Goal: Task Accomplishment & Management: Manage account settings

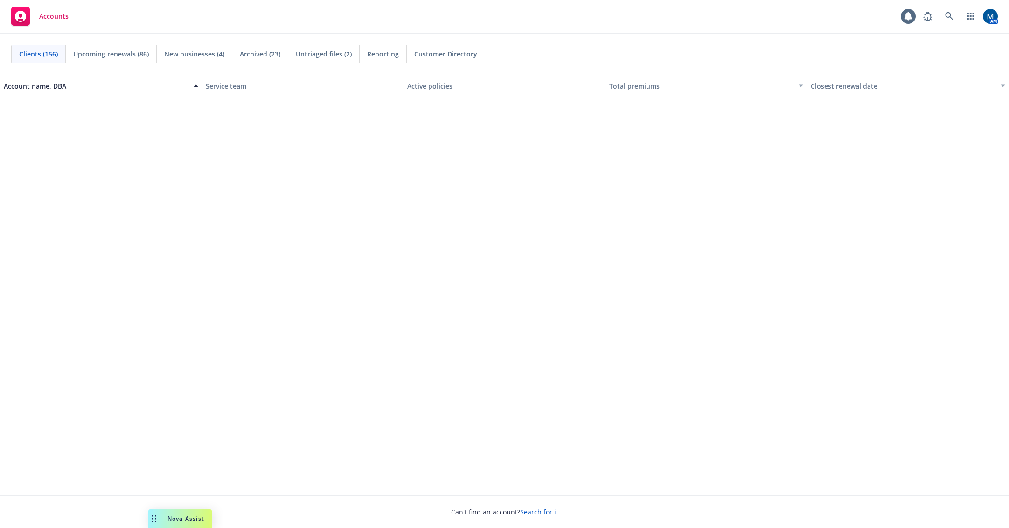
scroll to position [1819, 0]
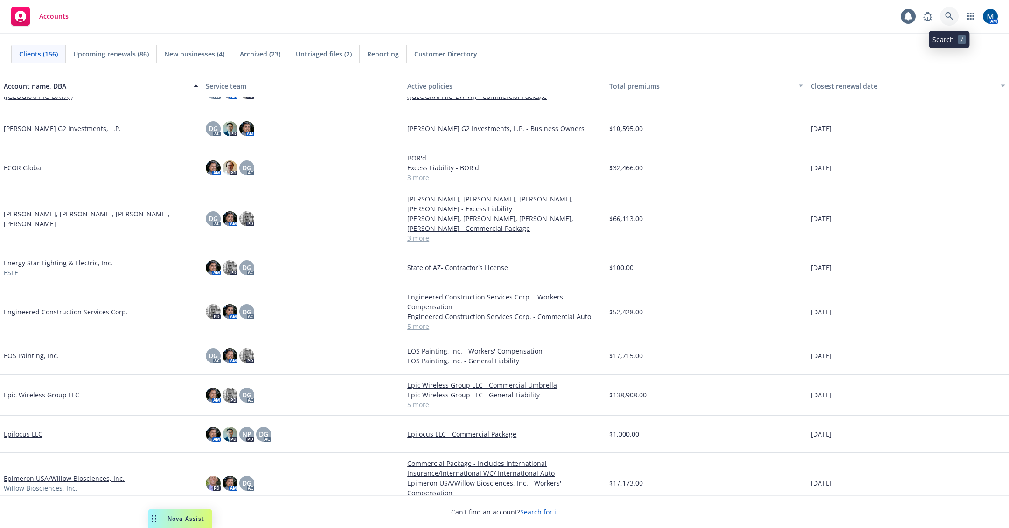
click at [951, 14] on icon at bounding box center [949, 16] width 8 height 8
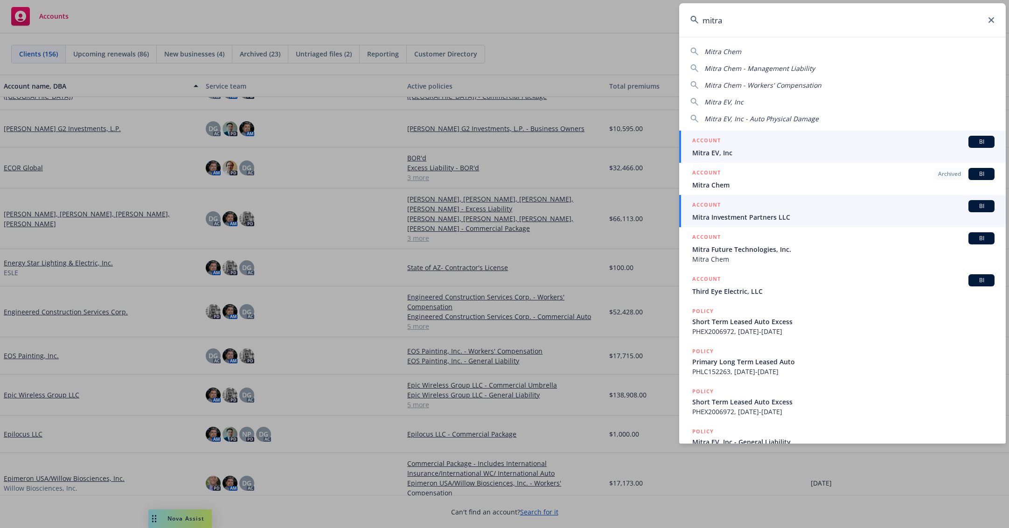
type input "mitra"
click at [735, 209] on div "ACCOUNT BI" at bounding box center [843, 206] width 302 height 12
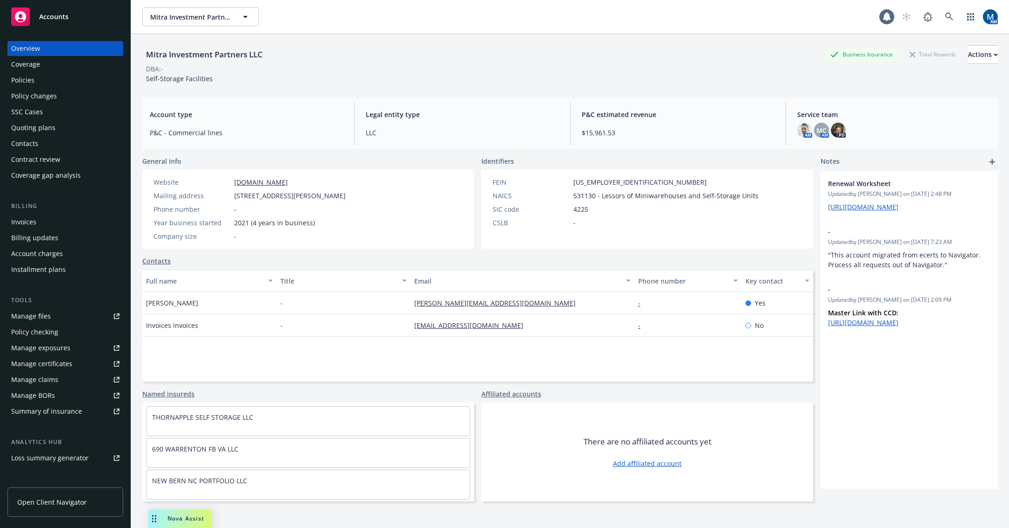
click at [54, 82] on div "Policies" at bounding box center [65, 80] width 108 height 15
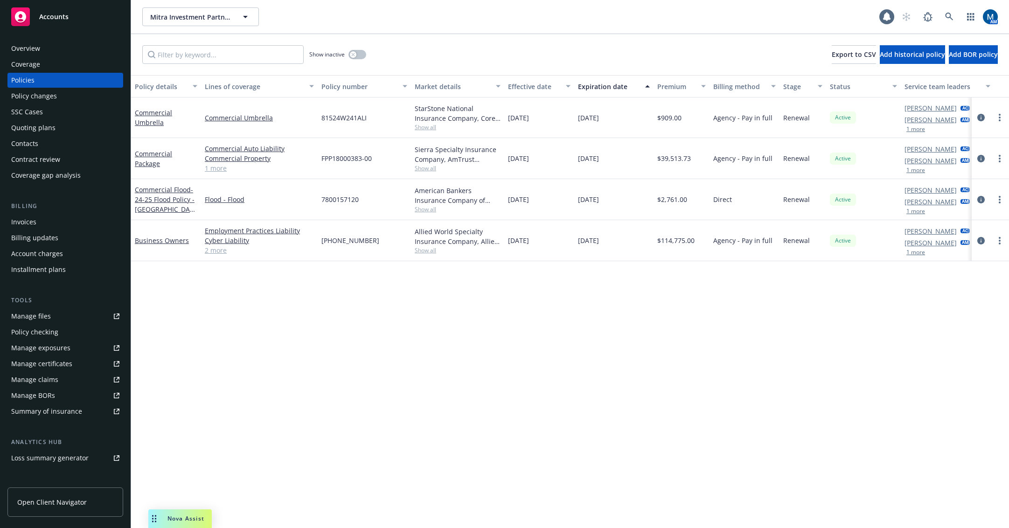
click at [558, 55] on div "Show inactive Export to CSV Add historical policy Add BOR policy" at bounding box center [570, 54] width 878 height 41
click at [704, 354] on div "Policy details Lines of coverage Policy number Market details Effective date Ex…" at bounding box center [570, 301] width 878 height 453
click at [90, 17] on div "Accounts" at bounding box center [65, 16] width 108 height 19
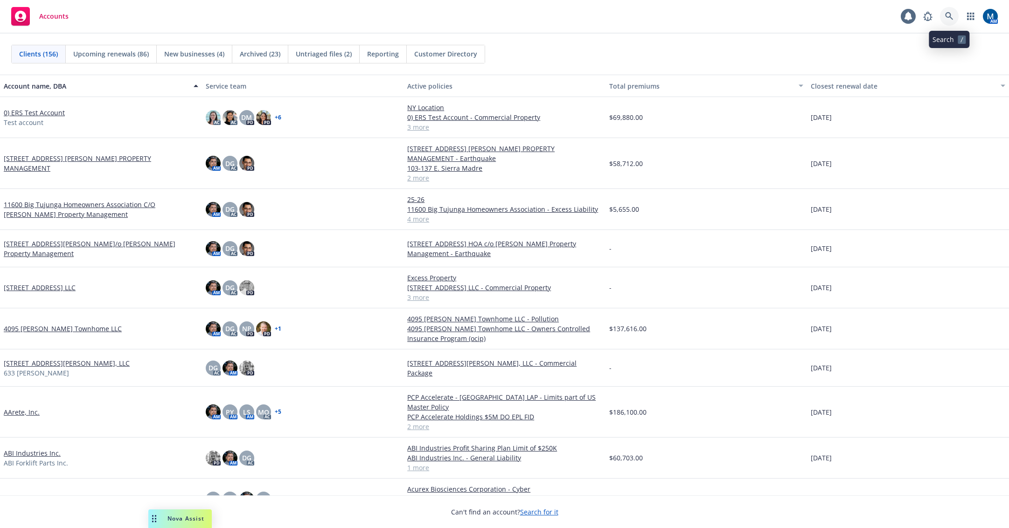
click at [955, 16] on link at bounding box center [949, 16] width 19 height 19
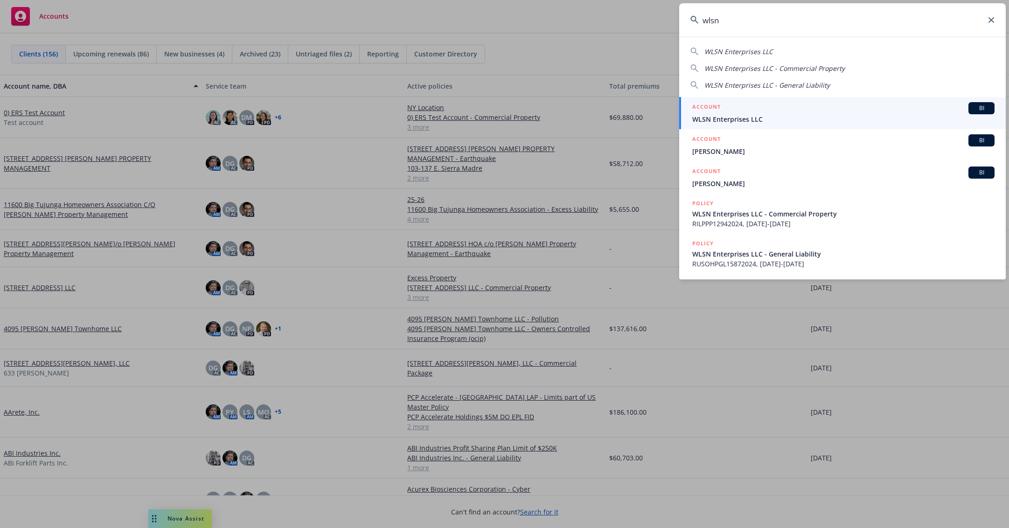
type input "wlsn"
click at [750, 118] on span "WLSN Enterprises LLC" at bounding box center [843, 119] width 302 height 10
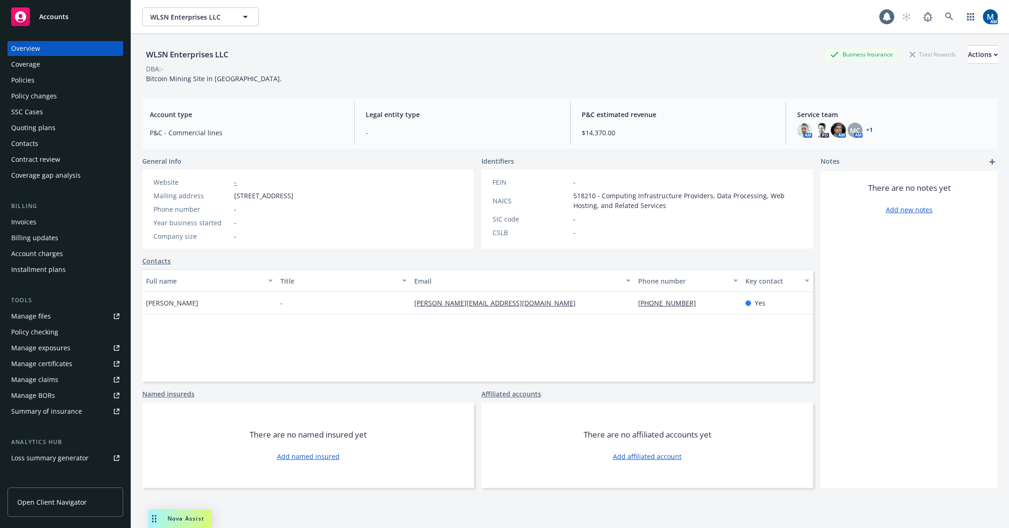
click at [61, 313] on link "Manage files" at bounding box center [65, 316] width 116 height 15
drag, startPoint x: 248, startPoint y: 55, endPoint x: 146, endPoint y: 57, distance: 102.6
click at [146, 57] on div "WLSN Enterprises LLC Business Insurance Total Rewards Actions" at bounding box center [569, 54] width 855 height 19
copy div "WLSN Enterprises LLC"
drag, startPoint x: 339, startPoint y: 196, endPoint x: 235, endPoint y: 200, distance: 104.1
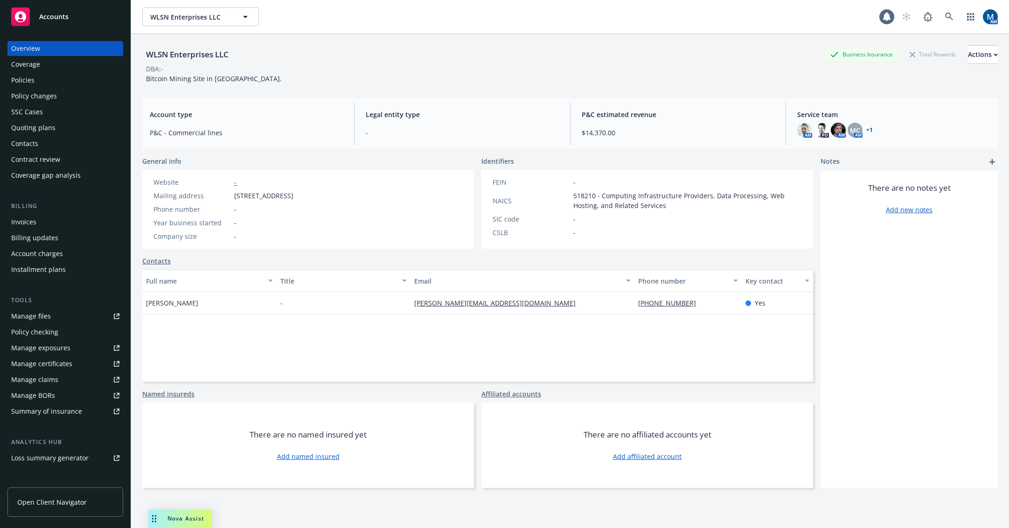
click at [235, 200] on span "17 Fort Monroe Industrial Parkway, Monroeville, OH, 44847" at bounding box center [263, 196] width 59 height 10
copy span "17 Fort Monroe Industrial Parkway"
click at [36, 83] on div "Policies" at bounding box center [65, 80] width 108 height 15
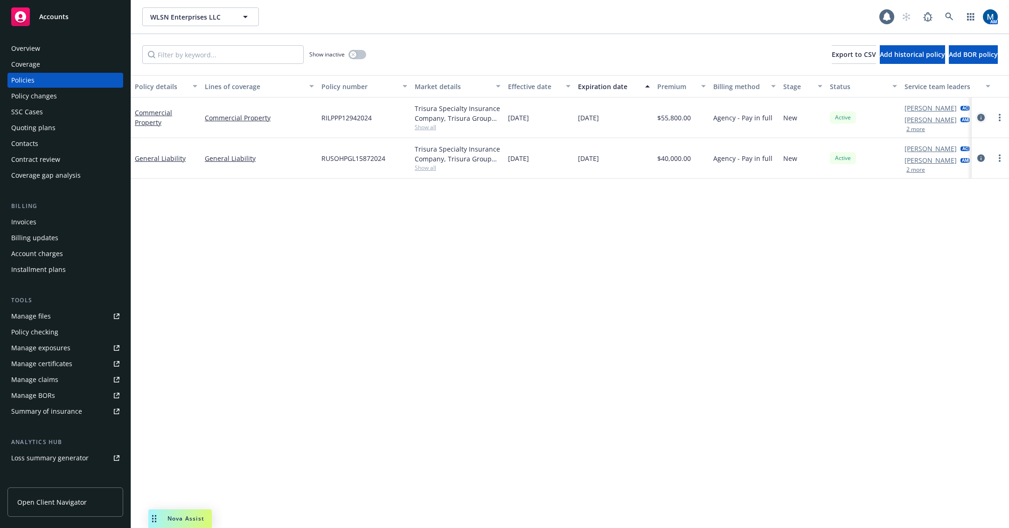
click at [983, 118] on icon "circleInformation" at bounding box center [980, 117] width 7 height 7
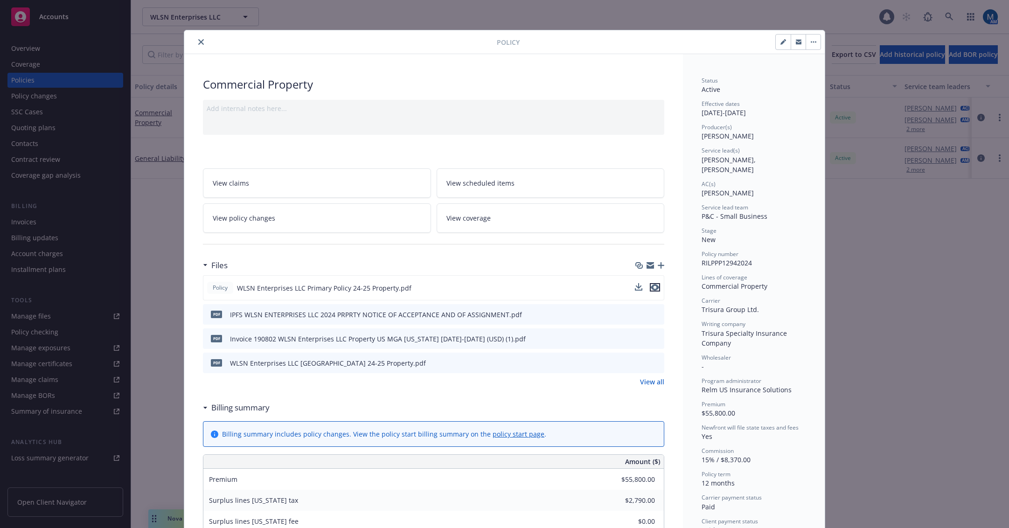
click at [653, 287] on icon "preview file" at bounding box center [655, 287] width 8 height 7
click at [198, 41] on icon "close" at bounding box center [201, 42] width 6 height 6
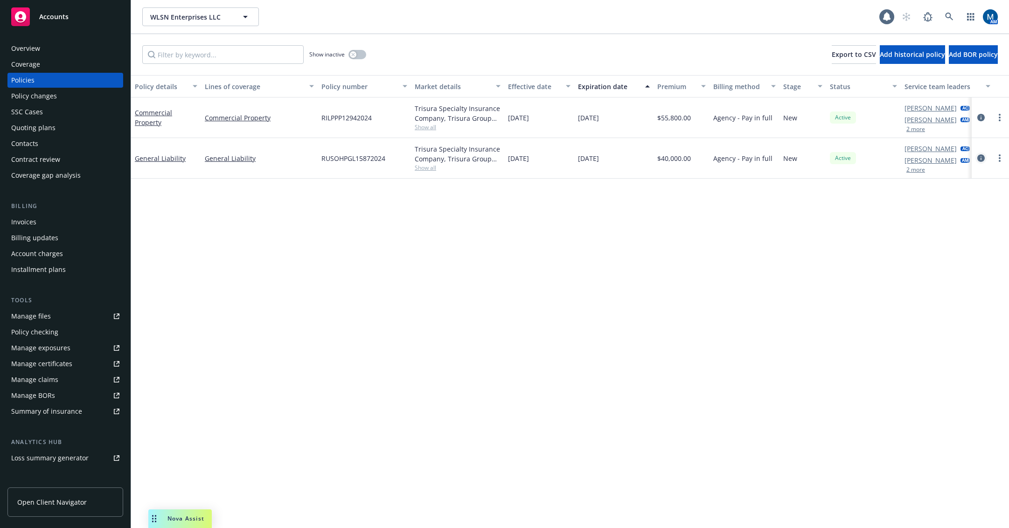
click at [980, 160] on icon "circleInformation" at bounding box center [980, 157] width 7 height 7
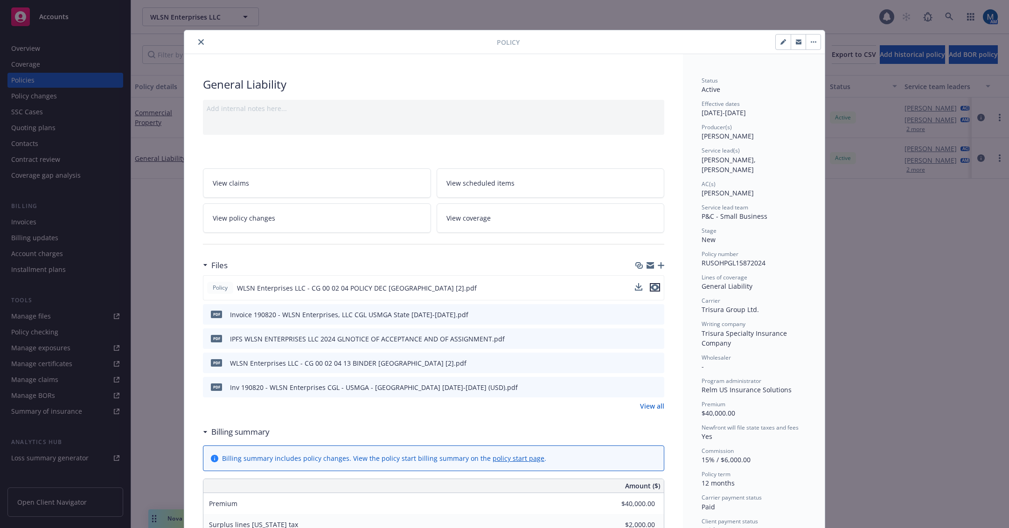
click at [655, 288] on icon "preview file" at bounding box center [655, 287] width 8 height 7
click at [198, 42] on icon "close" at bounding box center [201, 42] width 6 height 6
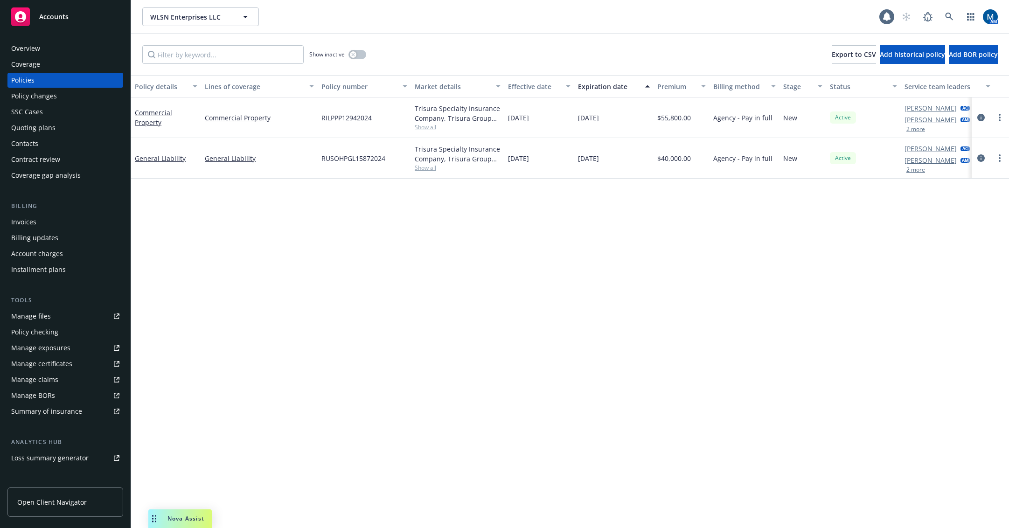
click at [69, 54] on div "Overview" at bounding box center [65, 48] width 108 height 15
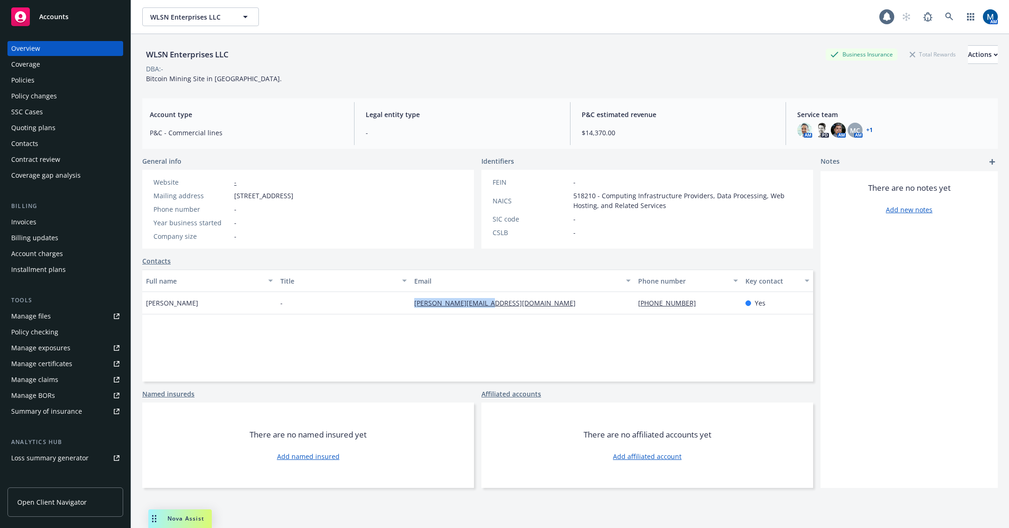
drag, startPoint x: 483, startPoint y: 305, endPoint x: 412, endPoint y: 305, distance: 70.9
click at [412, 305] on div "charlie@dottoreco.com" at bounding box center [521, 303] width 223 height 22
copy link "charlie@dottoreco.com"
click at [72, 81] on div "Policies" at bounding box center [65, 80] width 108 height 15
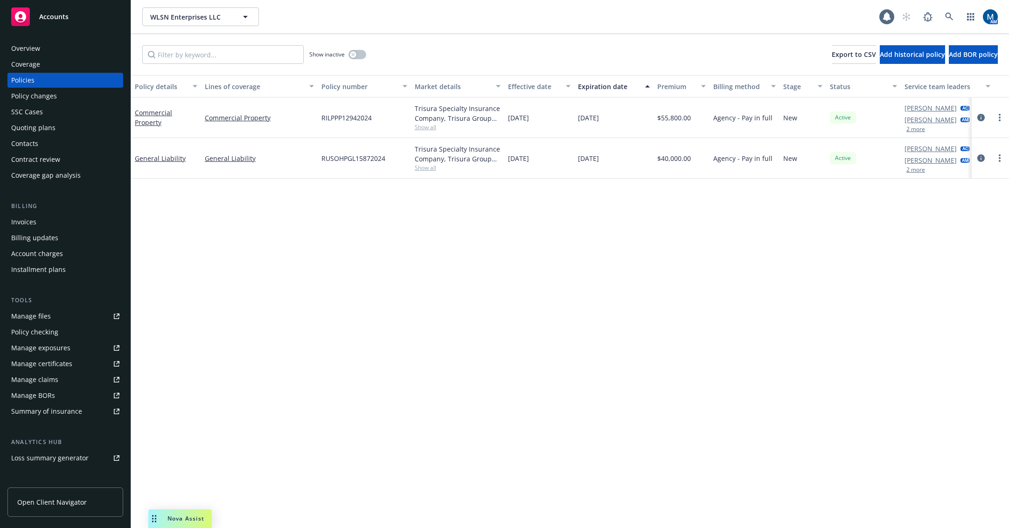
click at [509, 307] on div "Policy details Lines of coverage Policy number Market details Effective date Ex…" at bounding box center [570, 301] width 878 height 453
click at [50, 319] on link "Manage files" at bounding box center [65, 316] width 116 height 15
click at [62, 49] on div "Overview" at bounding box center [65, 48] width 108 height 15
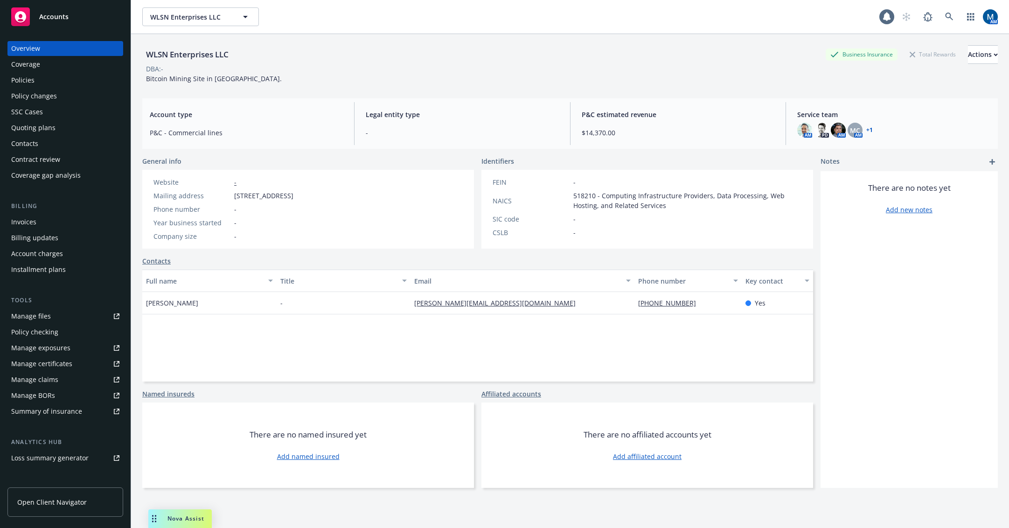
drag, startPoint x: 416, startPoint y: 197, endPoint x: 230, endPoint y: 191, distance: 185.3
click at [230, 191] on div "Website - Mailing address 17 Fort Monroe Industrial Parkway, Monroeville, OH, 4…" at bounding box center [308, 209] width 332 height 79
copy div "17 Fort Monroe Industrial Parkway, Monroeville, OH, 44847"
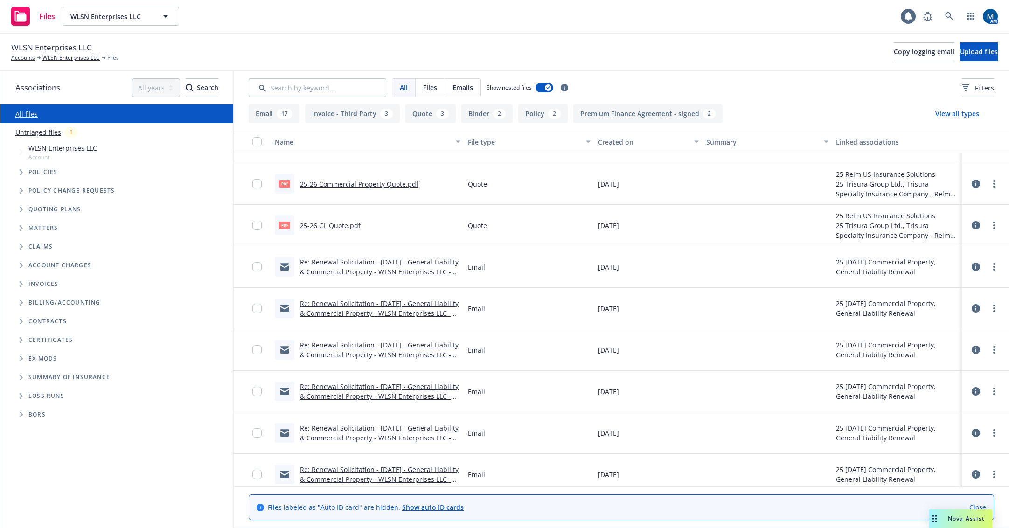
scroll to position [233, 0]
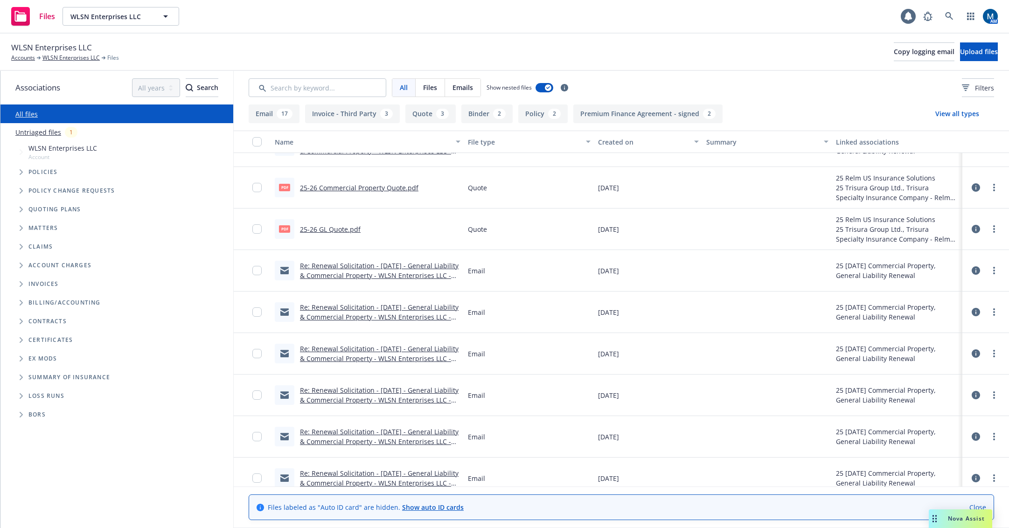
click at [400, 279] on link "Re: Renewal Solicitation - 09/18/25 - General Liability & Commercial Property -…" at bounding box center [379, 275] width 159 height 28
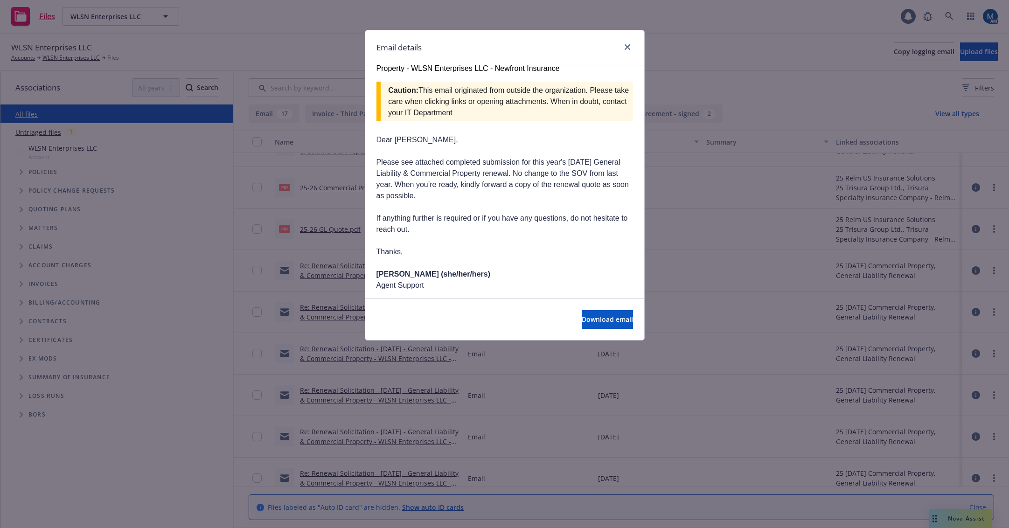
scroll to position [3232, 0]
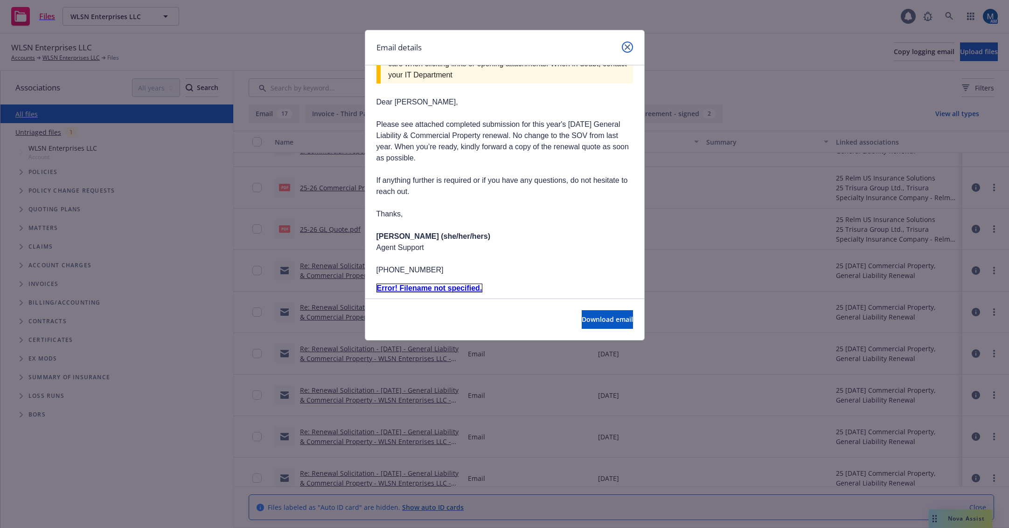
click at [625, 43] on link "close" at bounding box center [627, 47] width 11 height 11
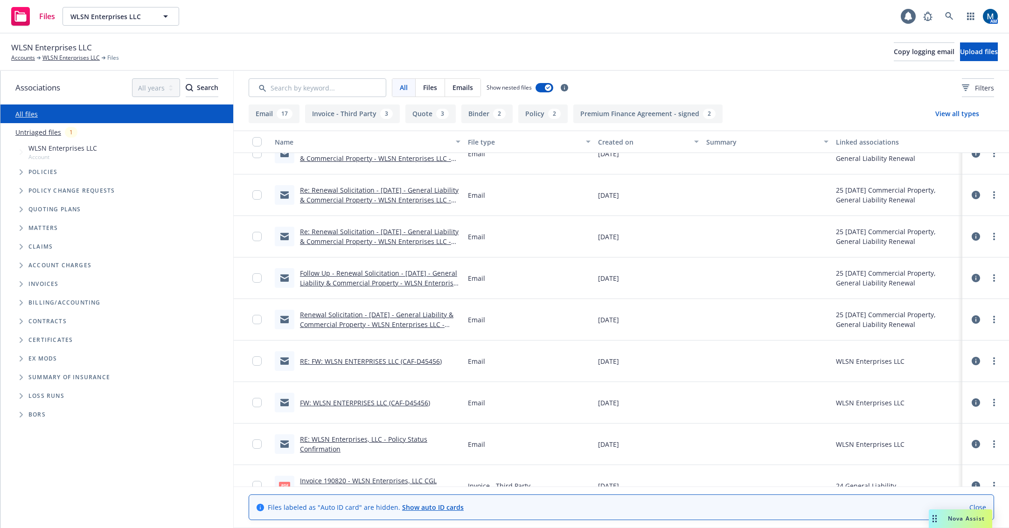
scroll to position [466, 0]
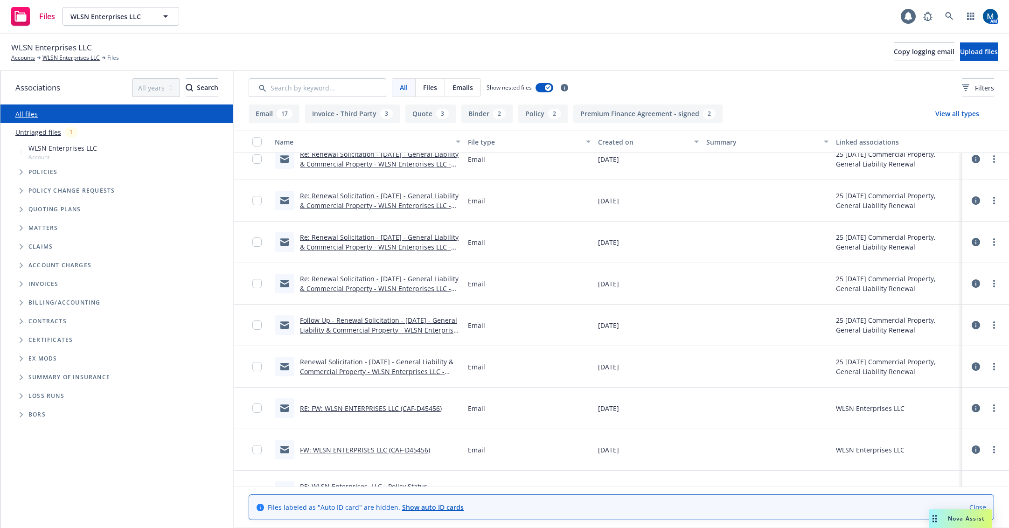
click at [402, 372] on link "Renewal Solicitation - 09/18/25 - General Liability & Commercial Property - WLS…" at bounding box center [376, 371] width 153 height 28
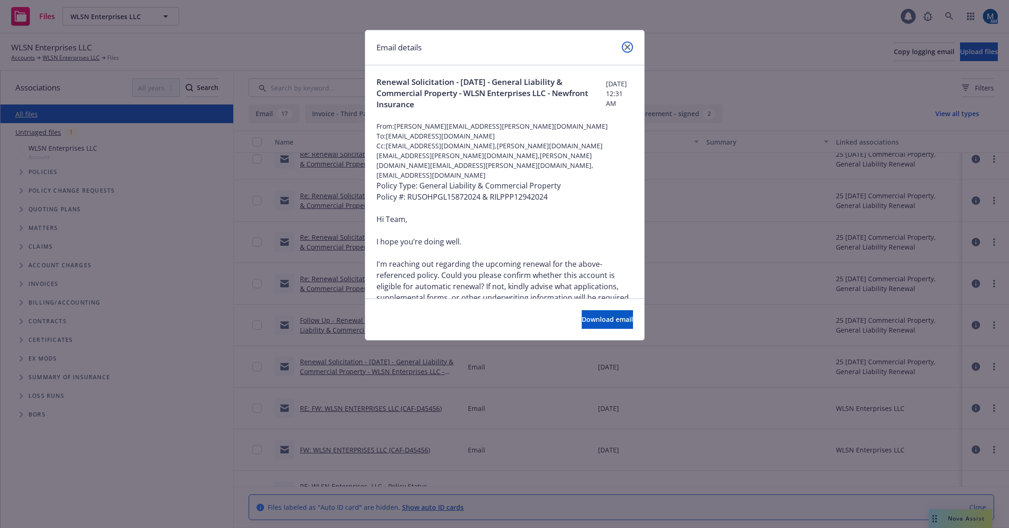
click at [631, 46] on link "close" at bounding box center [627, 47] width 11 height 11
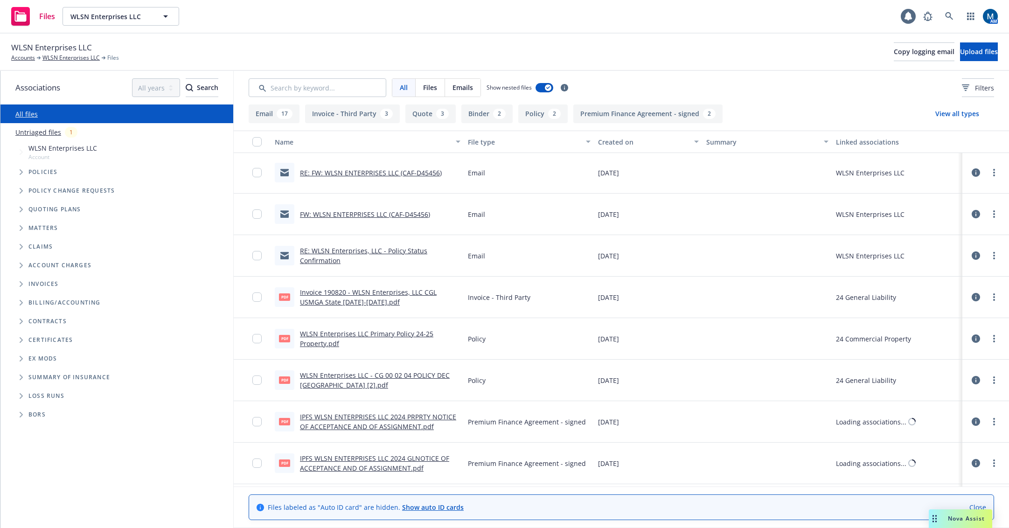
scroll to position [746, 0]
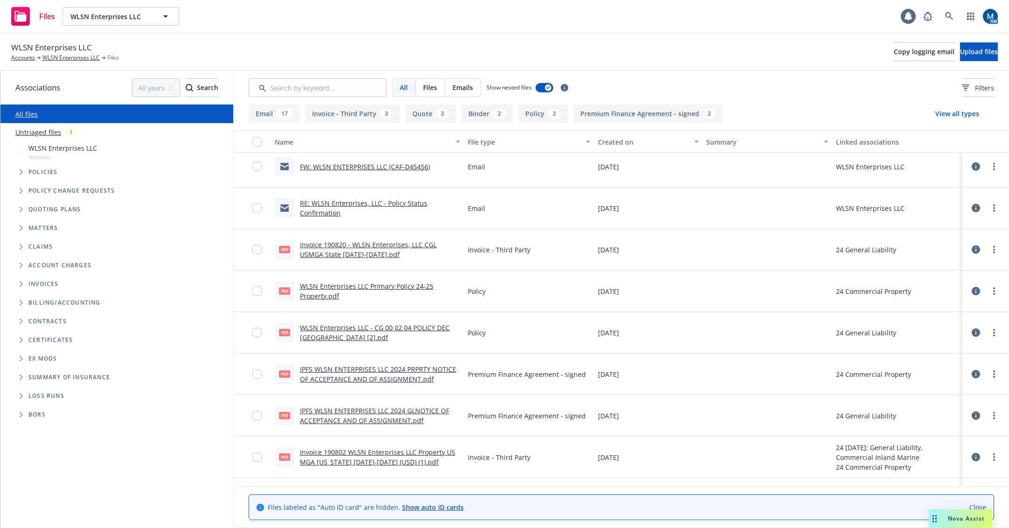
click at [346, 200] on link "RE: WLSN Enterprises, LLC - Policy Status Confirmation" at bounding box center [363, 208] width 127 height 19
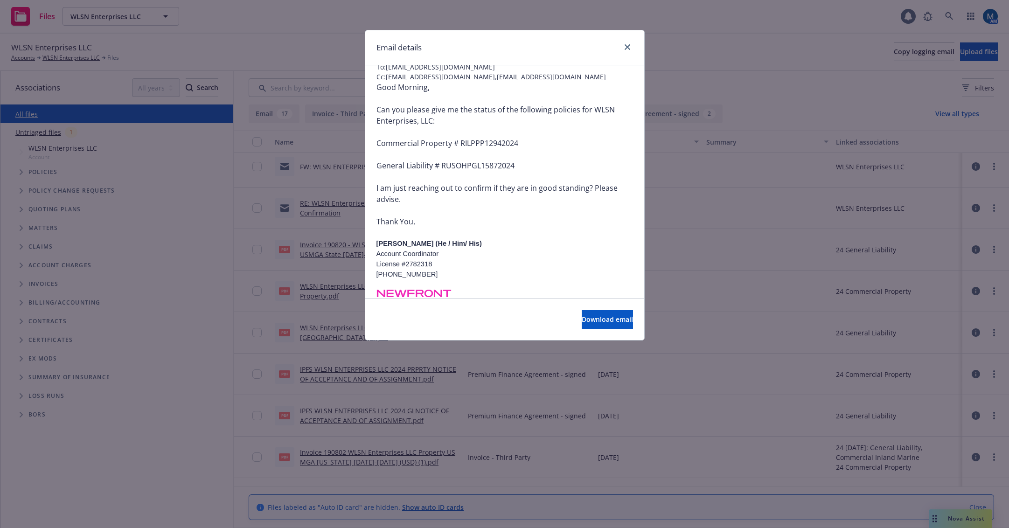
scroll to position [0, 0]
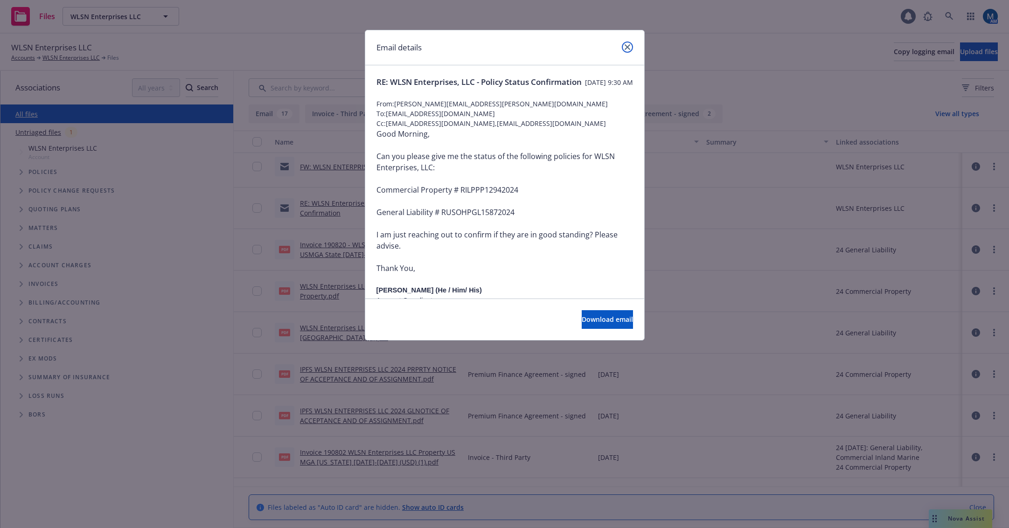
click at [626, 42] on link "close" at bounding box center [627, 47] width 11 height 11
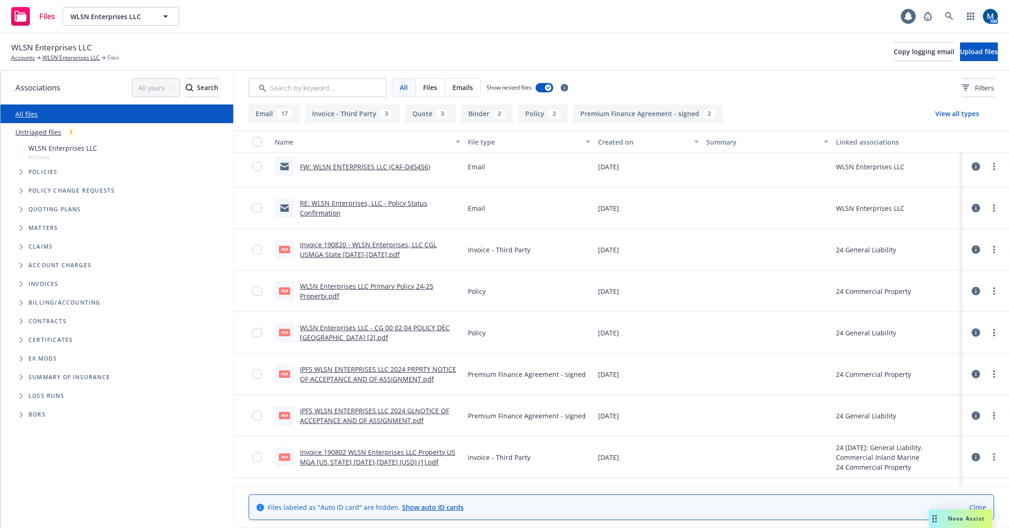
click at [383, 164] on link "FW: WLSN ENTERPRISES LLC (CAF-D45456)" at bounding box center [365, 166] width 130 height 9
click at [380, 166] on link "FW: WLSN ENTERPRISES LLC (CAF-D45456)" at bounding box center [365, 166] width 130 height 9
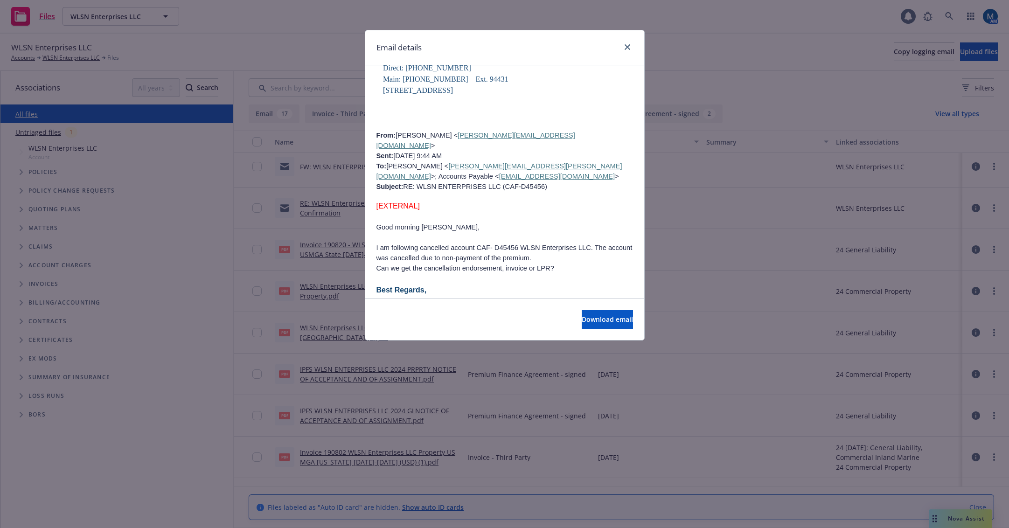
scroll to position [606, 0]
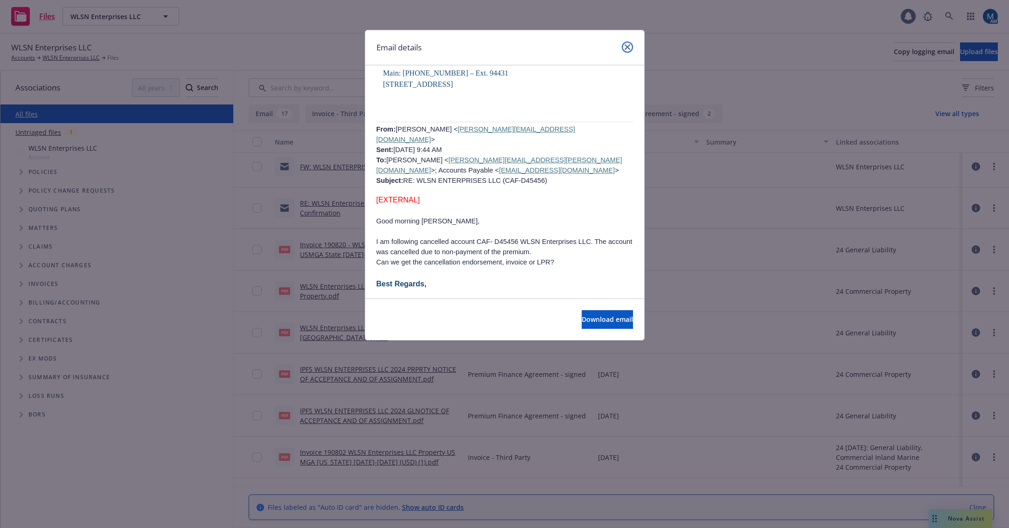
click at [628, 48] on icon "close" at bounding box center [627, 47] width 6 height 6
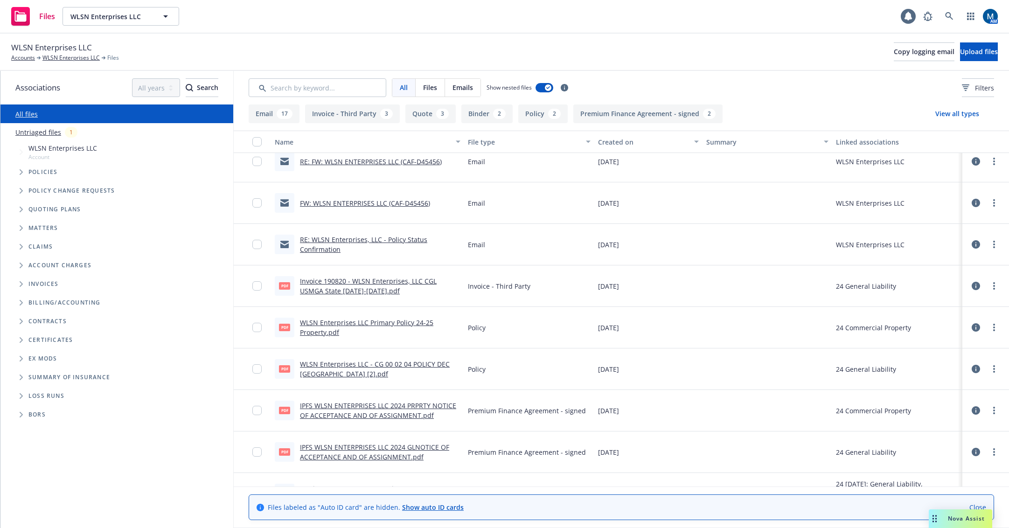
scroll to position [700, 0]
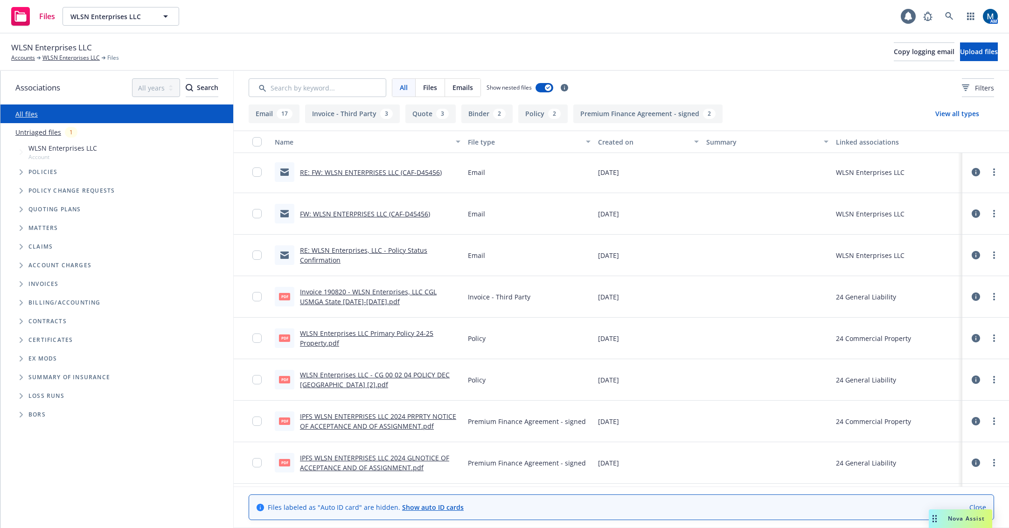
click at [403, 168] on link "RE: FW: WLSN ENTERPRISES LLC (CAF-D45456)" at bounding box center [371, 172] width 142 height 9
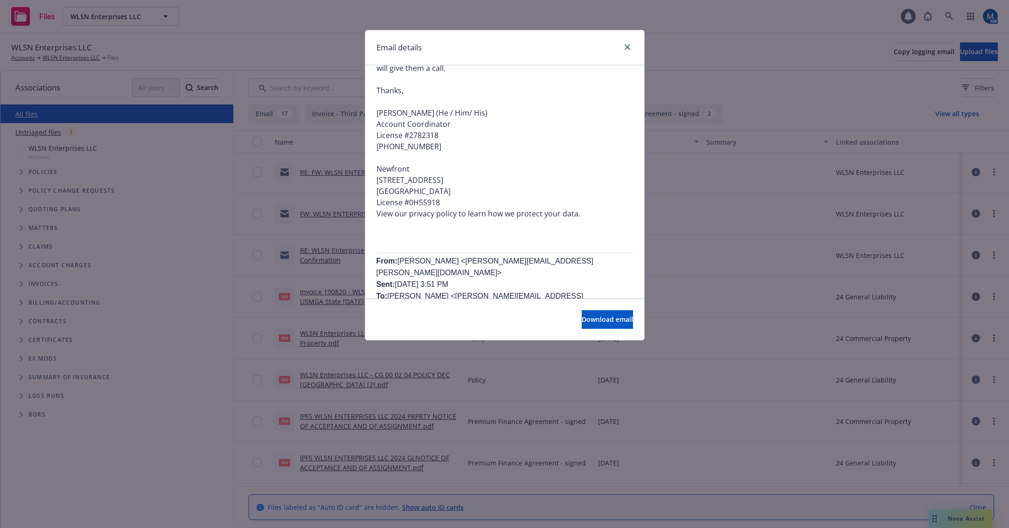
scroll to position [466, 0]
click at [630, 46] on icon "close" at bounding box center [627, 47] width 6 height 6
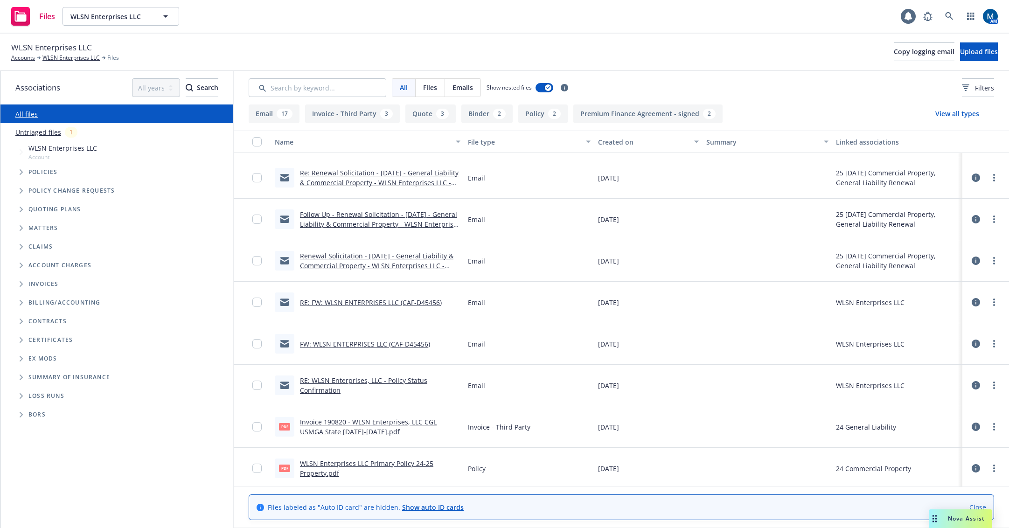
scroll to position [560, 0]
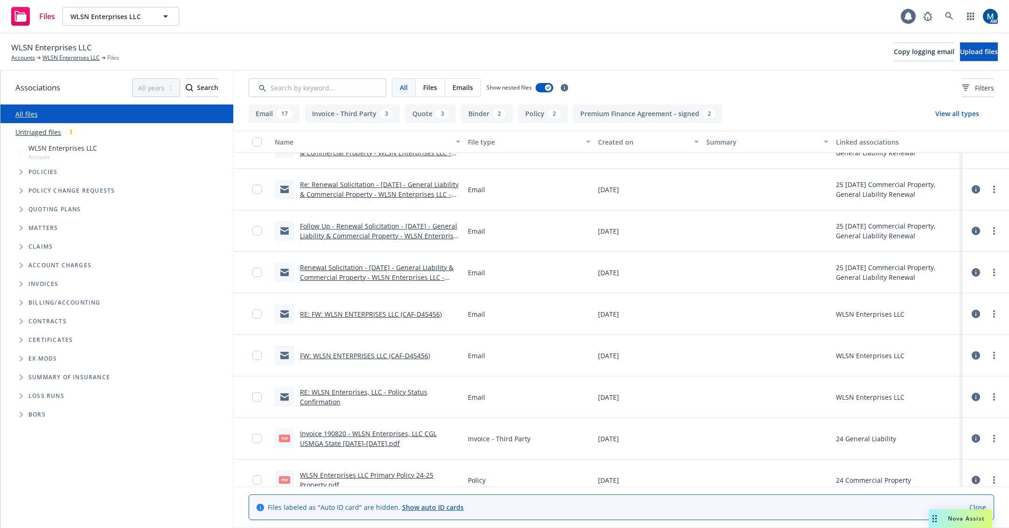
click at [391, 267] on link "Renewal Solicitation - 09/18/25 - General Liability & Commercial Property - WLS…" at bounding box center [376, 277] width 153 height 28
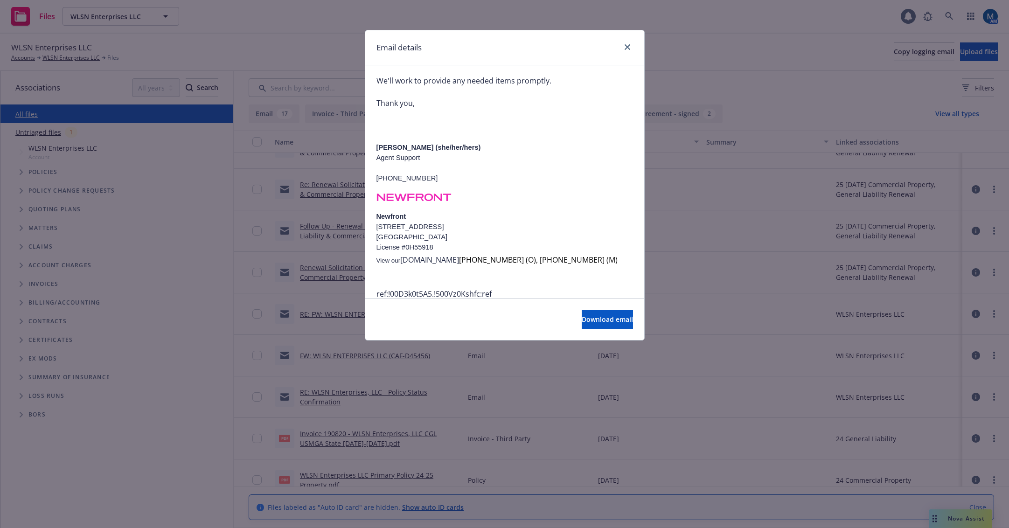
scroll to position [252, 0]
click at [629, 47] on icon "close" at bounding box center [627, 47] width 6 height 6
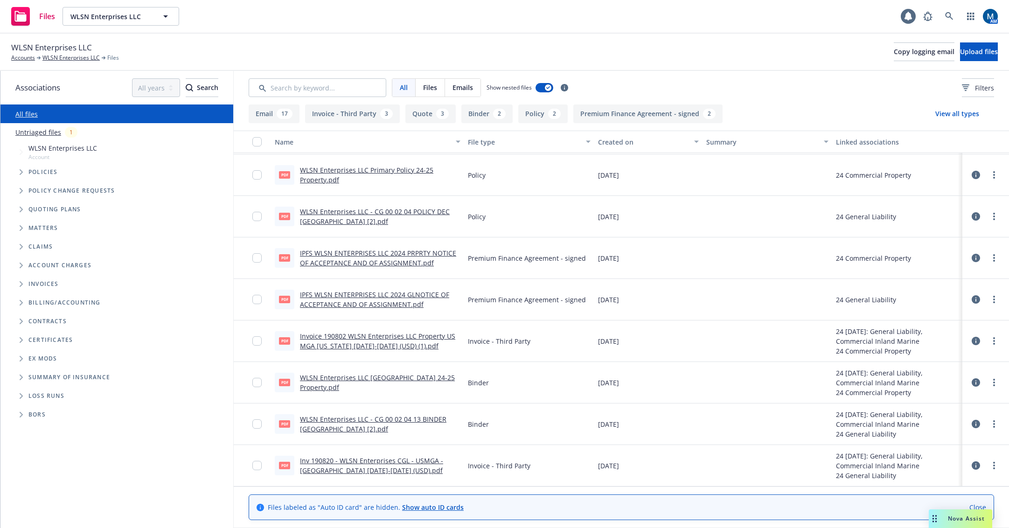
scroll to position [815, 0]
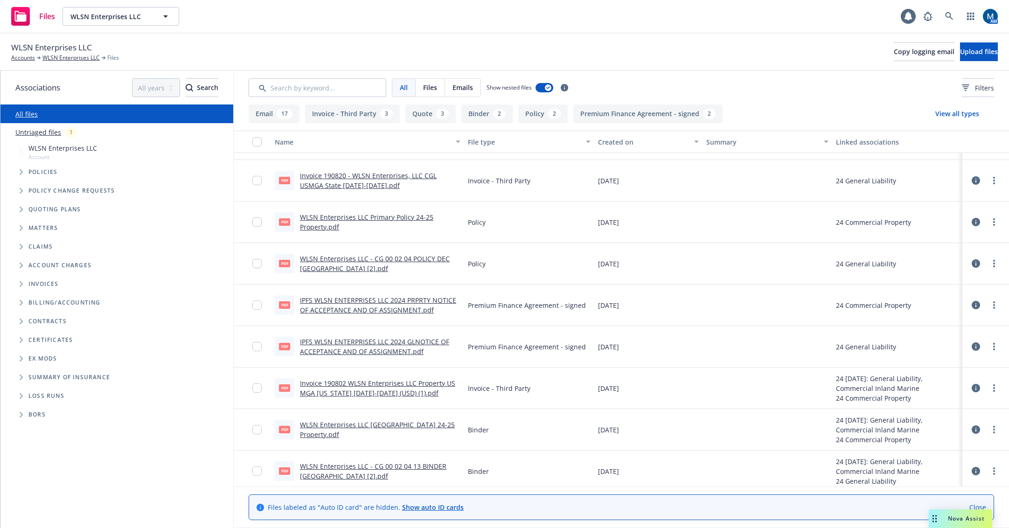
click at [348, 381] on link "Invoice 190802 WLSN Enterprises LLC Property US MGA Ohio 2024-2025 (USD) (1).pdf" at bounding box center [377, 388] width 155 height 19
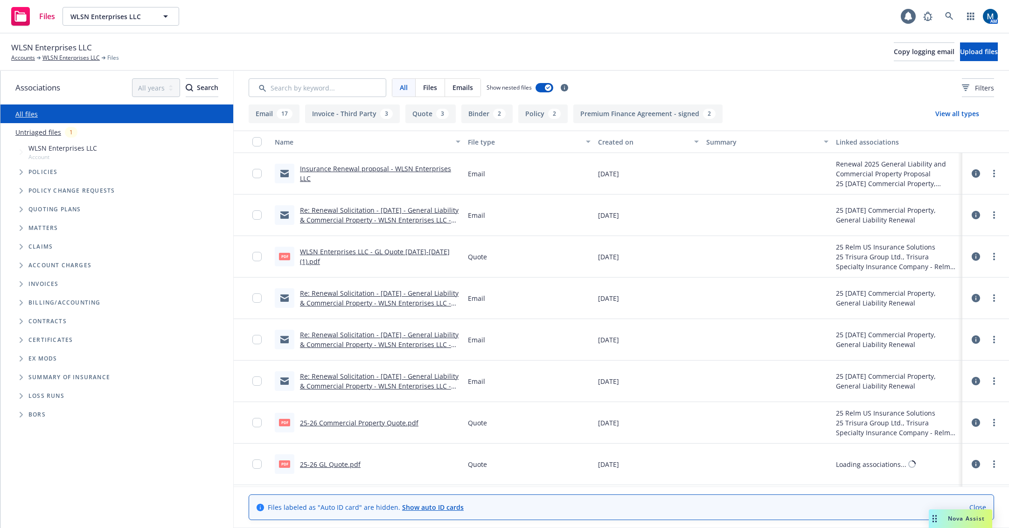
click at [408, 176] on link "Insurance Renewal proposal - WLSN Enterprises LLC" at bounding box center [375, 173] width 151 height 19
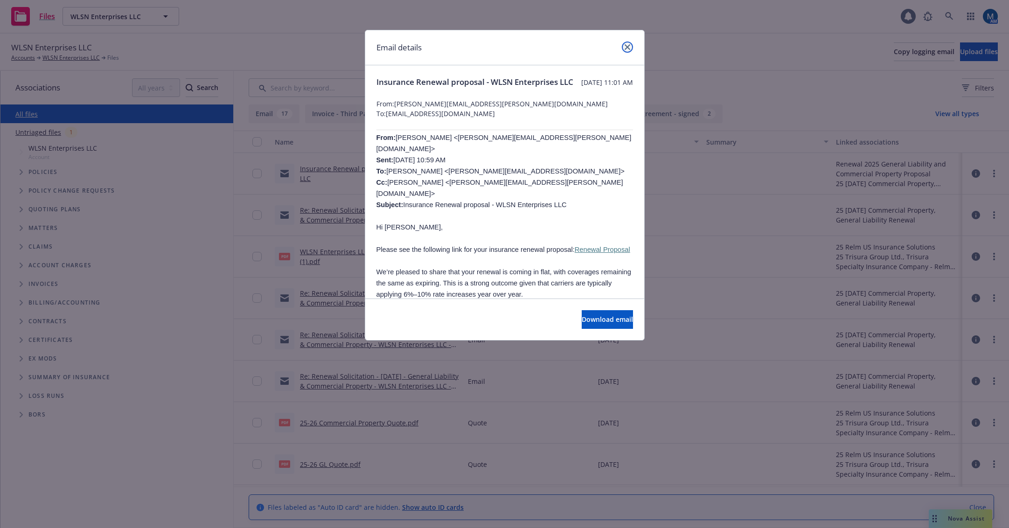
click at [627, 46] on icon "close" at bounding box center [627, 47] width 6 height 6
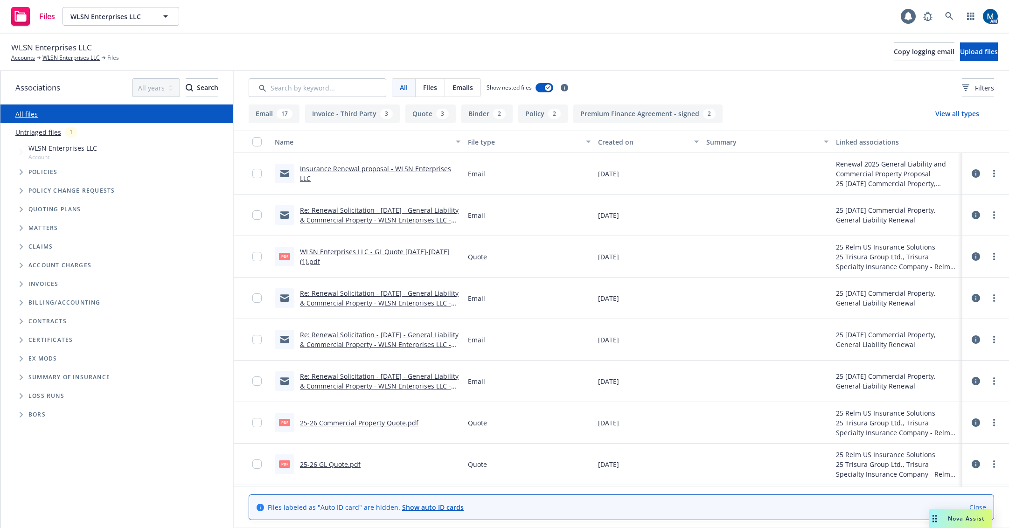
click at [374, 297] on link "Re: Renewal Solicitation - 09/18/25 - General Liability & Commercial Property -…" at bounding box center [379, 303] width 159 height 28
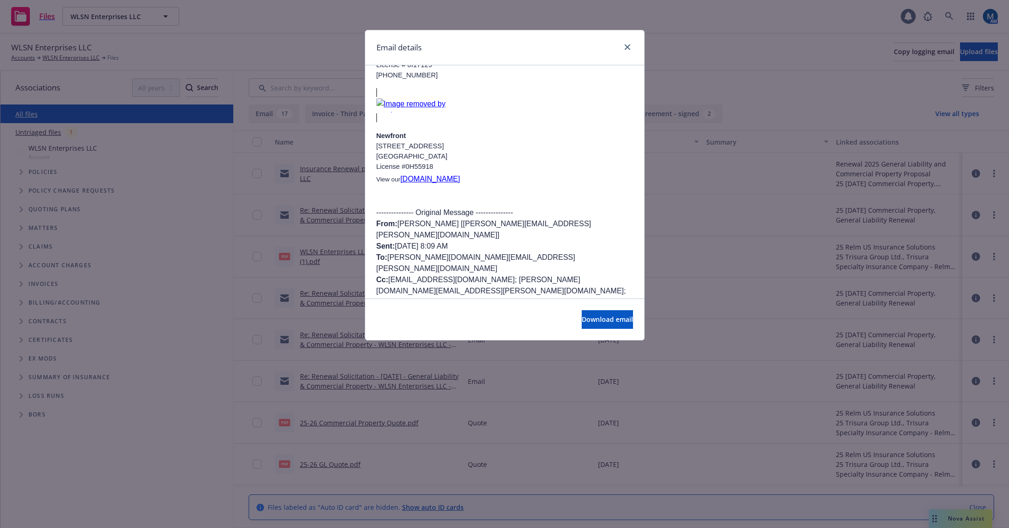
scroll to position [1259, 0]
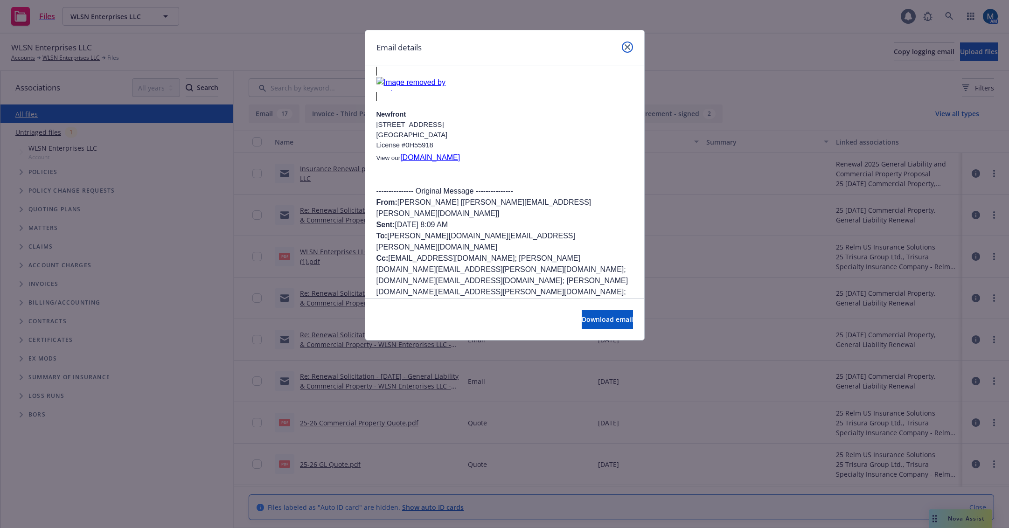
click at [624, 46] on icon "close" at bounding box center [627, 47] width 6 height 6
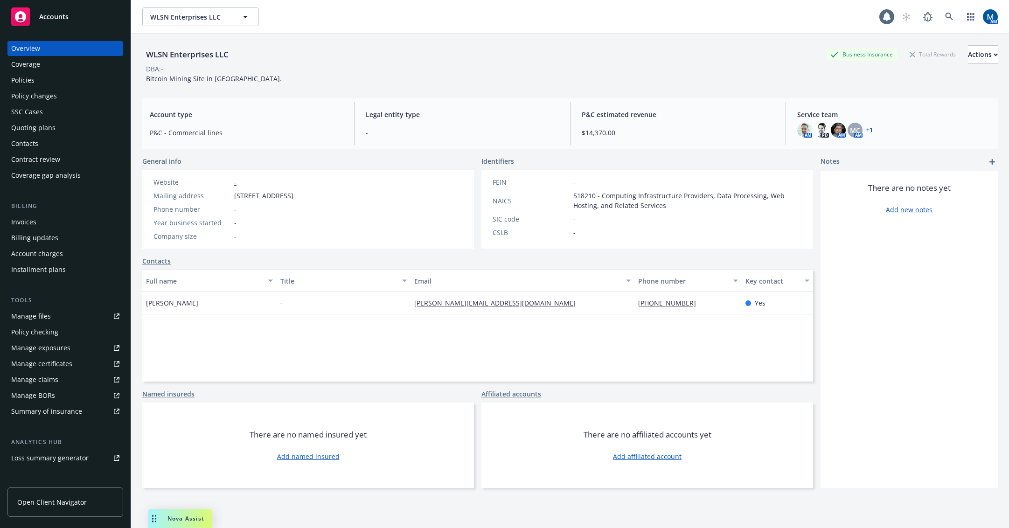
drag, startPoint x: 571, startPoint y: 21, endPoint x: 956, endPoint y: 0, distance: 385.8
click at [580, 21] on div "WLSN Enterprises LLC WLSN Enterprises LLC" at bounding box center [510, 16] width 737 height 19
click at [946, 14] on link at bounding box center [949, 16] width 19 height 19
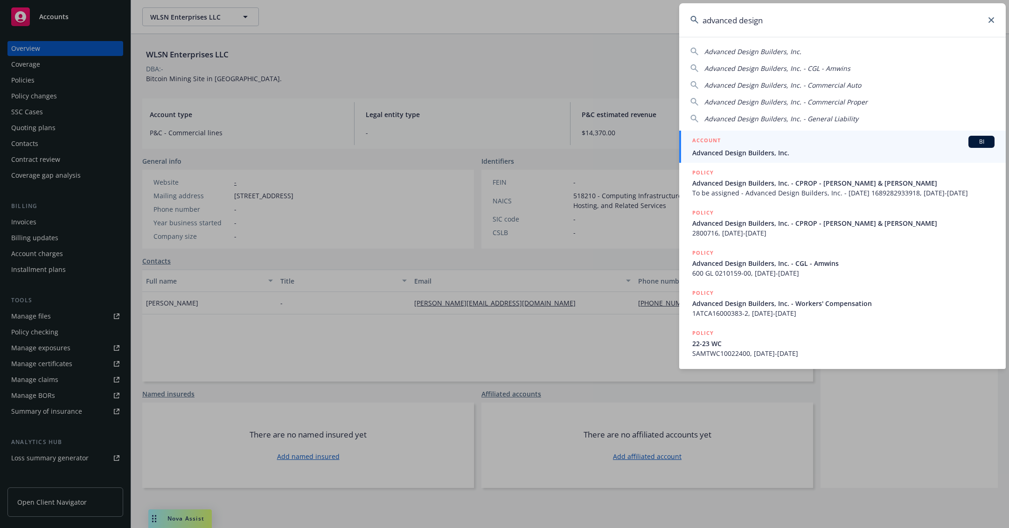
type input "advanced design"
click at [740, 138] on div "ACCOUNT BI" at bounding box center [843, 142] width 302 height 12
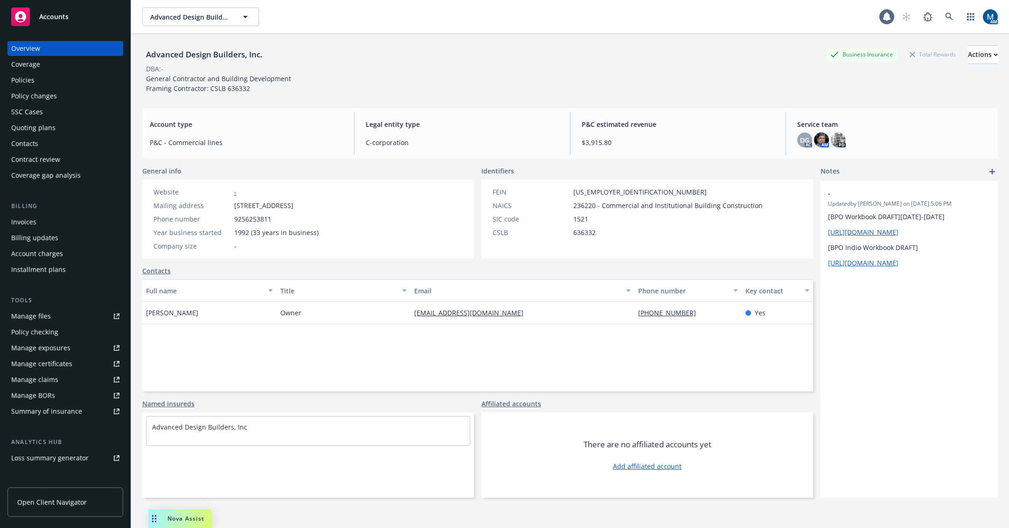
click at [62, 128] on div "Quoting plans" at bounding box center [65, 127] width 108 height 15
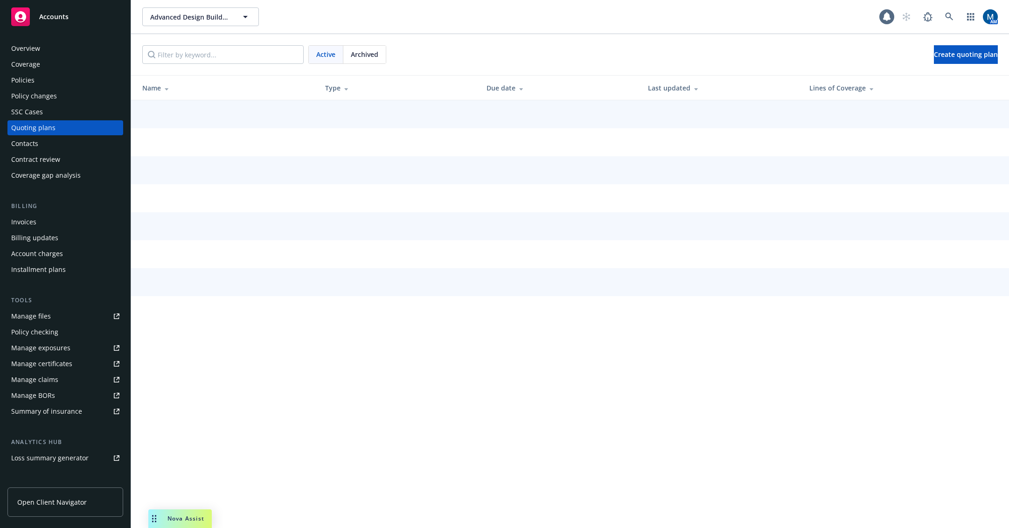
click at [40, 84] on div "Policies" at bounding box center [65, 80] width 108 height 15
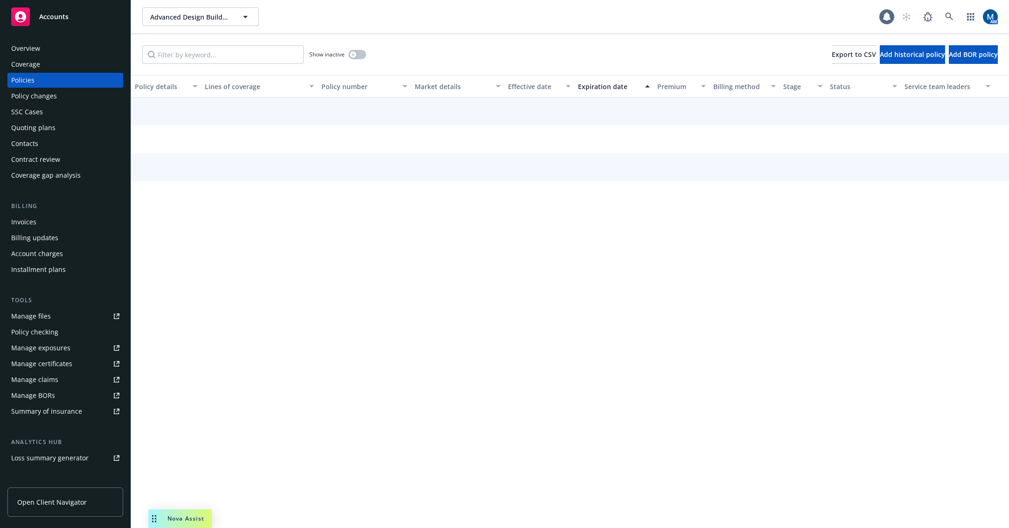
click at [58, 127] on div "Quoting plans" at bounding box center [65, 127] width 108 height 15
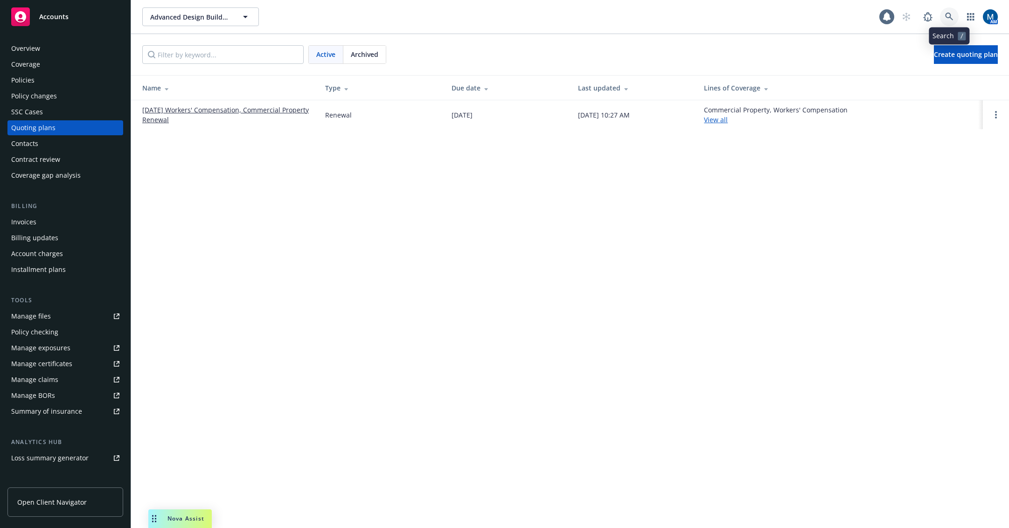
click at [949, 14] on icon at bounding box center [949, 17] width 8 height 8
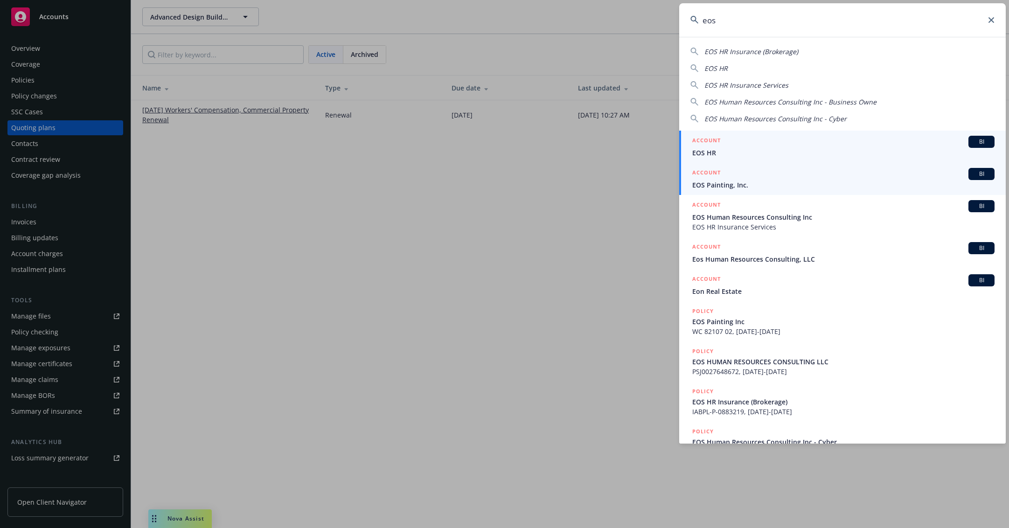
type input "eos"
click at [740, 180] on span "EOS Painting, Inc." at bounding box center [843, 185] width 302 height 10
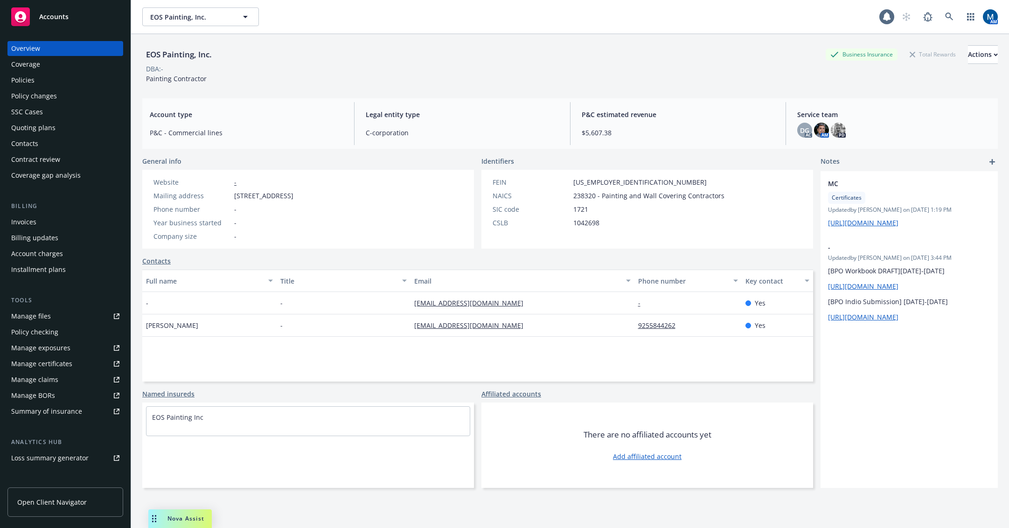
click at [69, 79] on div "Policies" at bounding box center [65, 80] width 108 height 15
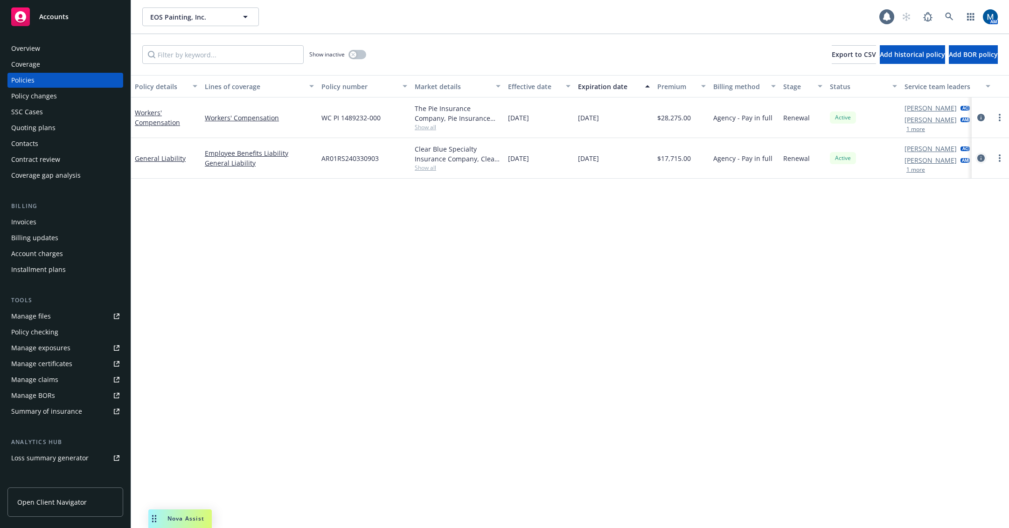
click at [982, 157] on icon "circleInformation" at bounding box center [980, 157] width 7 height 7
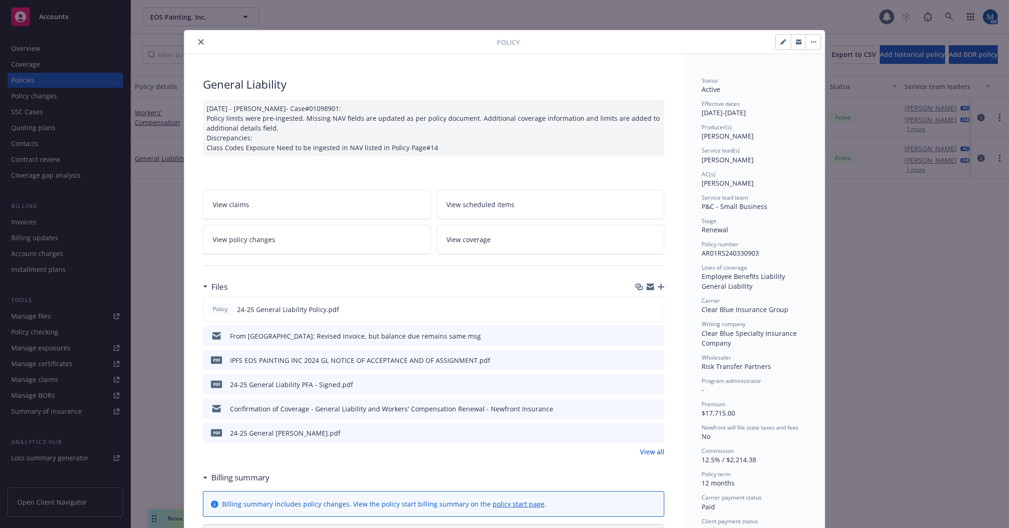
click at [203, 41] on div at bounding box center [342, 41] width 309 height 11
click at [201, 41] on button "close" at bounding box center [200, 41] width 11 height 11
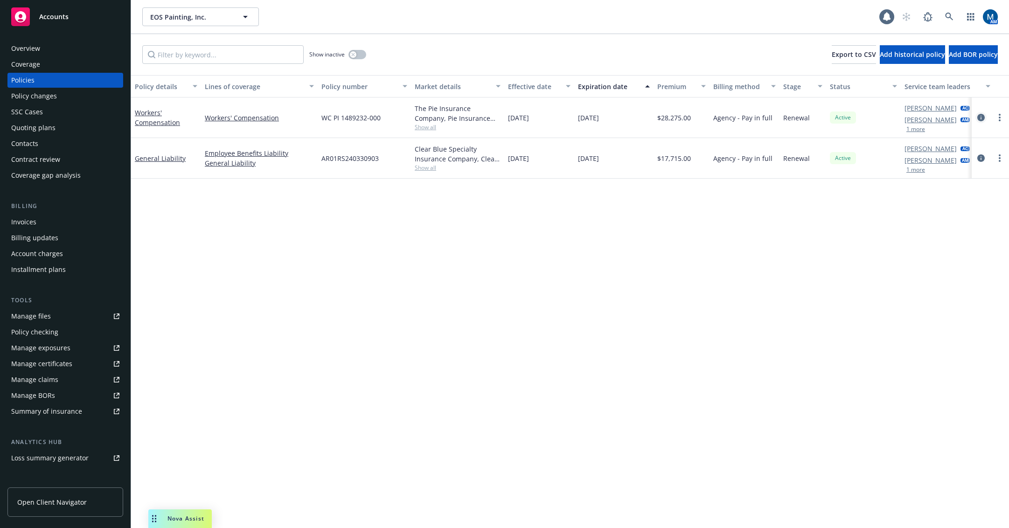
click at [984, 118] on icon "circleInformation" at bounding box center [980, 117] width 7 height 7
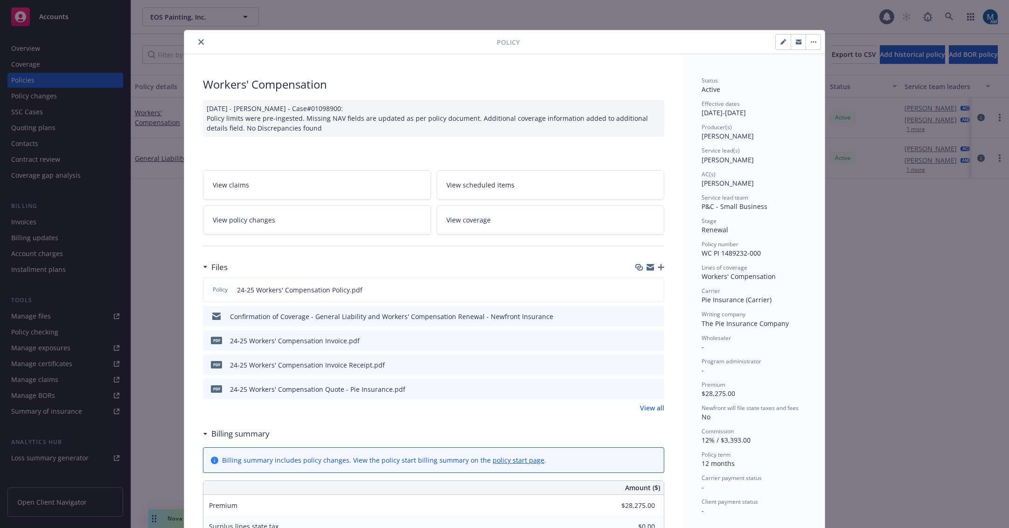
click at [198, 41] on icon "close" at bounding box center [201, 42] width 6 height 6
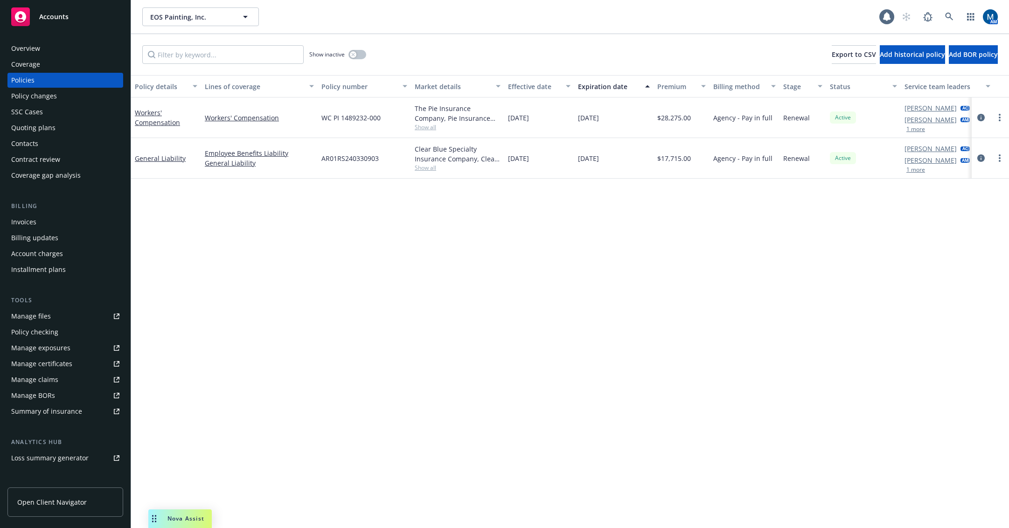
click at [599, 351] on div "Policy details Lines of coverage Policy number Market details Effective date Ex…" at bounding box center [570, 301] width 878 height 453
click at [57, 45] on div "Overview" at bounding box center [65, 48] width 108 height 15
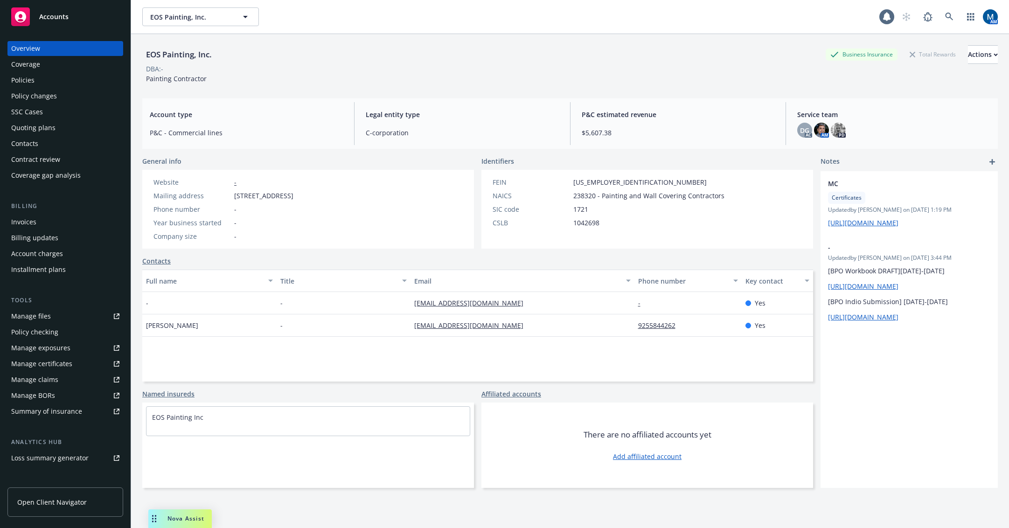
click at [68, 25] on div "Accounts" at bounding box center [65, 16] width 108 height 19
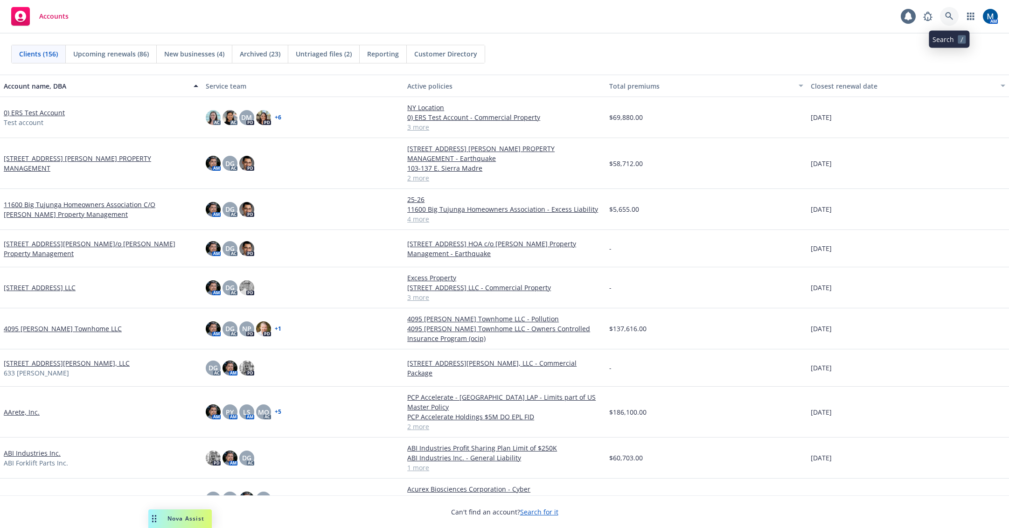
click at [950, 14] on icon at bounding box center [949, 16] width 8 height 8
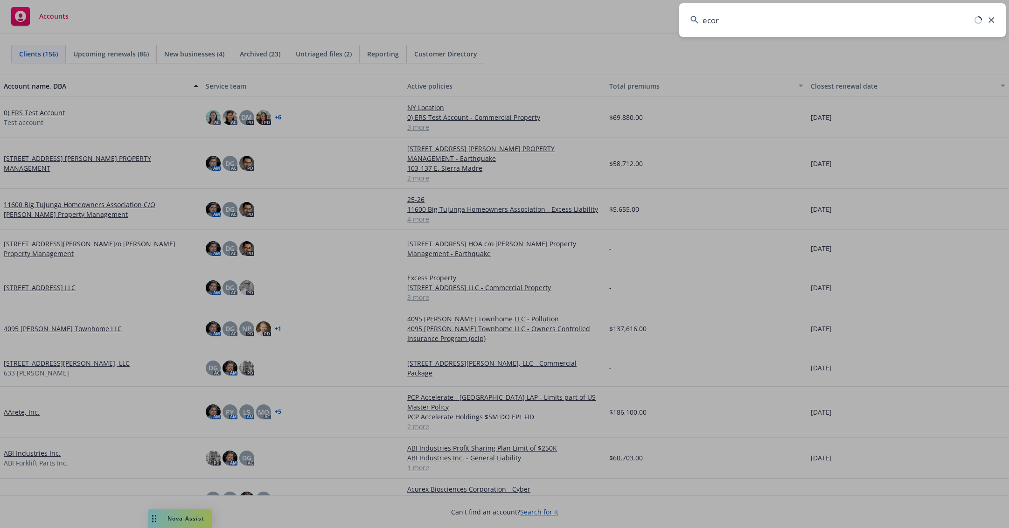
click at [749, 18] on input "ecor" at bounding box center [842, 20] width 326 height 34
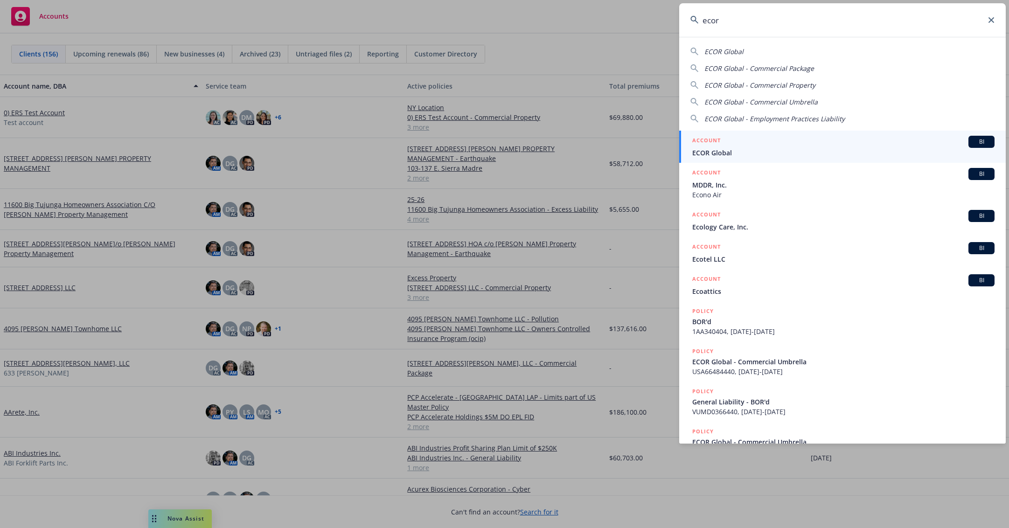
type input "ecor"
click at [732, 147] on div "ACCOUNT BI" at bounding box center [843, 142] width 302 height 12
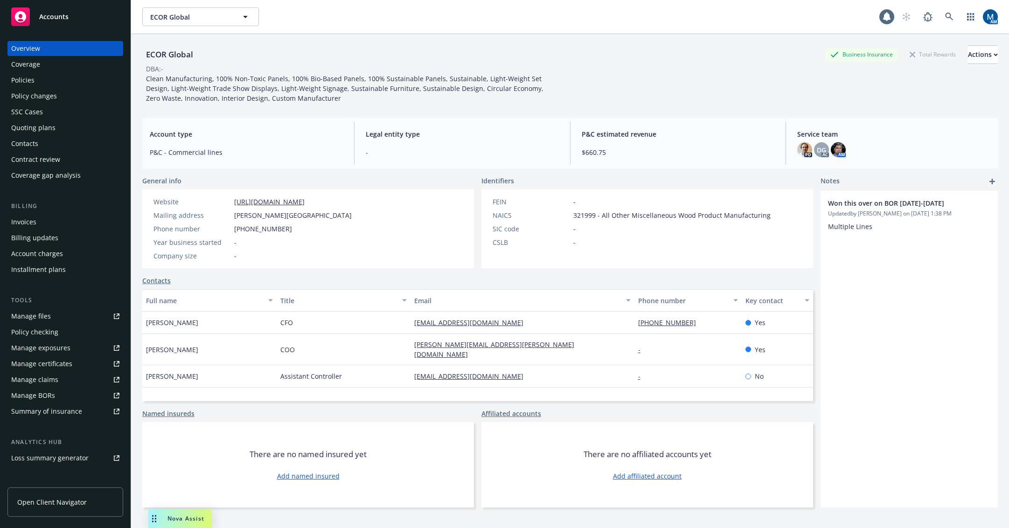
click at [77, 84] on div "Policies" at bounding box center [65, 80] width 108 height 15
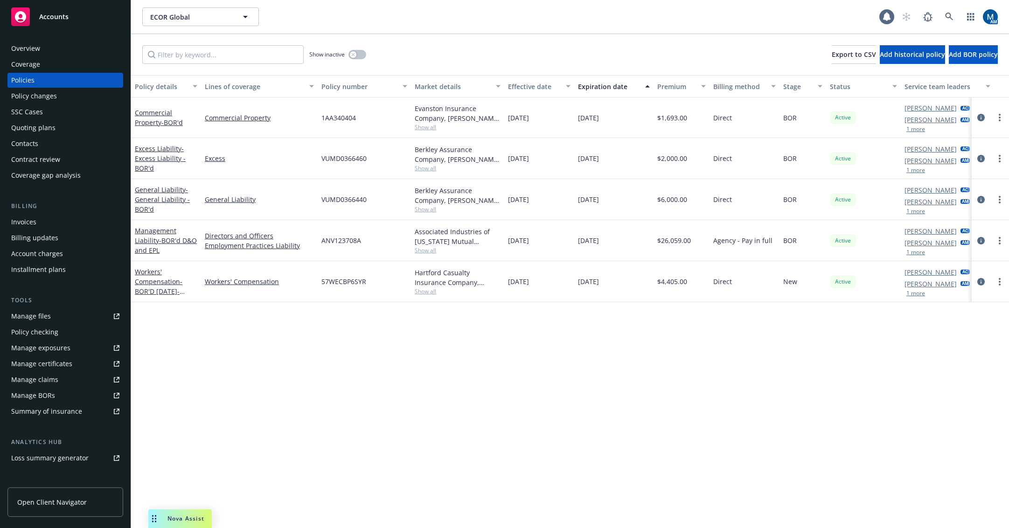
click at [606, 385] on div "Policy details Lines of coverage Policy number Market details Effective date Ex…" at bounding box center [570, 301] width 878 height 453
click at [982, 118] on icon "circleInformation" at bounding box center [980, 117] width 7 height 7
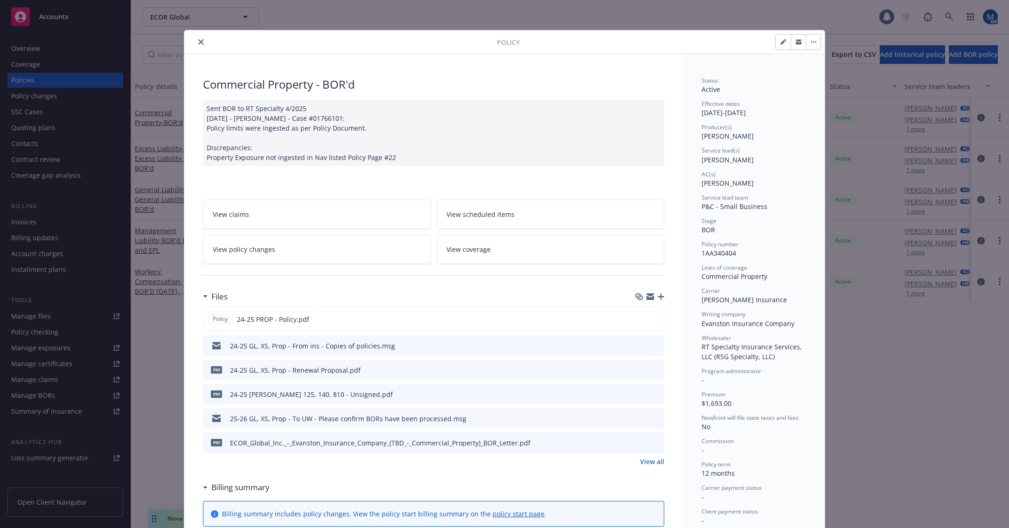
click at [796, 41] on icon "button" at bounding box center [799, 41] width 6 height 2
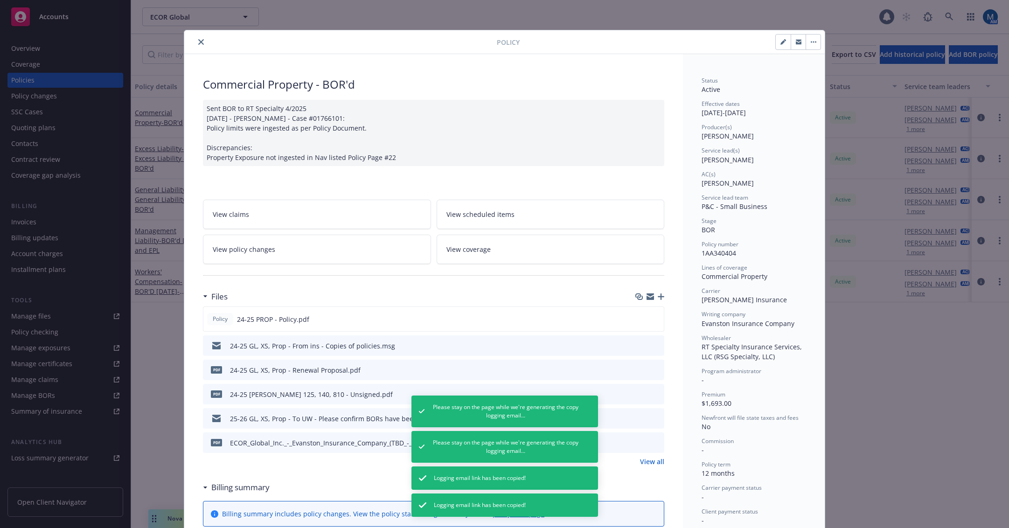
drag, startPoint x: 560, startPoint y: 60, endPoint x: 769, endPoint y: 45, distance: 209.9
click at [568, 56] on div "Commercial Property - BOR'd Sent BOR to RT Specialty 4/2025 09/04/2025 - Srilak…" at bounding box center [433, 479] width 499 height 851
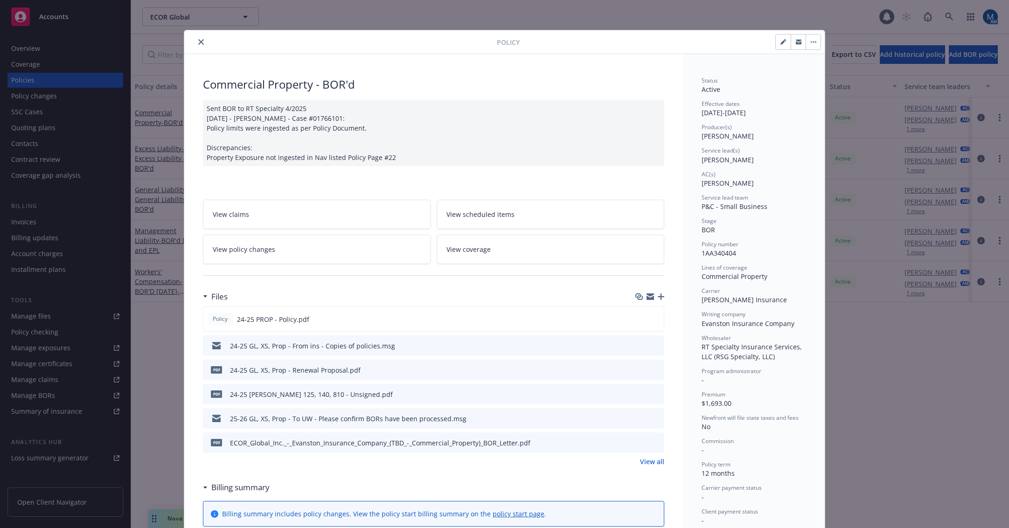
click at [201, 40] on button "close" at bounding box center [200, 41] width 11 height 11
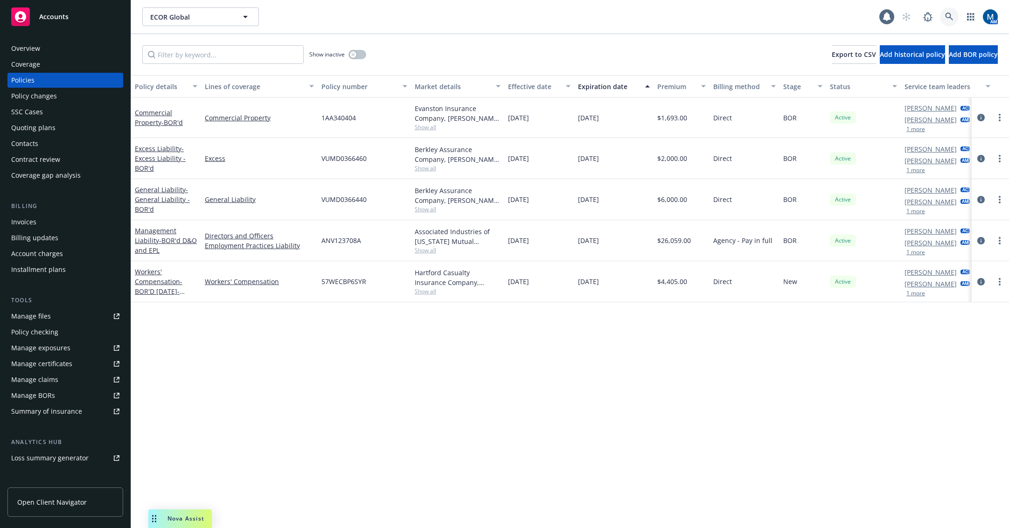
click at [942, 12] on link at bounding box center [949, 16] width 19 height 19
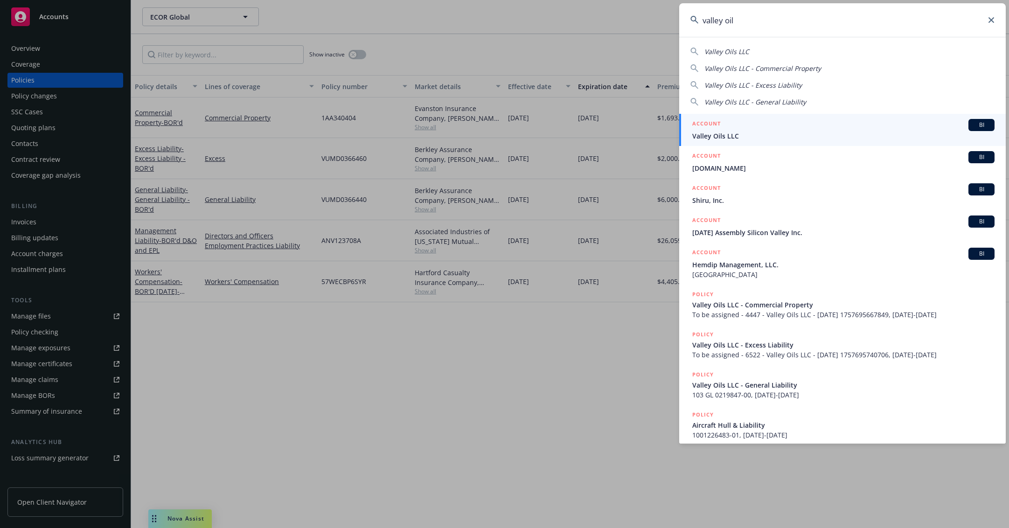
type input "valley oil"
click at [795, 128] on div "ACCOUNT BI" at bounding box center [843, 125] width 302 height 12
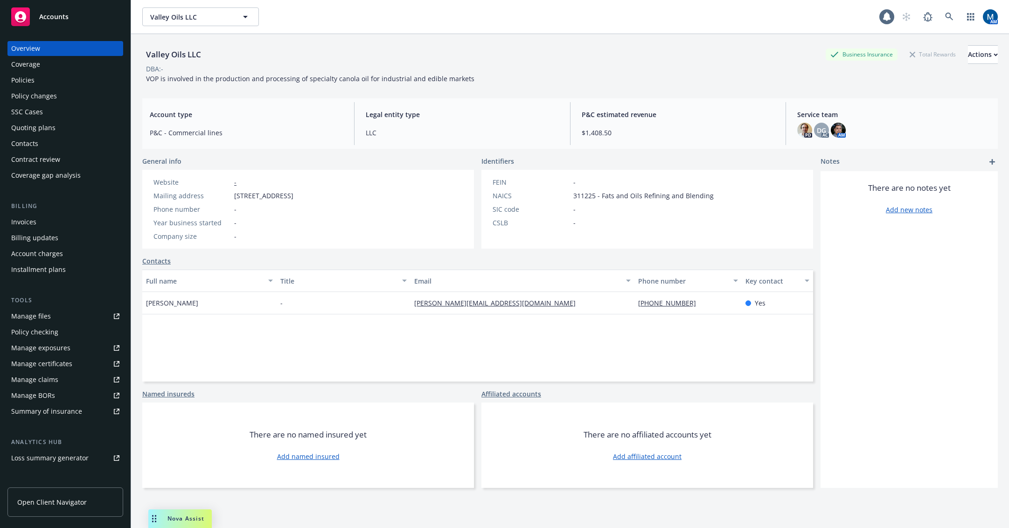
click at [18, 77] on div "Policies" at bounding box center [22, 80] width 23 height 15
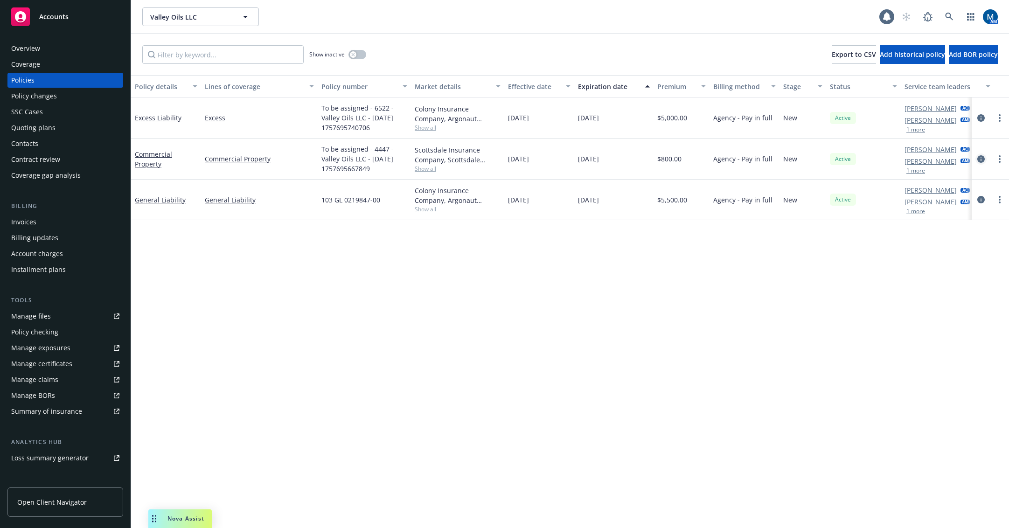
click at [980, 159] on icon "circleInformation" at bounding box center [980, 158] width 7 height 7
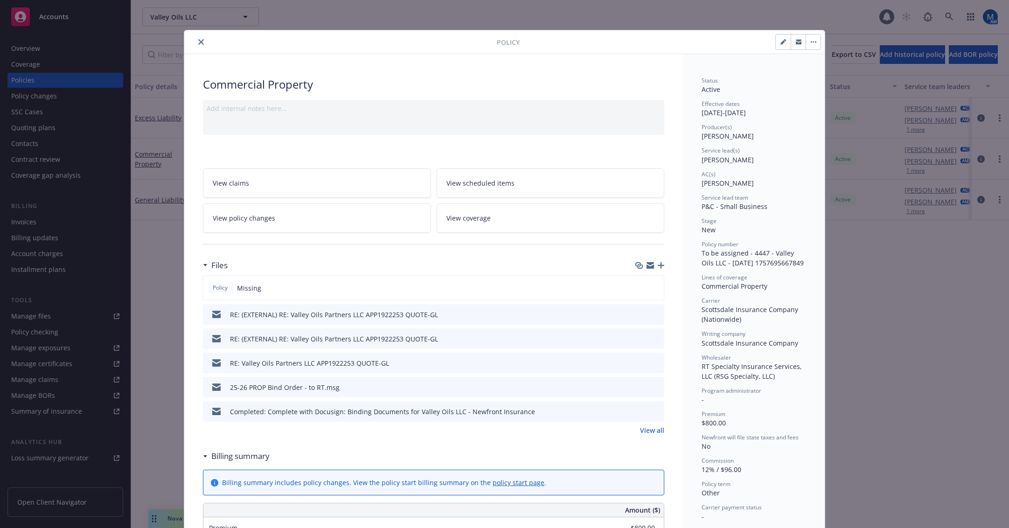
drag, startPoint x: 625, startPoint y: 48, endPoint x: 657, endPoint y: 43, distance: 32.1
click at [625, 48] on div at bounding box center [670, 42] width 301 height 16
click at [776, 44] on button "button" at bounding box center [783, 42] width 15 height 15
select select "NEW"
select select "other"
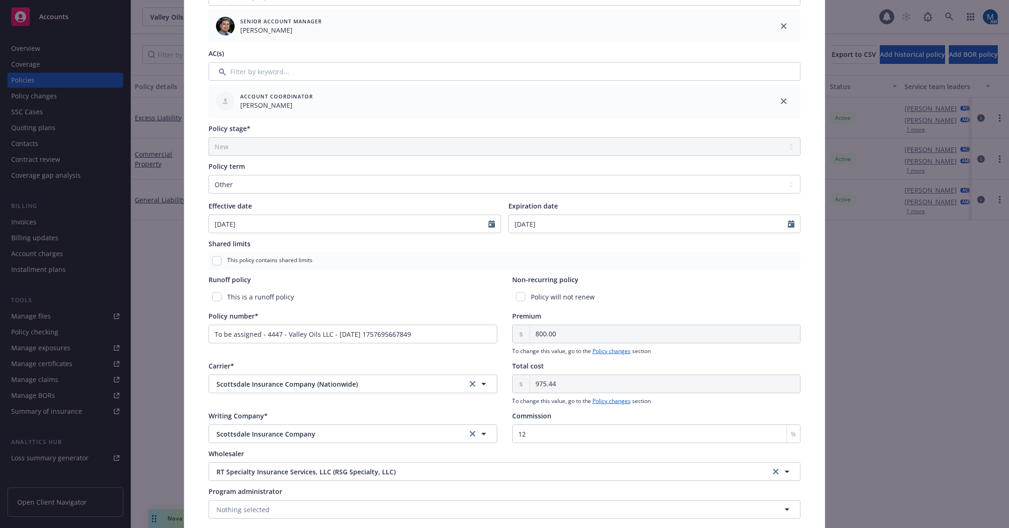
scroll to position [227, 0]
click at [366, 330] on input "To be assigned - 4447 - Valley Oils LLC - 09/12/2025 1757695667849" at bounding box center [352, 331] width 289 height 19
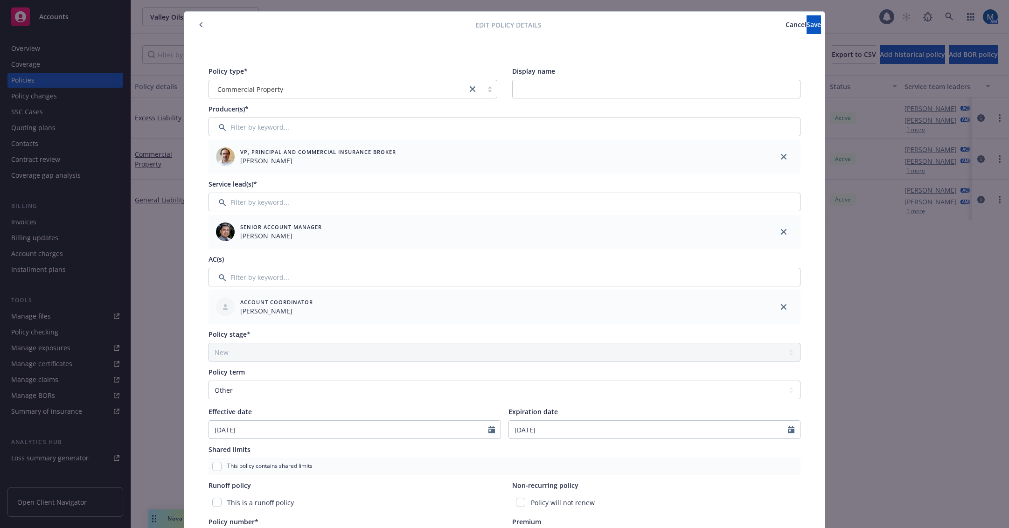
scroll to position [0, 0]
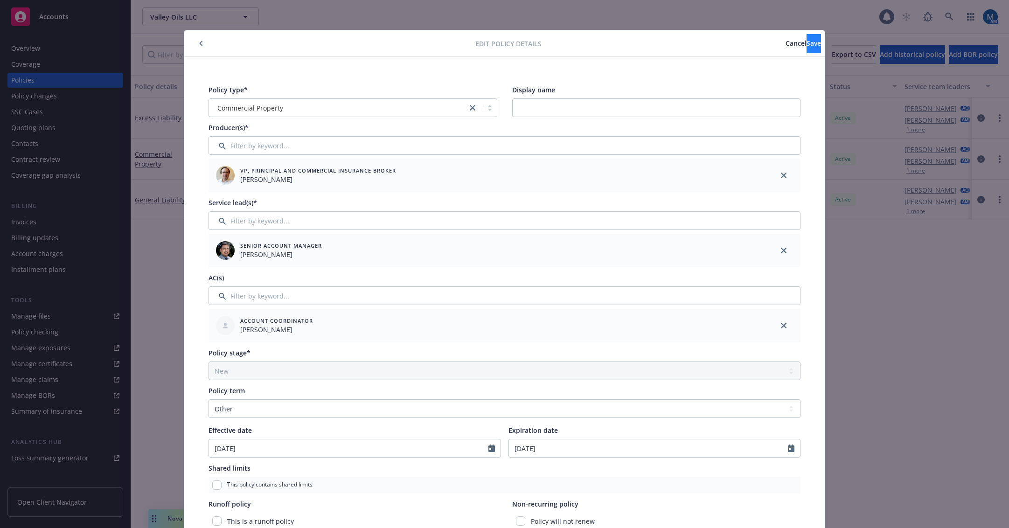
type input "CPS8285605"
click at [806, 35] on button "Save" at bounding box center [813, 43] width 14 height 19
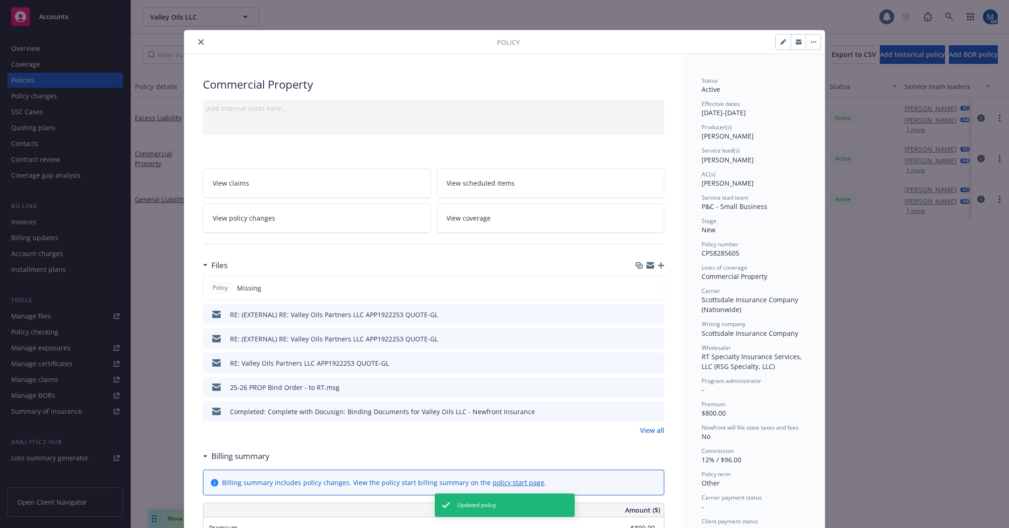
click at [258, 216] on span "View policy changes" at bounding box center [244, 218] width 62 height 10
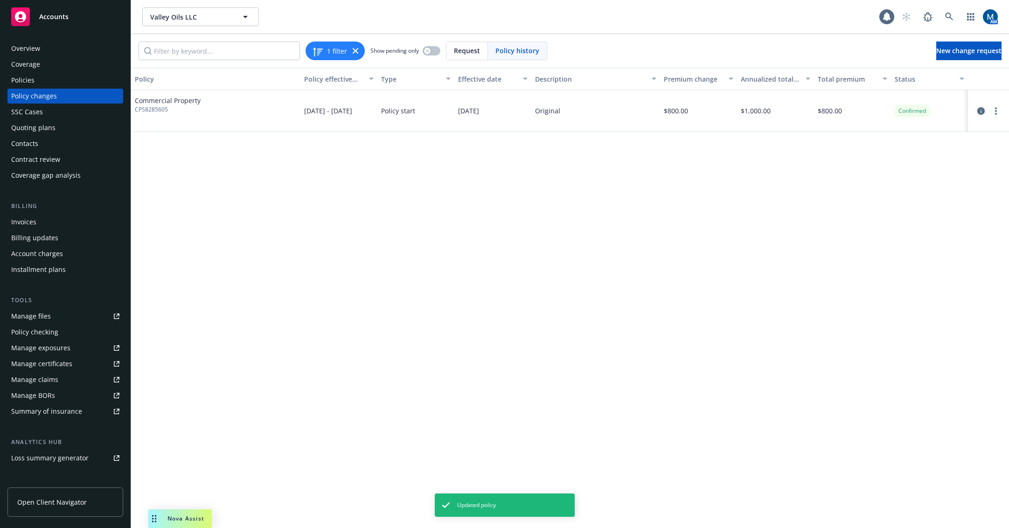
click at [981, 113] on icon "circleInformation" at bounding box center [980, 110] width 7 height 7
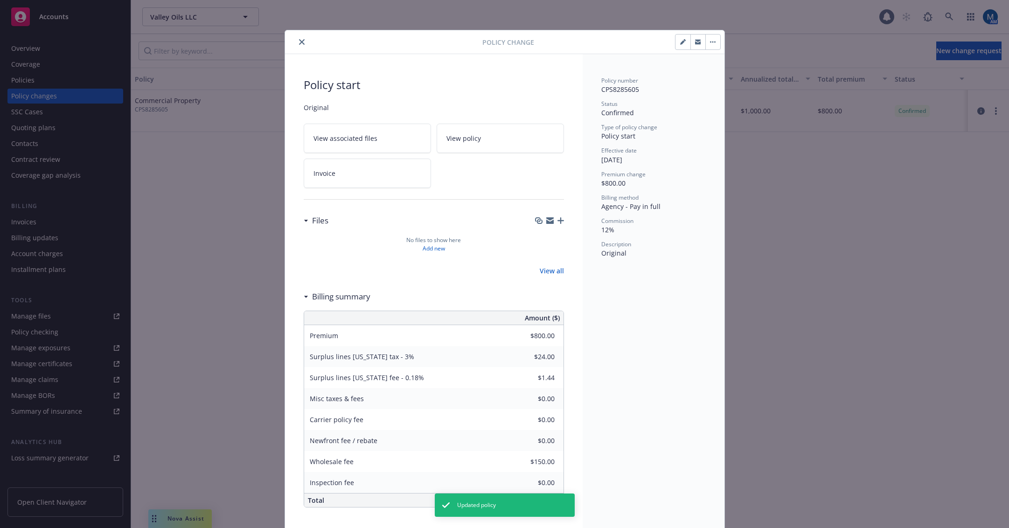
click at [716, 42] on button "button" at bounding box center [712, 42] width 15 height 15
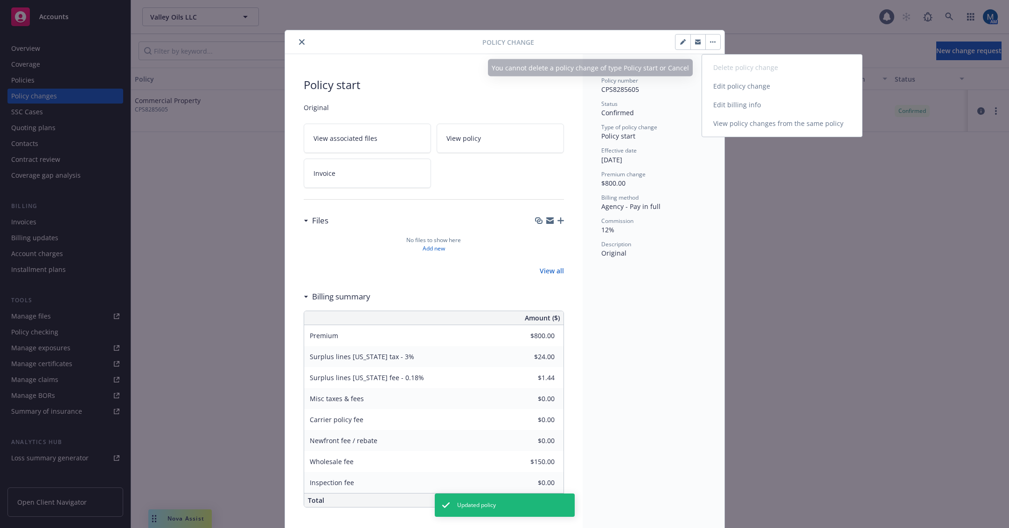
click at [735, 105] on link "Edit billing info" at bounding box center [782, 105] width 160 height 19
select select "CA"
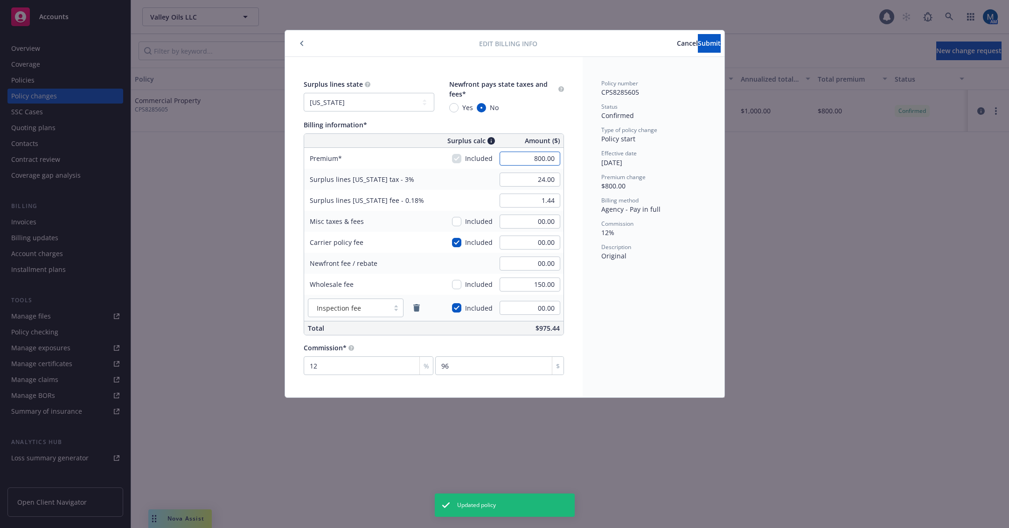
click at [545, 160] on input "800.00" at bounding box center [529, 159] width 61 height 14
type input "640.00"
type input "19.20"
type input "1.15"
type input "76.8"
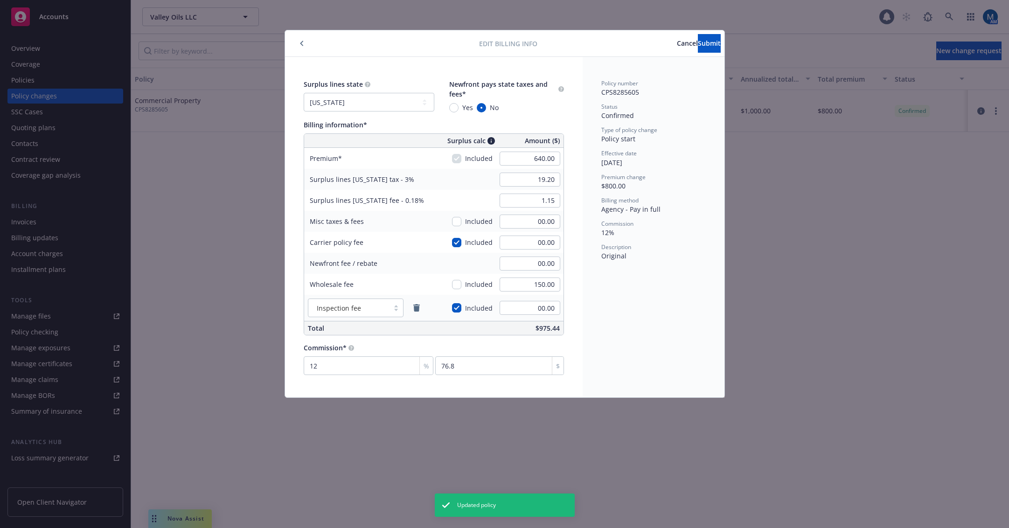
click at [564, 189] on div "Surplus lines state No surplus lines state Alaska Alabama Arkansas Arizona Cali…" at bounding box center [434, 227] width 298 height 340
click at [530, 284] on input "150.00" at bounding box center [529, 284] width 61 height 14
click at [582, 288] on div "Policy number CPS8285605 Status Confirmed Type of policy change Policy start Ef…" at bounding box center [653, 227] width 142 height 340
click at [698, 46] on span "Submit" at bounding box center [709, 43] width 23 height 9
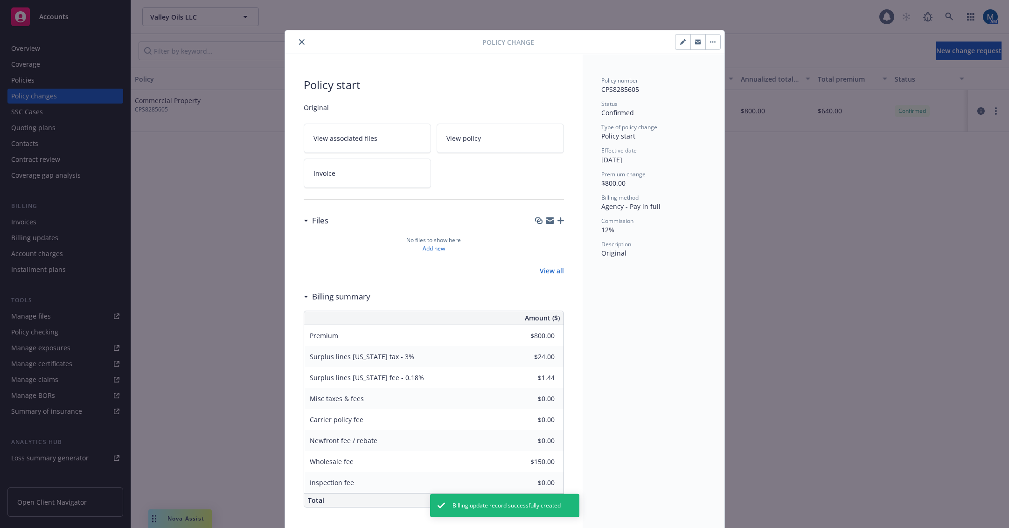
type input "$640.00"
type input "$19.20"
type input "$1.15"
click at [299, 39] on icon "close" at bounding box center [302, 42] width 6 height 6
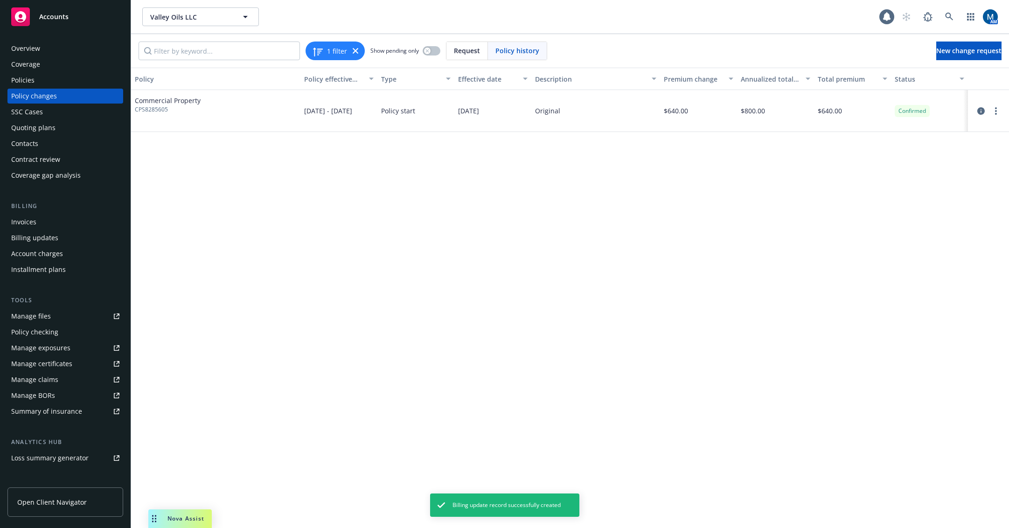
click at [59, 85] on div "Policies" at bounding box center [65, 80] width 108 height 15
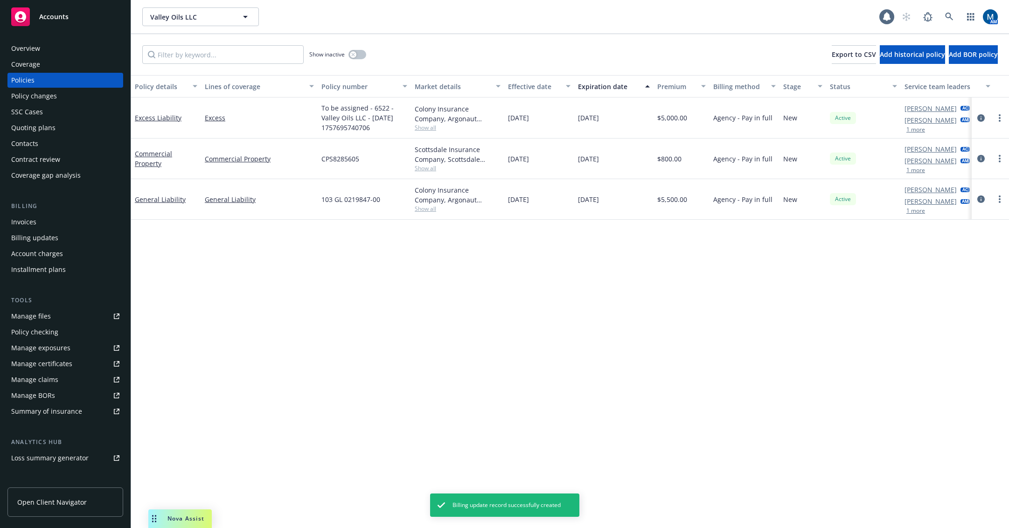
click at [838, 405] on div "Policy details Lines of coverage Policy number Market details Effective date Ex…" at bounding box center [570, 301] width 878 height 453
click at [981, 161] on icon "circleInformation" at bounding box center [980, 158] width 7 height 7
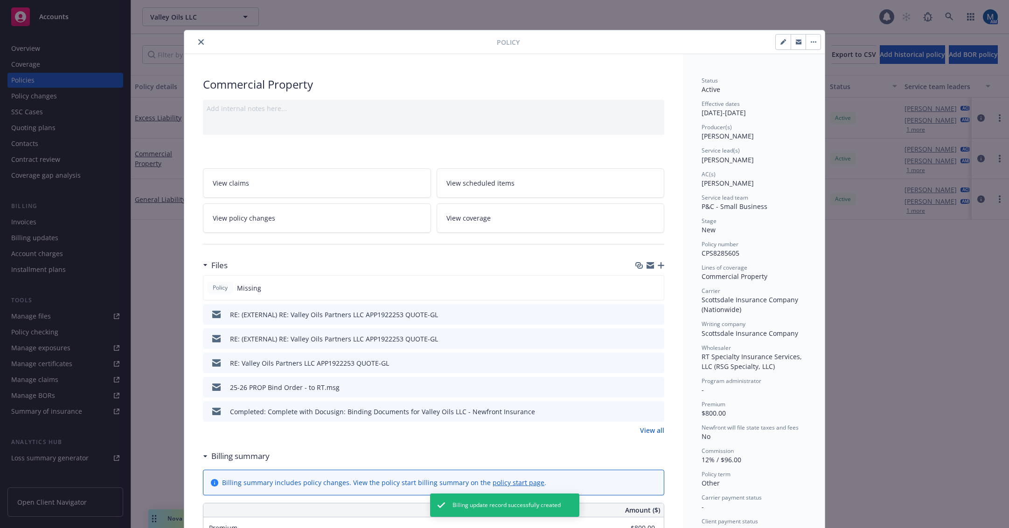
scroll to position [28, 0]
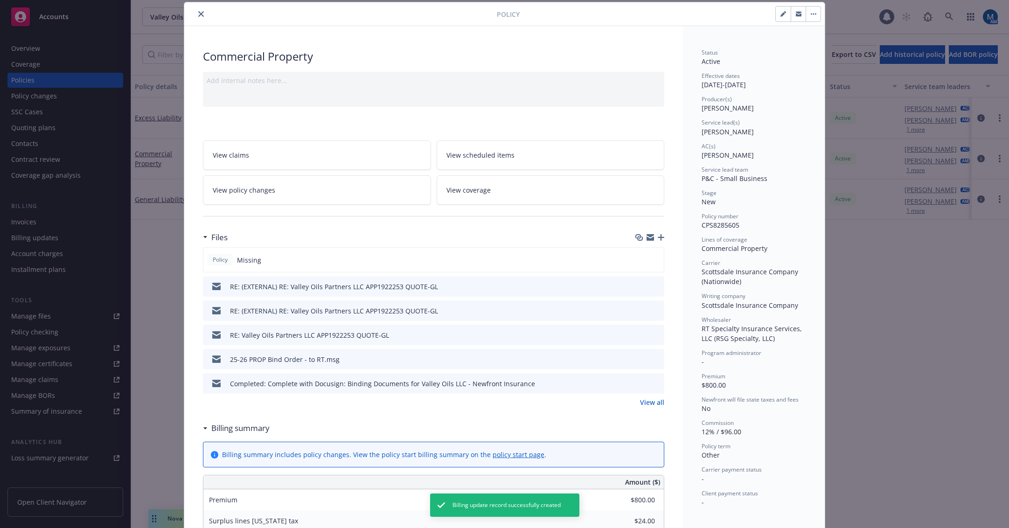
type input "$640.00"
type input "$19.20"
type input "$1.15"
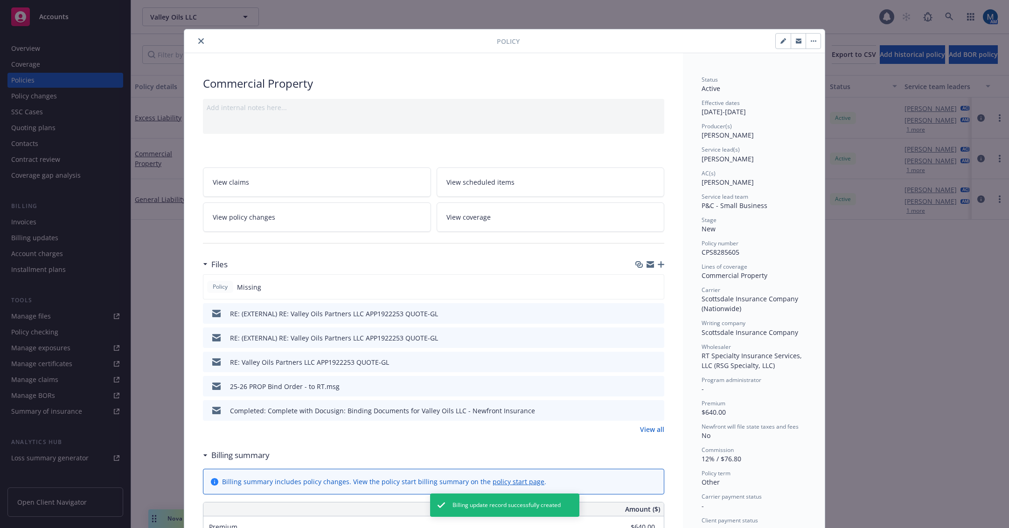
scroll to position [0, 0]
click at [658, 263] on icon "button" at bounding box center [661, 265] width 7 height 7
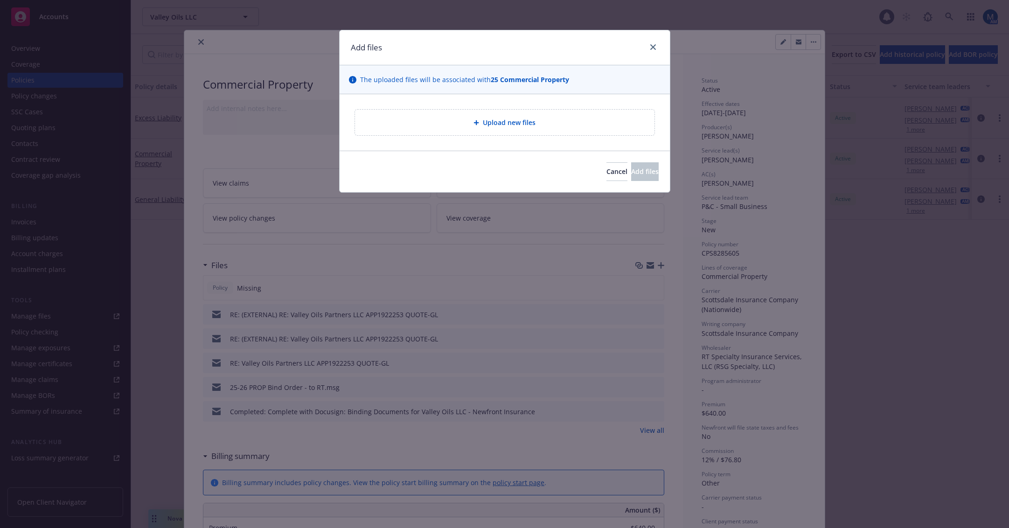
type textarea "x"
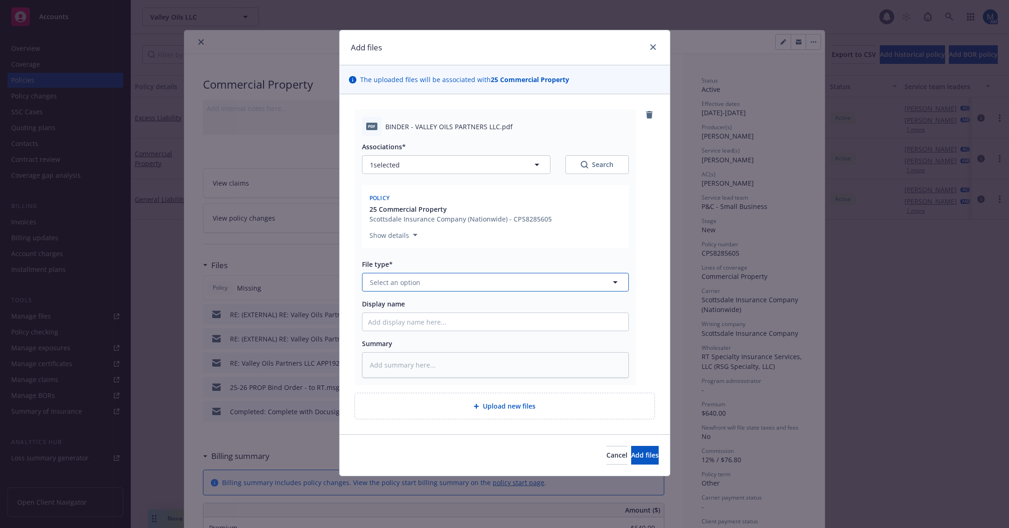
click at [459, 278] on button "Select an option" at bounding box center [495, 282] width 267 height 19
type input "bind"
drag, startPoint x: 450, startPoint y: 306, endPoint x: 419, endPoint y: 308, distance: 30.4
click at [449, 306] on div "Binder" at bounding box center [495, 308] width 255 height 14
click at [406, 323] on input "Display name" at bounding box center [495, 322] width 266 height 18
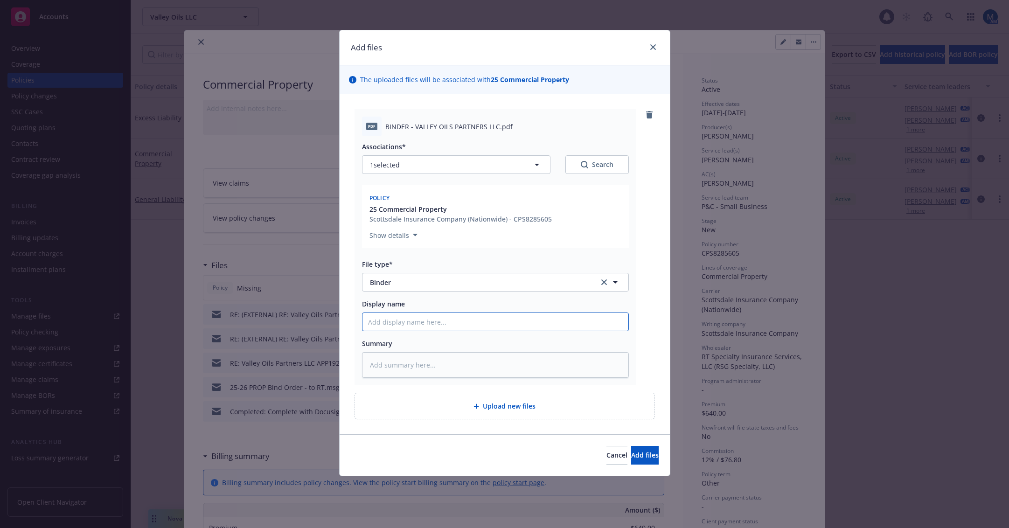
type textarea "x"
type input "2"
type textarea "x"
type input "25"
type textarea "x"
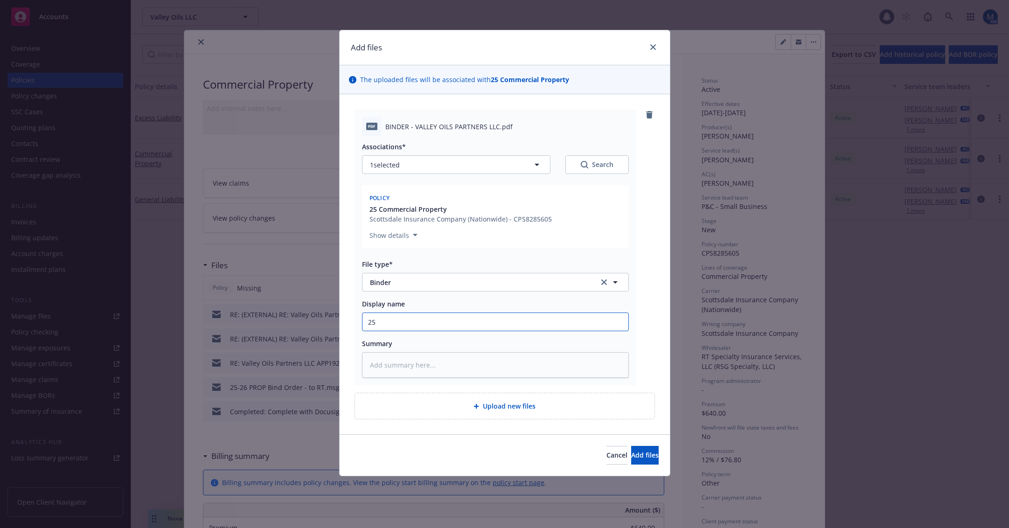
type input "25-"
type textarea "x"
type input "25-2"
type textarea "x"
type input "25-26"
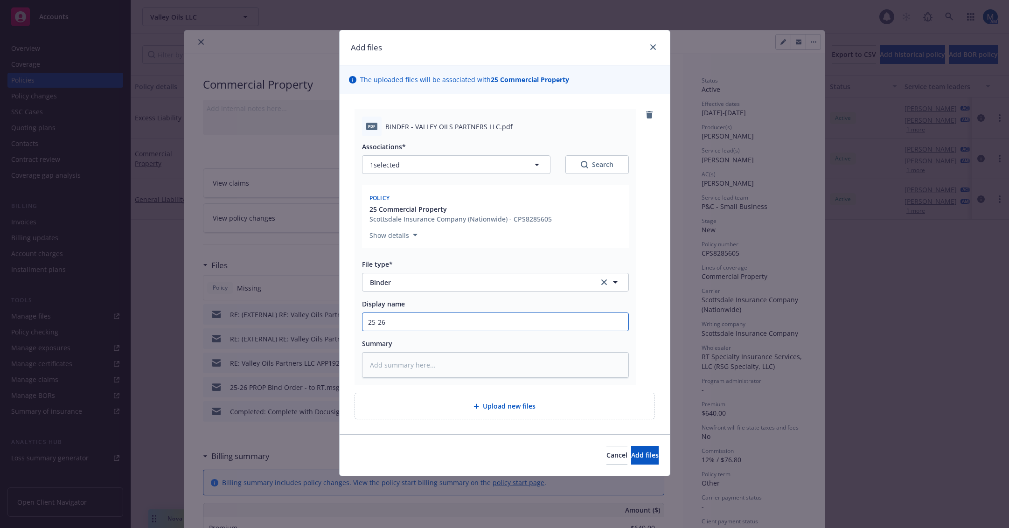
type textarea "x"
type input "25-26"
type textarea "x"
type input "25-26 P"
type textarea "x"
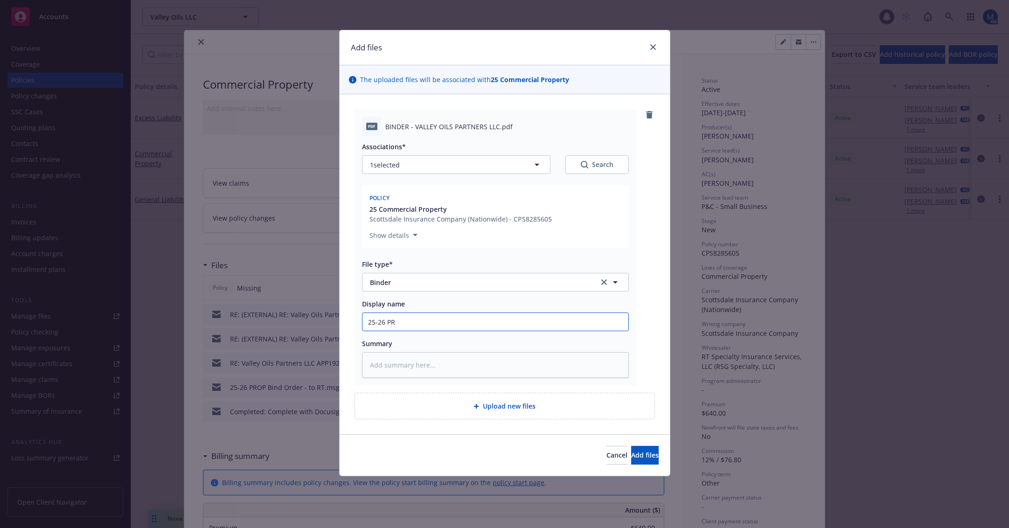
type input "25-26 PRO"
type textarea "x"
type input "25-26 PROP"
type textarea "x"
type input "25-26 PROP"
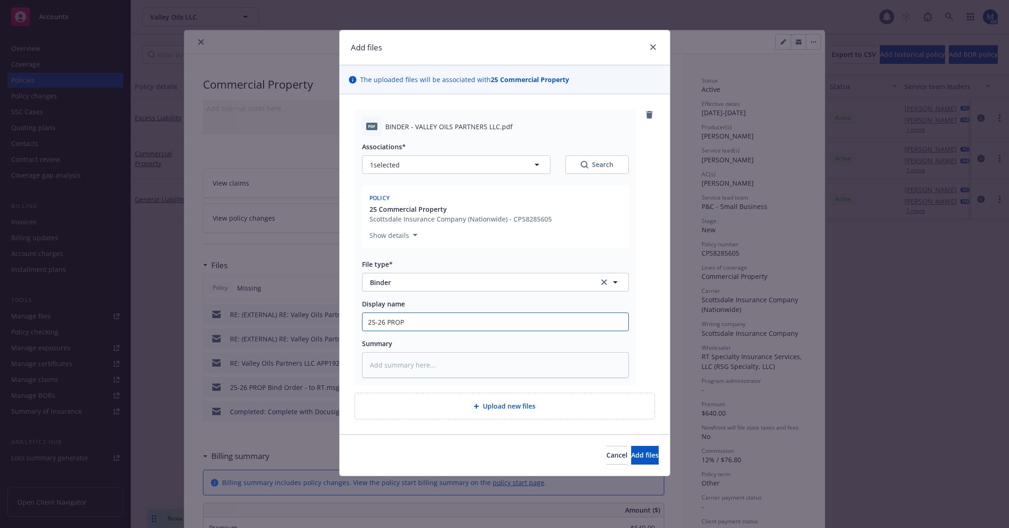
type textarea "x"
type input "25-26 PROP B"
type textarea "x"
type input "25-26 PROP Bi"
type textarea "x"
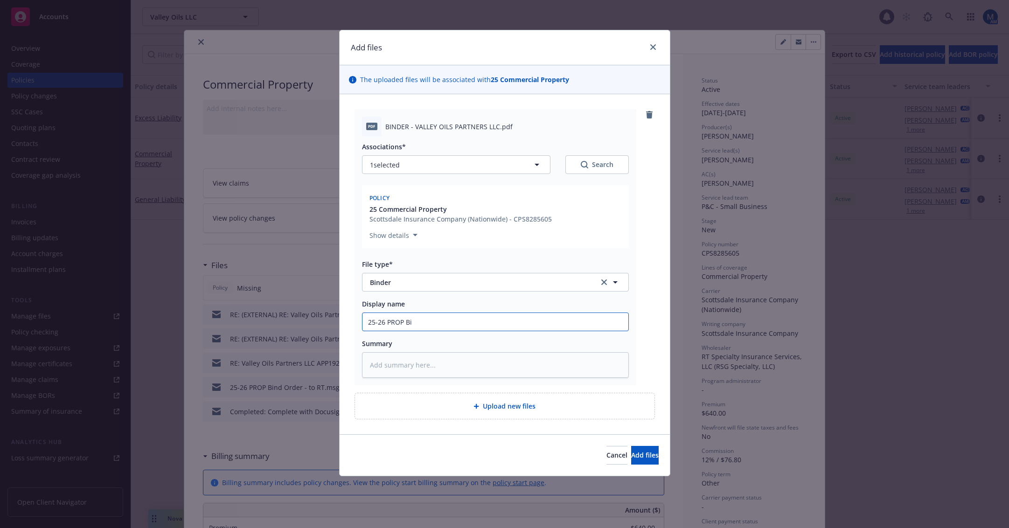
type input "25-26 PROP Bin"
type textarea "x"
type input "25-26 PROP Bind"
type textarea "x"
type input "25-26 PROP Binde"
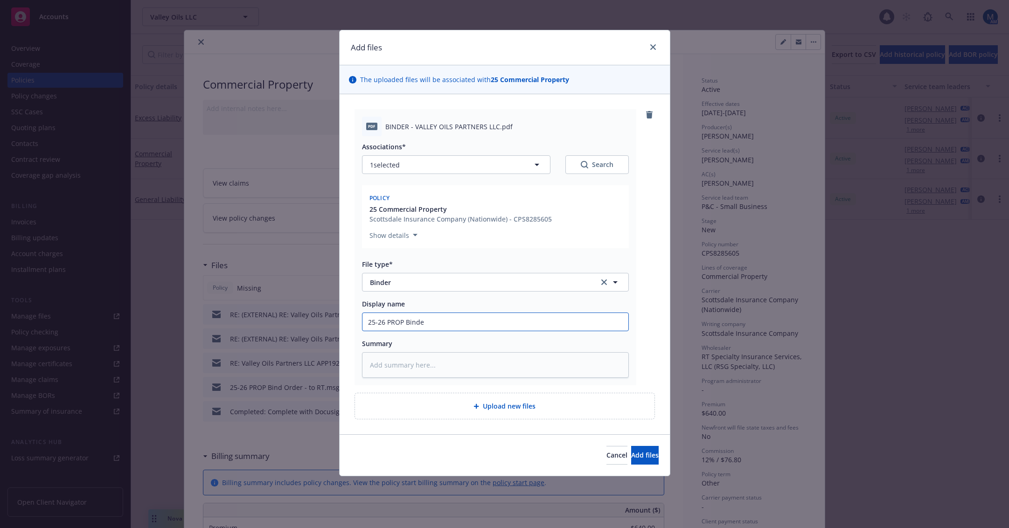
type textarea "x"
type input "25-26 PROP Binder"
click at [651, 457] on button "Add files" at bounding box center [645, 455] width 28 height 19
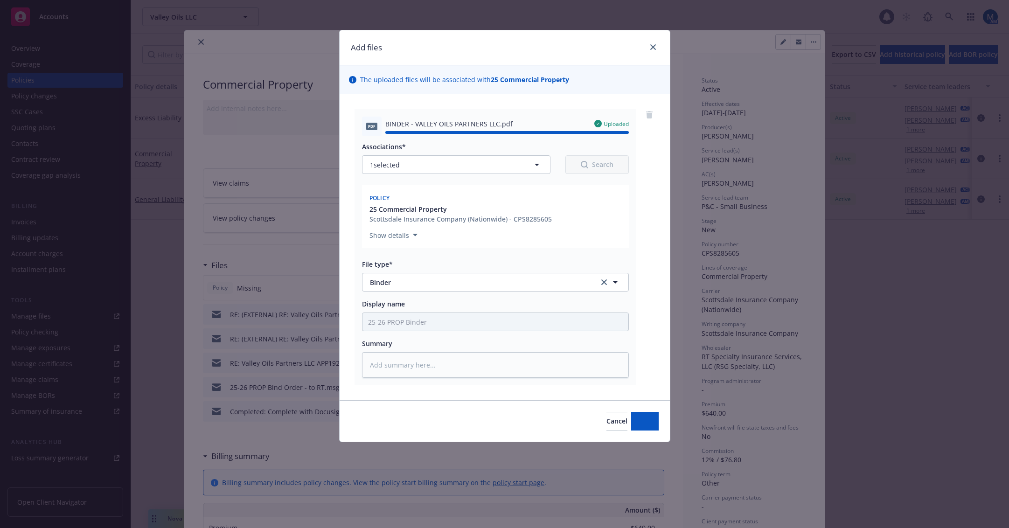
type textarea "x"
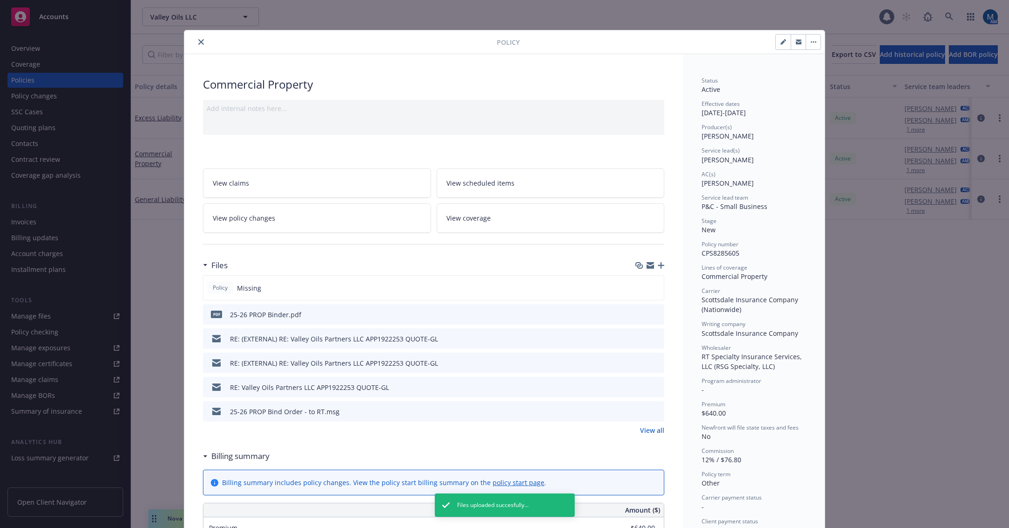
click at [792, 46] on button "button" at bounding box center [797, 42] width 15 height 15
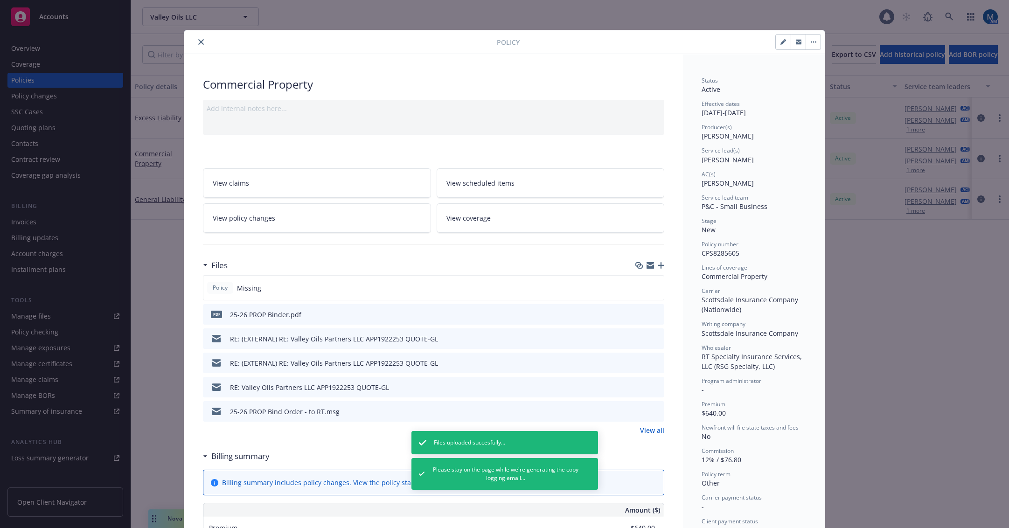
click at [793, 45] on button "button" at bounding box center [797, 42] width 15 height 15
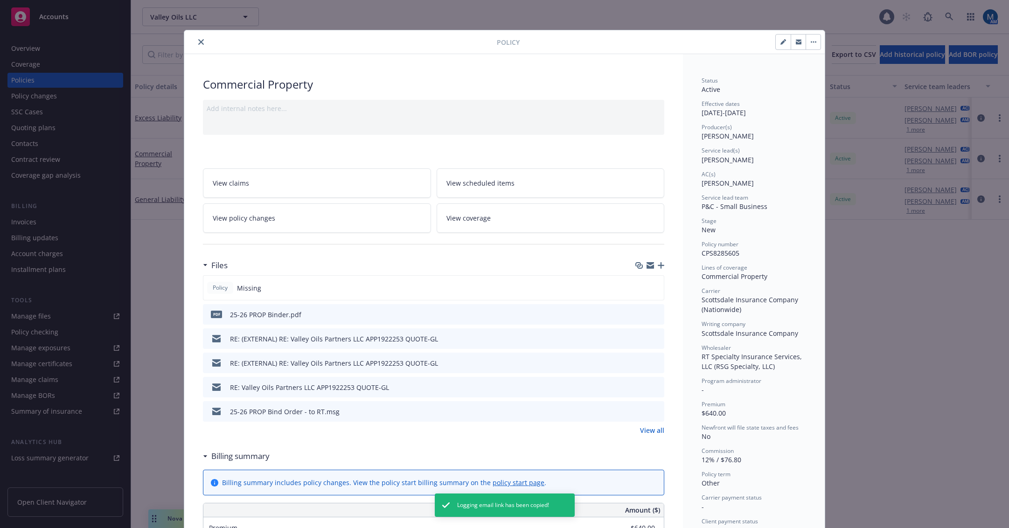
click at [198, 42] on icon "close" at bounding box center [201, 42] width 6 height 6
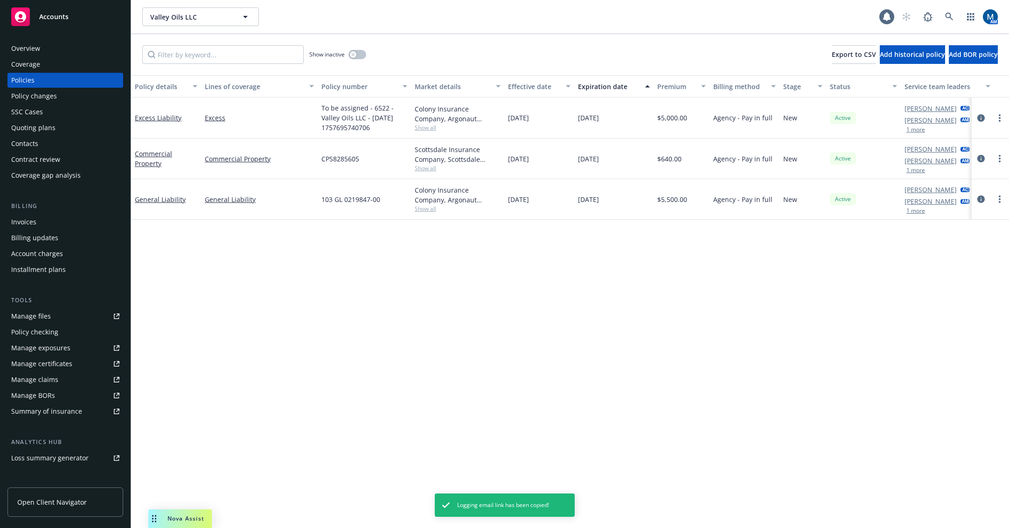
click at [412, 317] on div "Policy details Lines of coverage Policy number Market details Effective date Ex…" at bounding box center [570, 301] width 878 height 453
click at [45, 49] on div "Overview" at bounding box center [65, 48] width 108 height 15
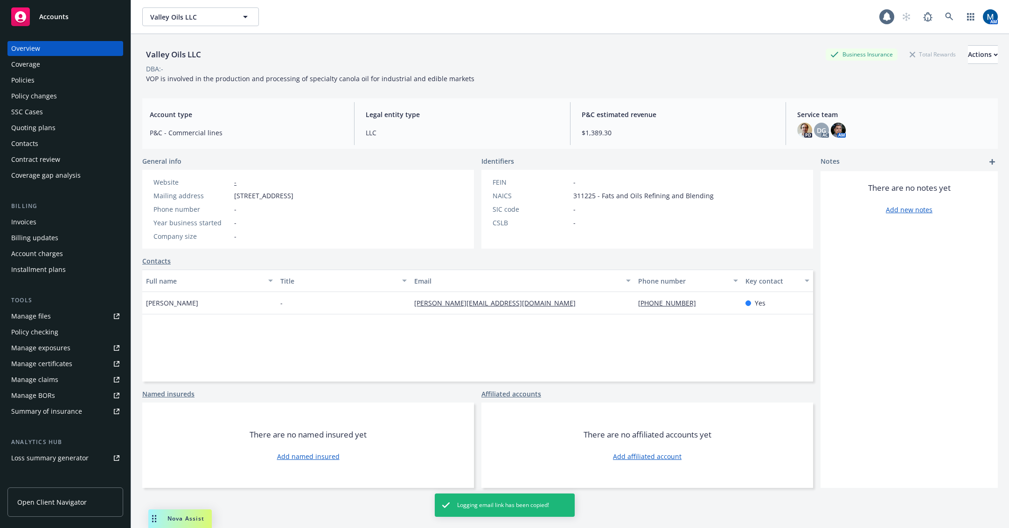
click at [42, 78] on div "Policies" at bounding box center [65, 80] width 108 height 15
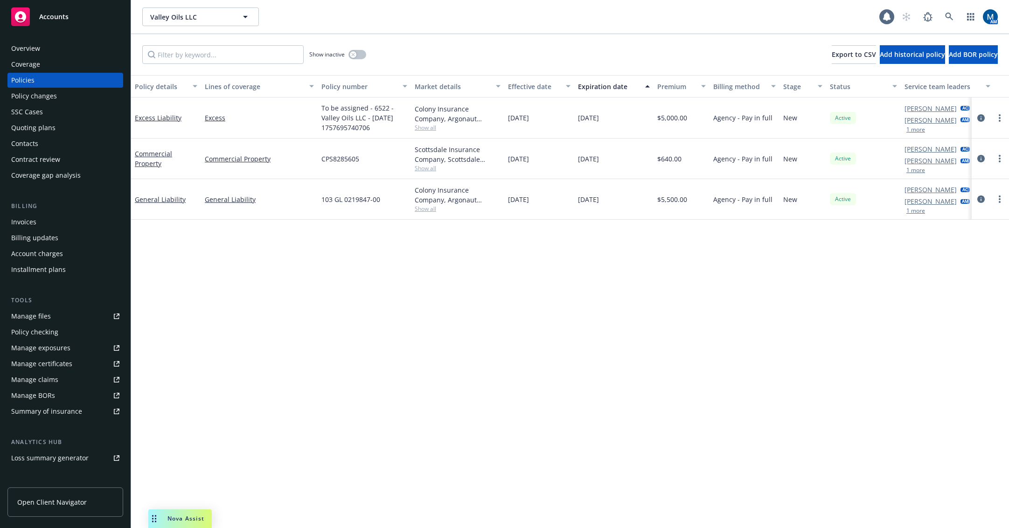
click at [62, 25] on div "Accounts" at bounding box center [65, 16] width 108 height 19
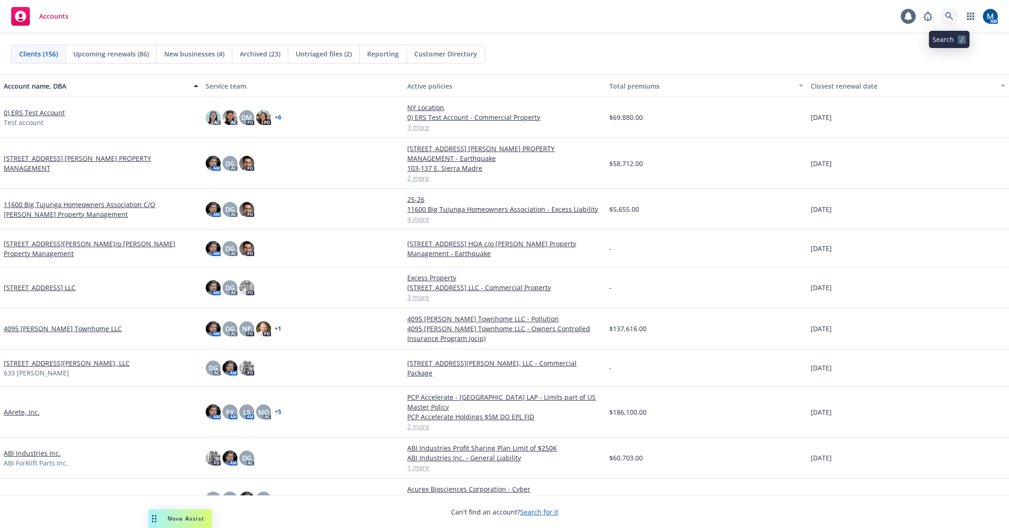
click at [947, 17] on icon at bounding box center [949, 16] width 8 height 8
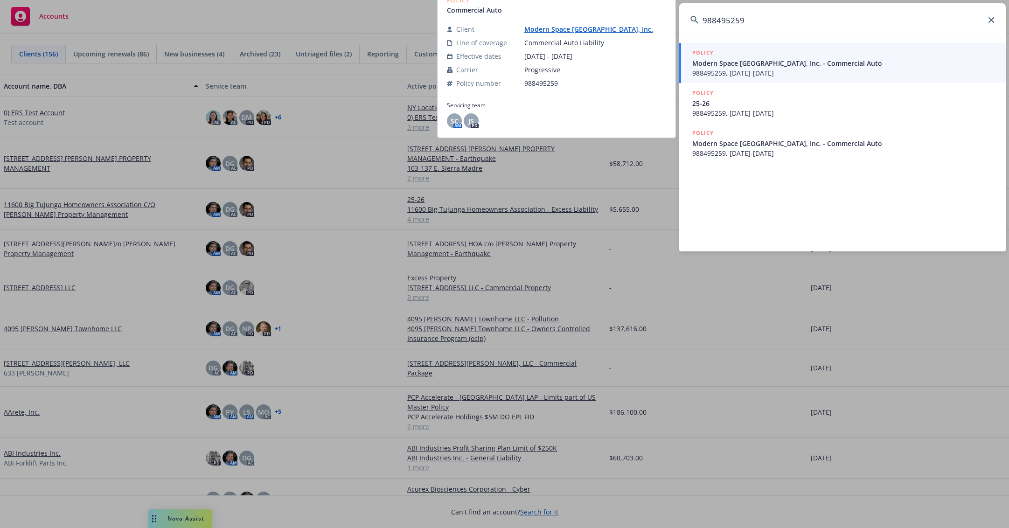
type input "988495259"
click at [778, 62] on span "Modern Space Los Angeles, Inc. - Commercial Auto" at bounding box center [843, 63] width 302 height 10
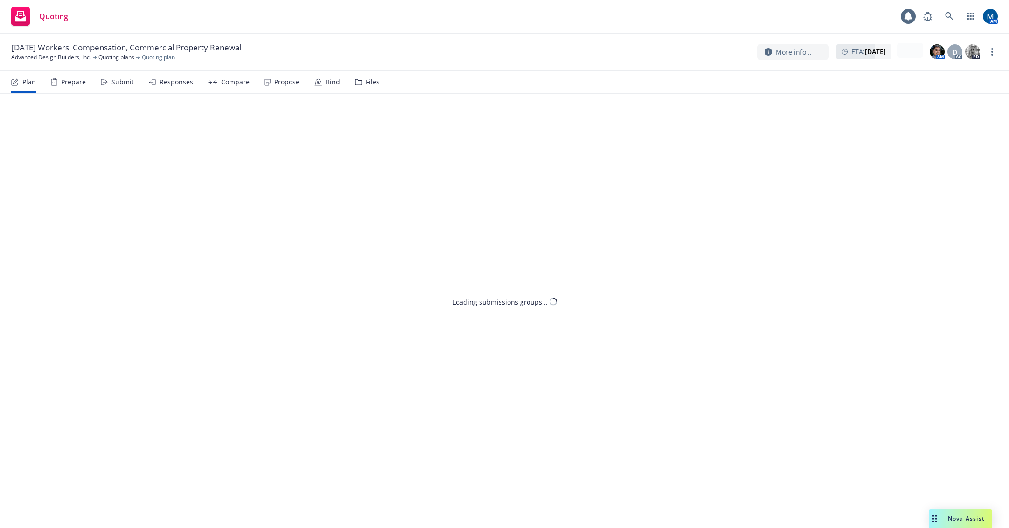
click at [118, 84] on div "Submit" at bounding box center [122, 81] width 22 height 7
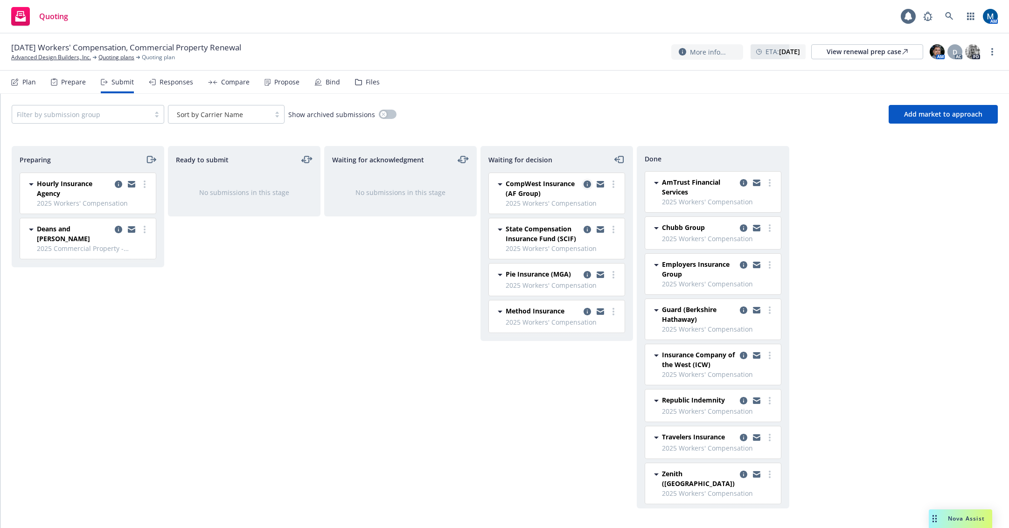
click at [588, 184] on icon "copy logging email" at bounding box center [586, 183] width 7 height 7
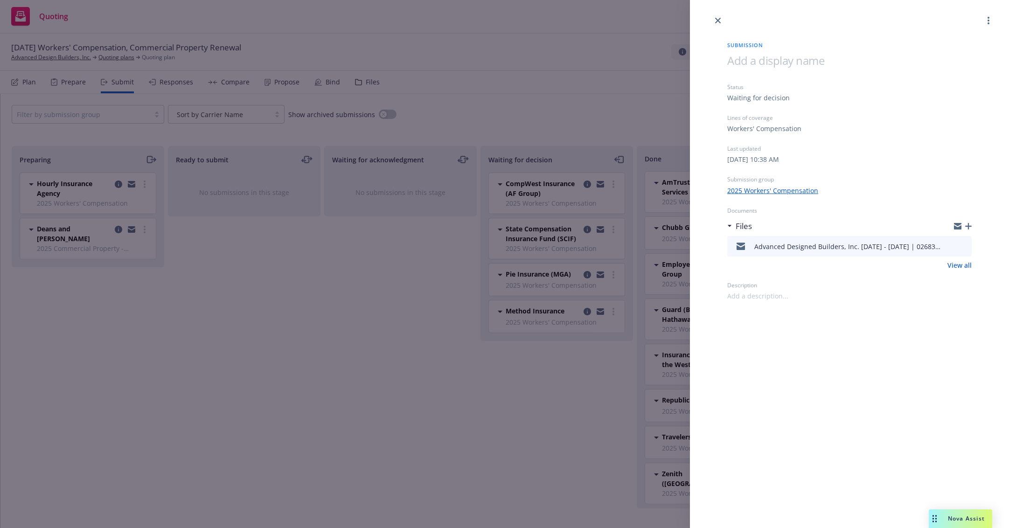
click at [971, 226] on div "Submission Status Waiting for decision Lines of coverage Workers' Compensation …" at bounding box center [849, 163] width 274 height 275
click at [970, 226] on icon "button" at bounding box center [968, 226] width 7 height 7
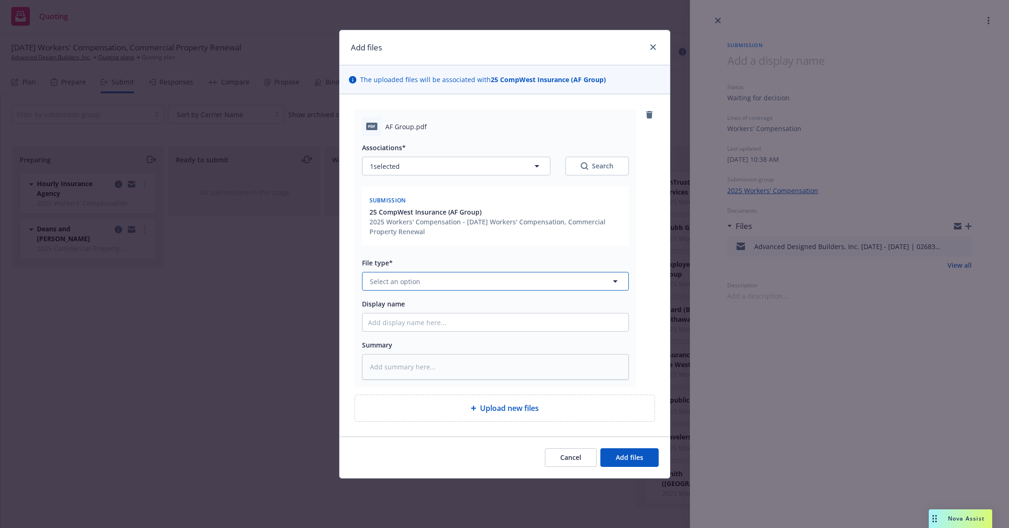
click at [423, 282] on button "Select an option" at bounding box center [495, 281] width 267 height 19
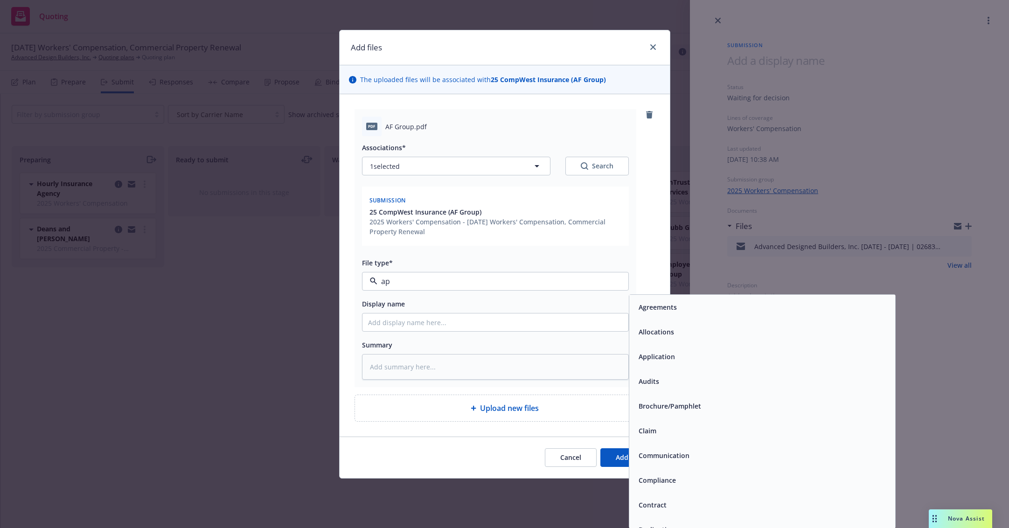
type input "app"
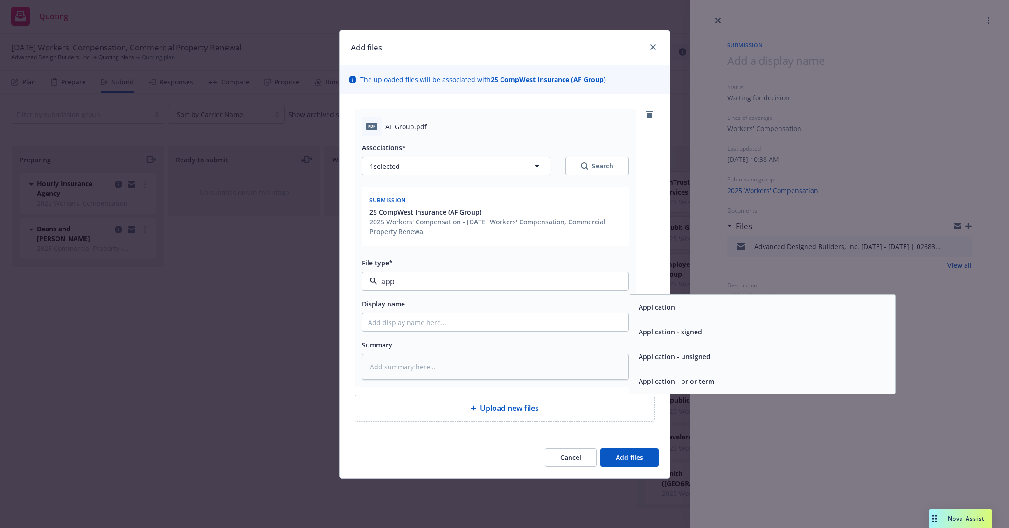
click at [697, 339] on div "Application - signed" at bounding box center [762, 331] width 266 height 25
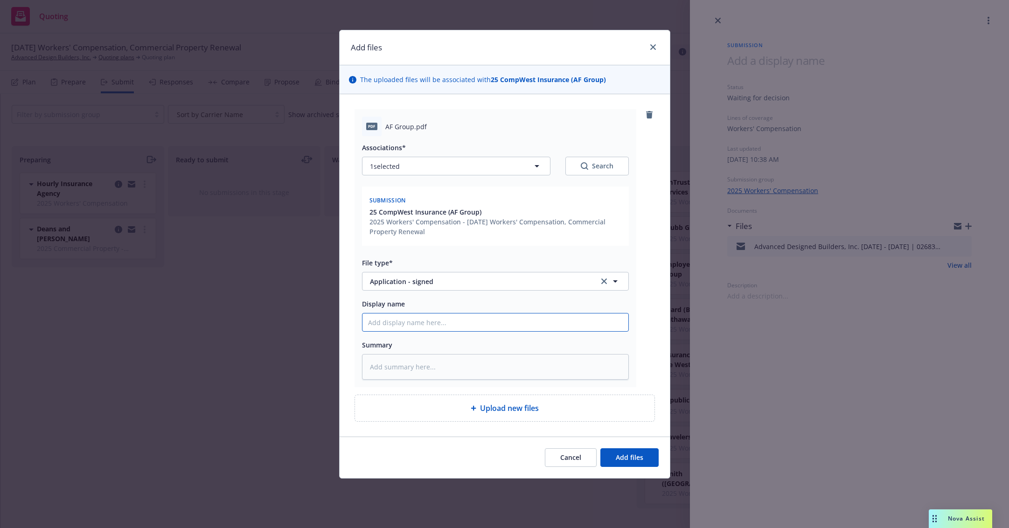
click at [499, 323] on input "Display name" at bounding box center [495, 322] width 266 height 18
type textarea "x"
type input "2"
type textarea "x"
type input "25"
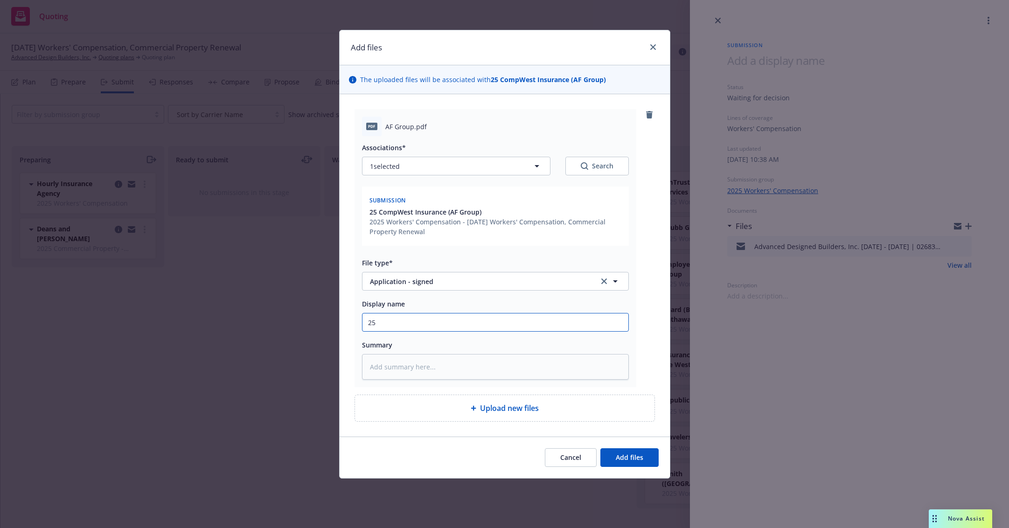
type textarea "x"
type input "25-"
type textarea "x"
type input "25-2"
type textarea "x"
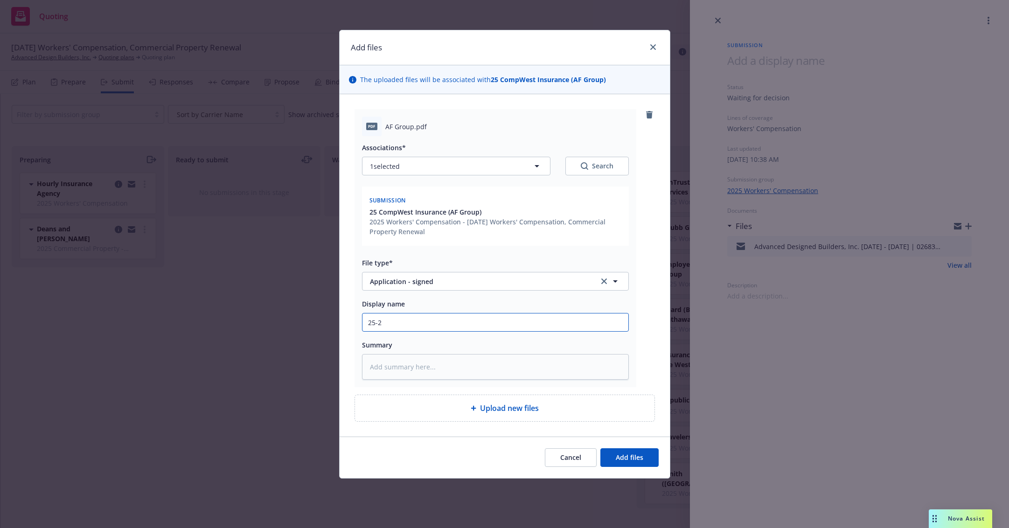
type input "25-26"
type textarea "x"
type input "25-26"
type textarea "x"
type input "25-26 W"
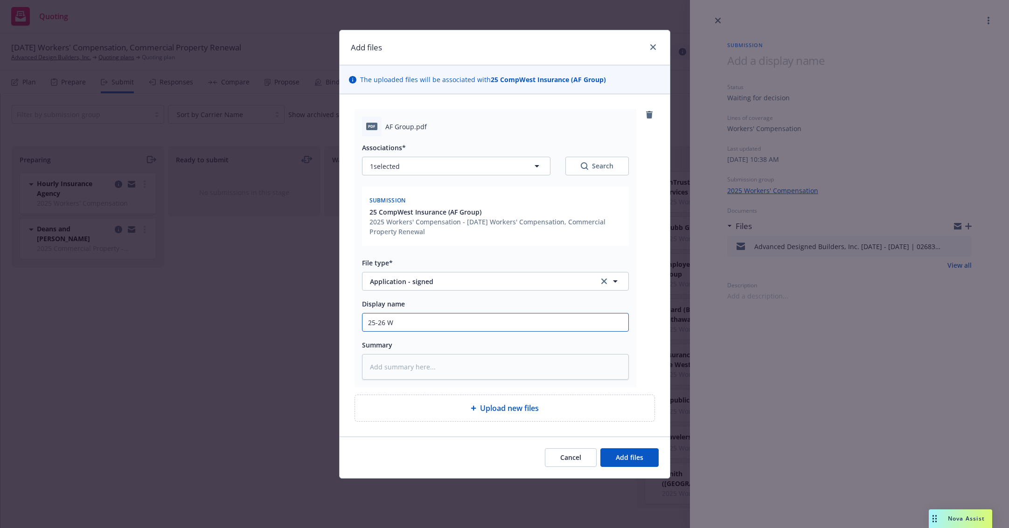
type textarea "x"
type input "25-26 WC"
type textarea "x"
type input "25-26 WC"
type textarea "x"
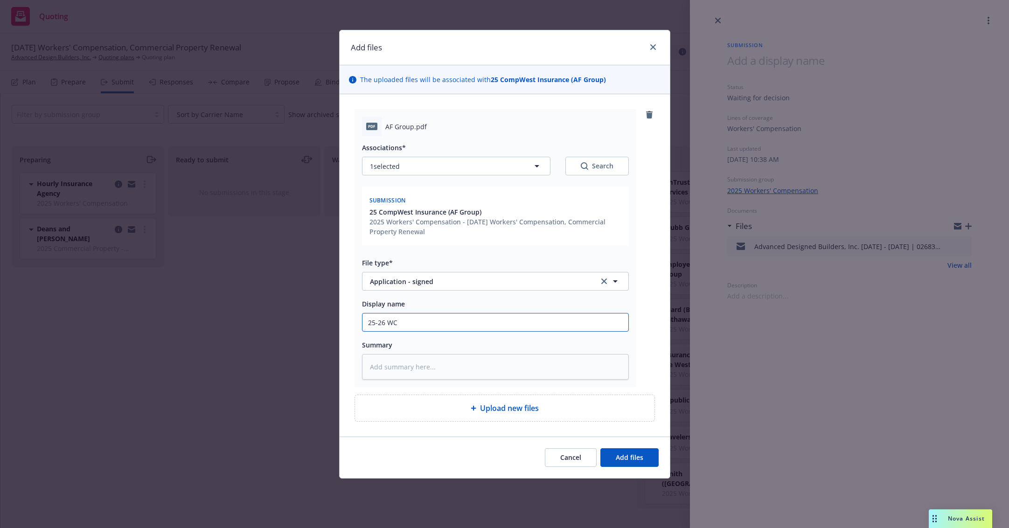
type input "25-26 WC S"
type textarea "x"
type input "25-26 WC Su"
type textarea "x"
type input "25-26 WC Sup"
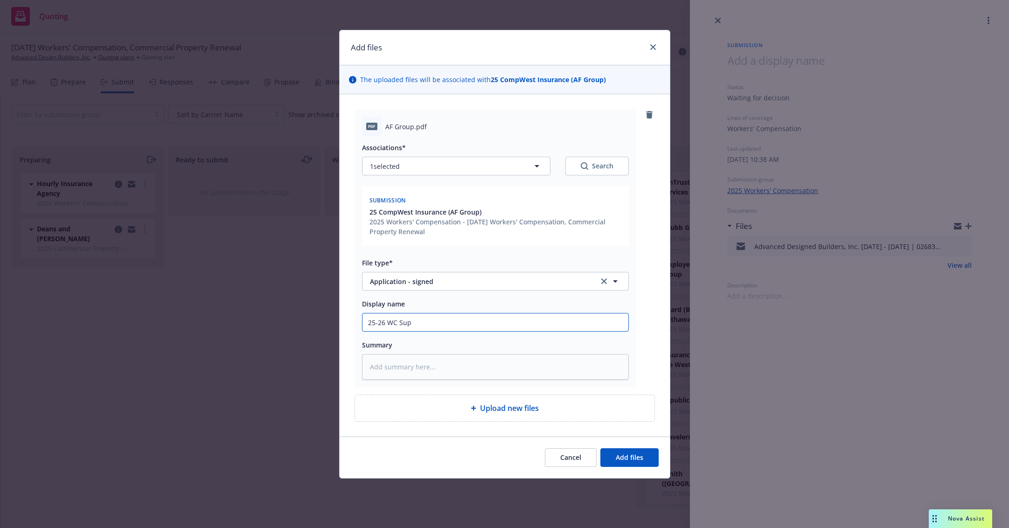
type textarea "x"
type input "25-26 WC Supp"
type textarea "x"
type input "25-26 WC Suppl"
type textarea "x"
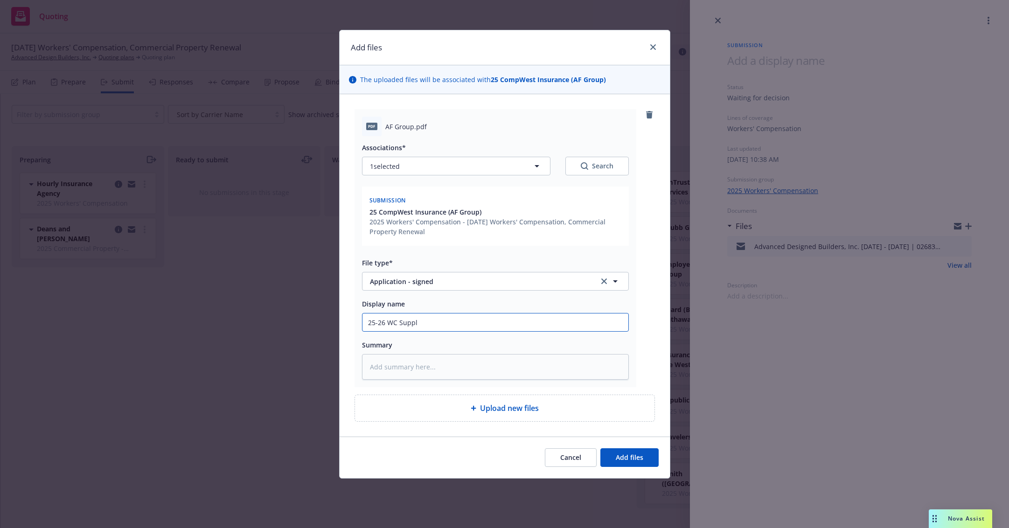
type input "25-26 WC Supple"
type textarea "x"
type input "25-26 WC Supplem"
type textarea "x"
type input "25-26 WC Suppleme"
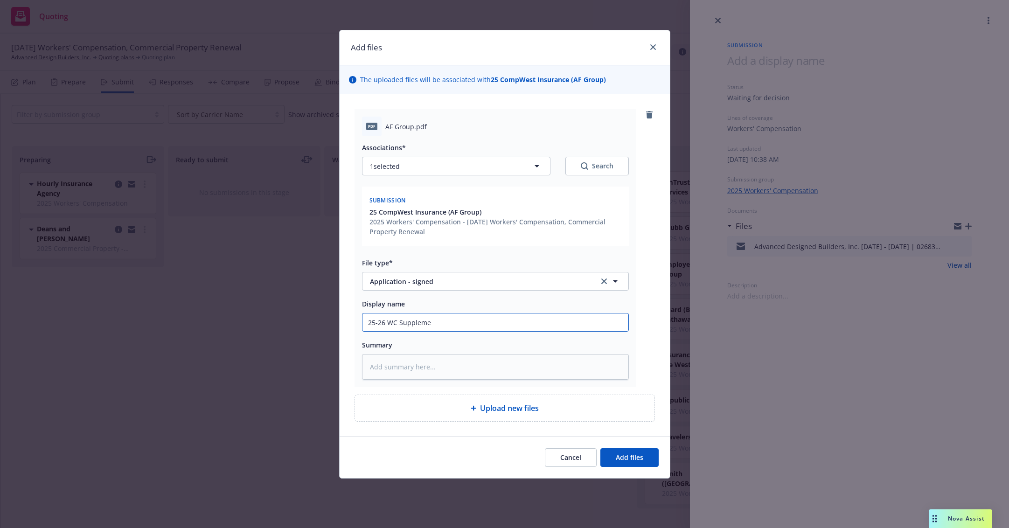
type textarea "x"
type input "25-26 WC Supplemen"
type textarea "x"
type input "25-26 WC Supplement"
type textarea "x"
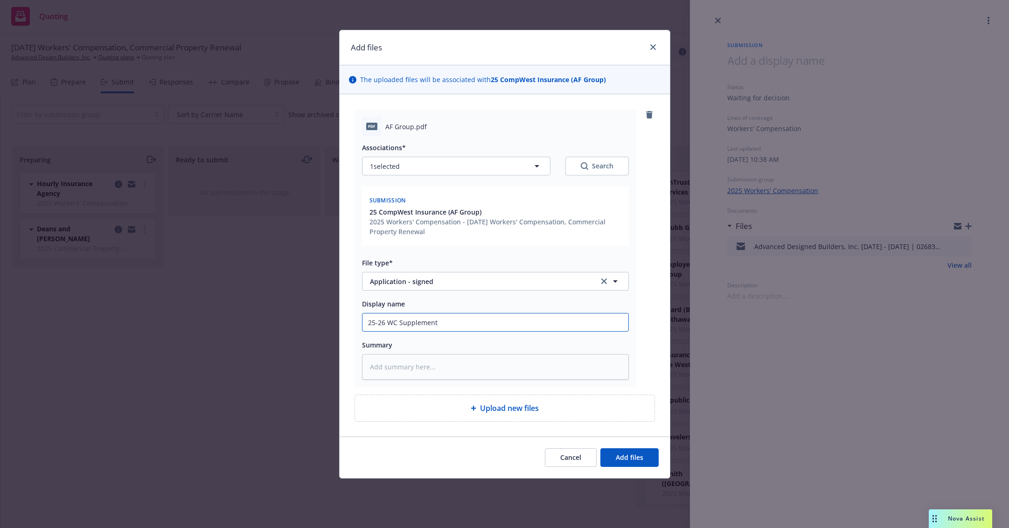
type input "25-26 WC Supplementa"
type textarea "x"
type input "25-26 WC Supplemental"
type textarea "x"
type input "25-26 WC Supplemental,"
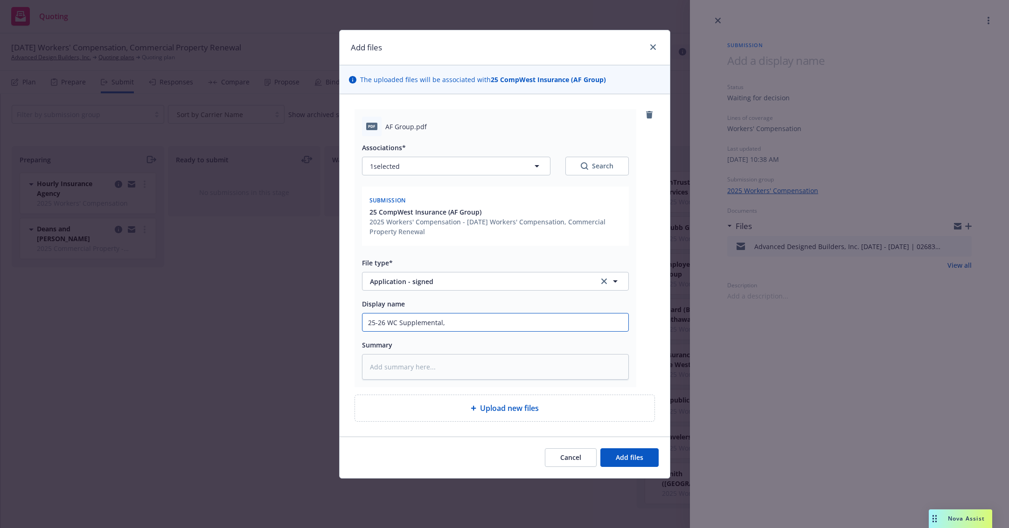
type textarea "x"
type input "25-26 WC Supplemental,"
type textarea "x"
type input "25-26 WC Supplemental, S"
type textarea "x"
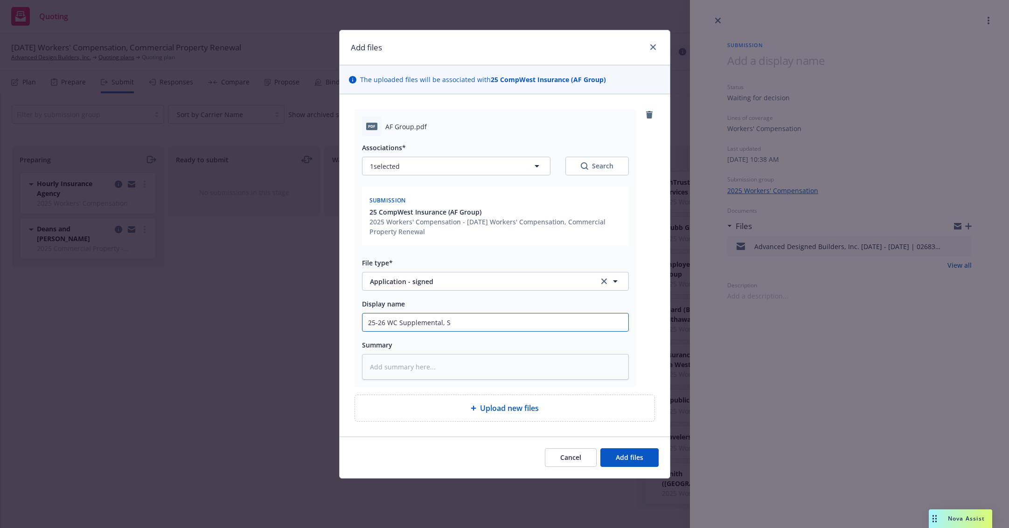
type input "25-26 WC Supplemental, Si"
type textarea "x"
type input "25-26 WC Supplemental, Sig"
type textarea "x"
type input "25-26 WC Supplemental, Sign"
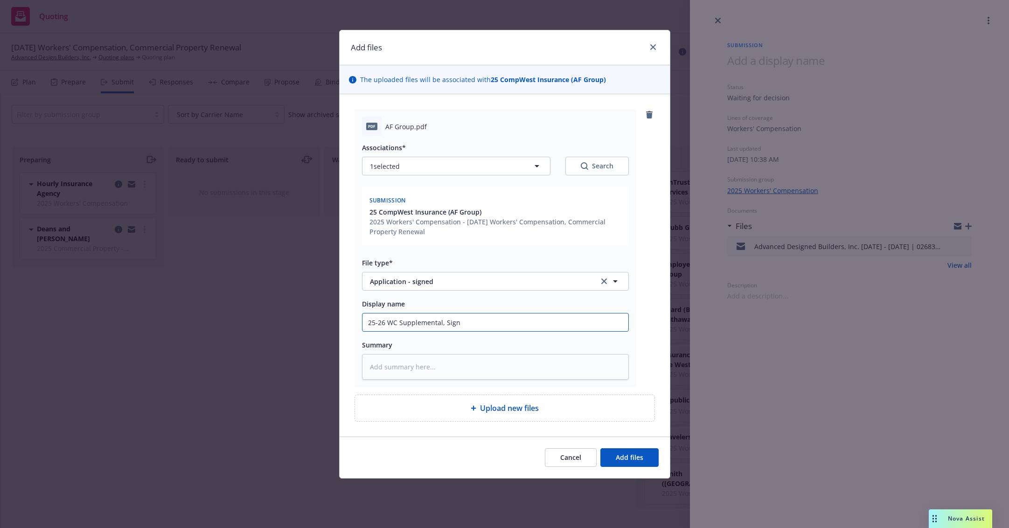
type textarea "x"
type input "25-26 WC Supplemental, Signe"
type textarea "x"
type input "25-26 WC Supplemental, Signed"
type textarea "x"
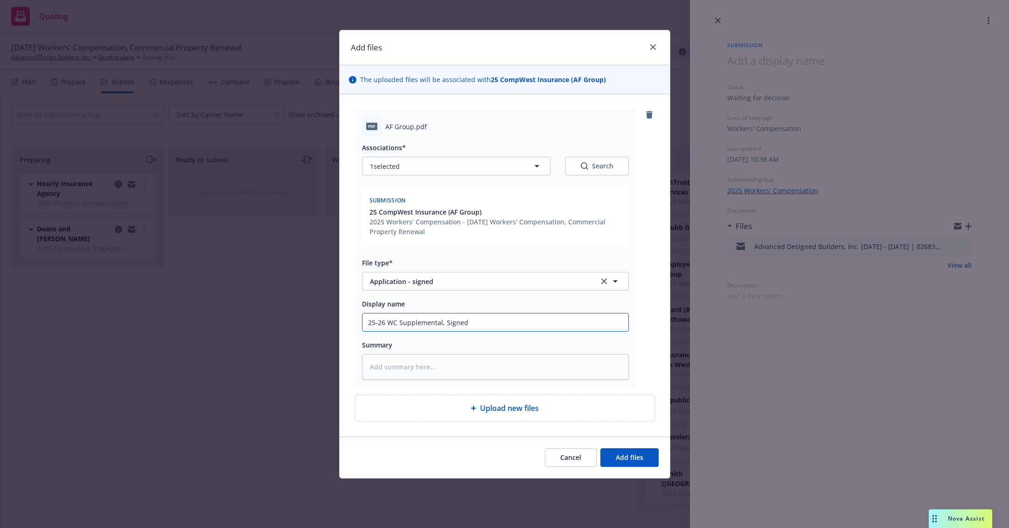
type input "25-26 WC Supplemental, Signed"
type textarea "x"
type input "25-26 WC Supplemental, Signed -"
type textarea "x"
type input "25-26 WC Supplemental, Signed -"
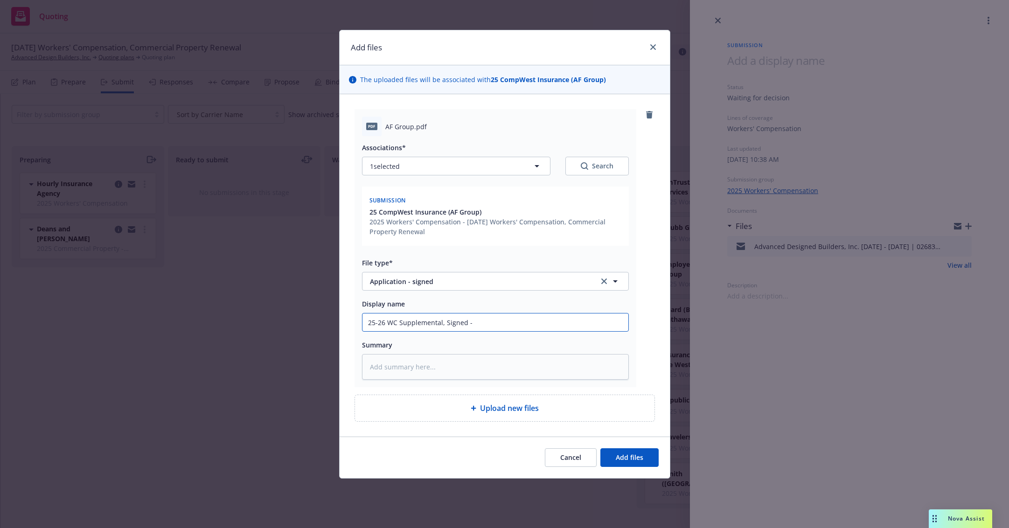
type textarea "x"
type input "25-26 WC Supplemental, Signed - C"
type textarea "x"
type input "25-26 WC Supplemental, Signed - Co"
type textarea "x"
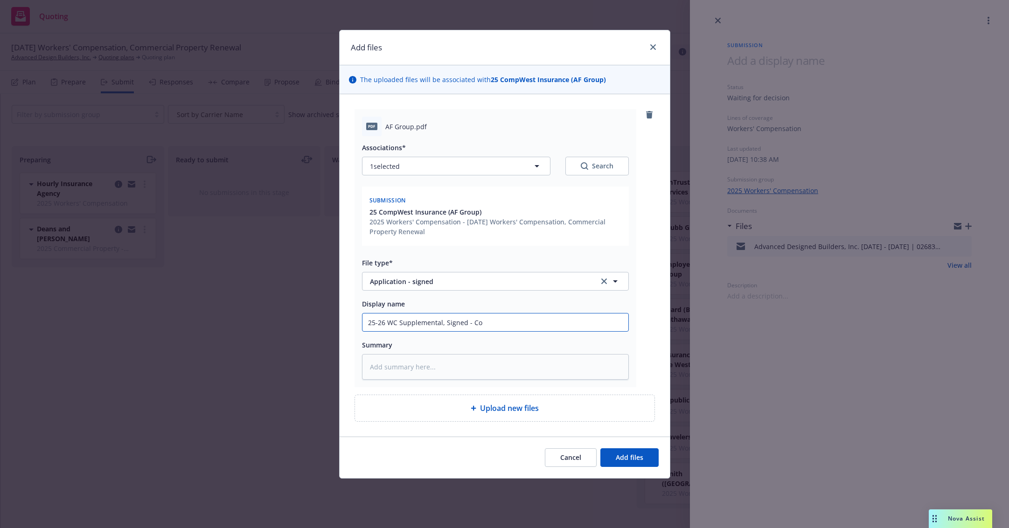
type input "25-26 WC Supplemental, Signed - Com"
type textarea "x"
type input "25-26 WC Supplemental, Signed - Comp"
type textarea "x"
type input "25-26 WC Supplemental, Signed - Compw"
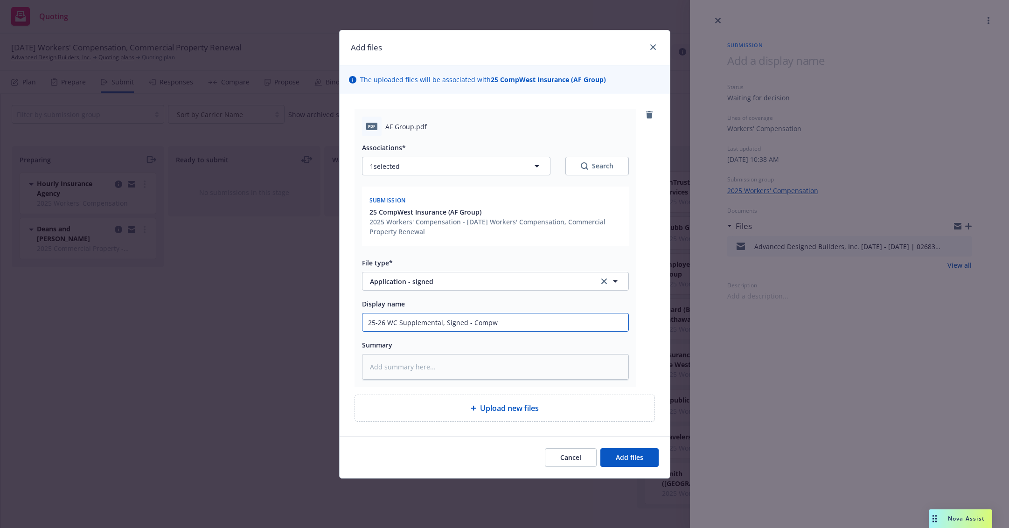
type textarea "x"
type input "25-26 WC Supplemental, Signed - Compwe"
type textarea "x"
type input "25-26 WC Supplemental, Signed - Compwes"
type textarea "x"
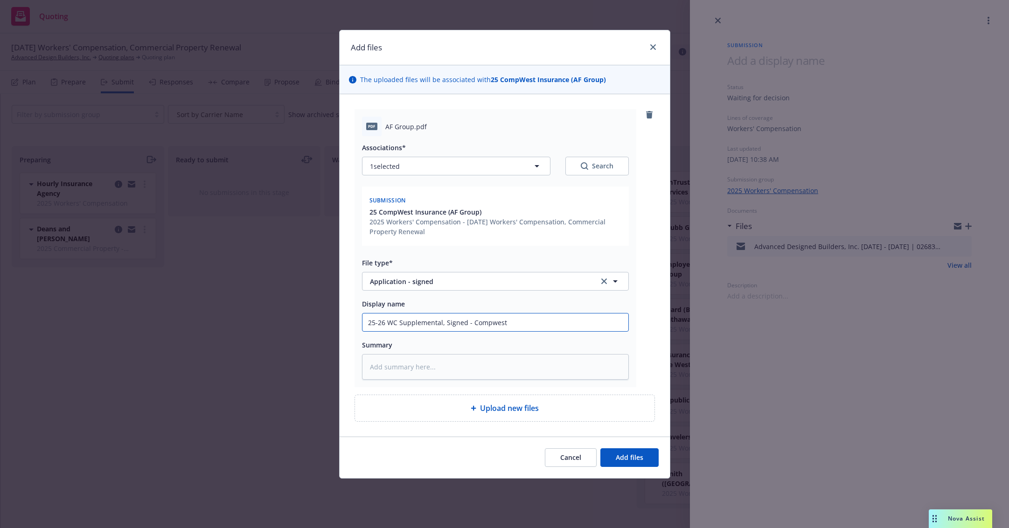
type input "25-26 WC Supplemental, Signed - Compwest"
drag, startPoint x: 464, startPoint y: 324, endPoint x: 444, endPoint y: 323, distance: 20.1
click at [444, 323] on input "25-26 WC Supplemental, Signed - Compwest" at bounding box center [495, 322] width 266 height 18
type textarea "x"
type input "25-26 WC Supplemental, C - Compwest"
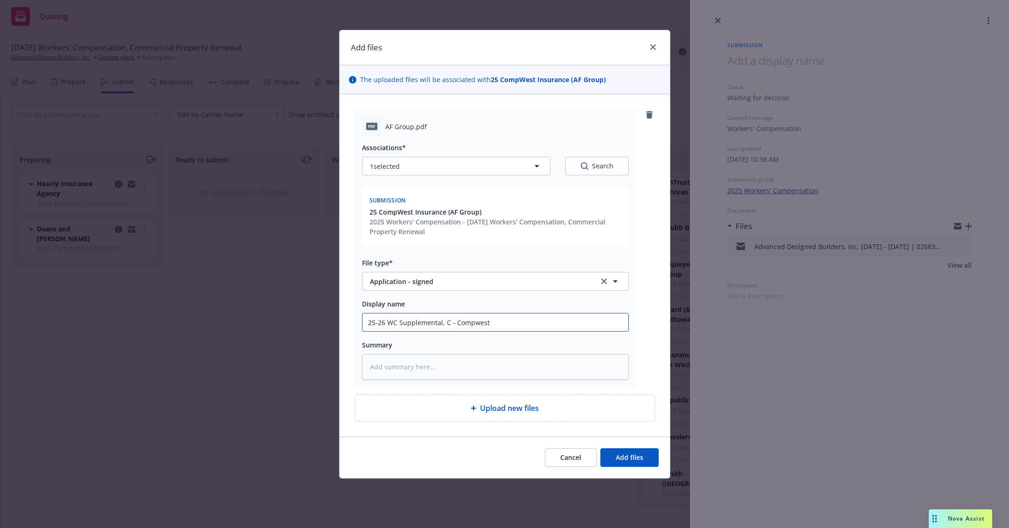
type textarea "x"
type input "25-26 WC Supplemental, Co - Compwest"
type textarea "x"
type input "25-26 WC Supplemental, Com - Compwest"
type textarea "x"
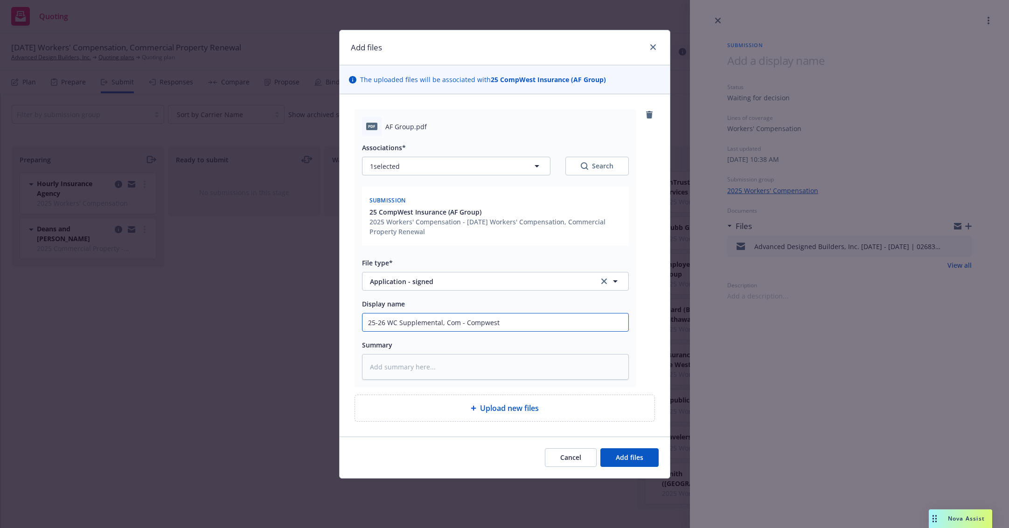
type input "25-26 WC Supplemental, Comp - Compwest"
type textarea "x"
type input "25-26 WC Supplemental, Compl - Compwest"
type textarea "x"
type input "25-26 WC Supplemental, Comple - Compwest"
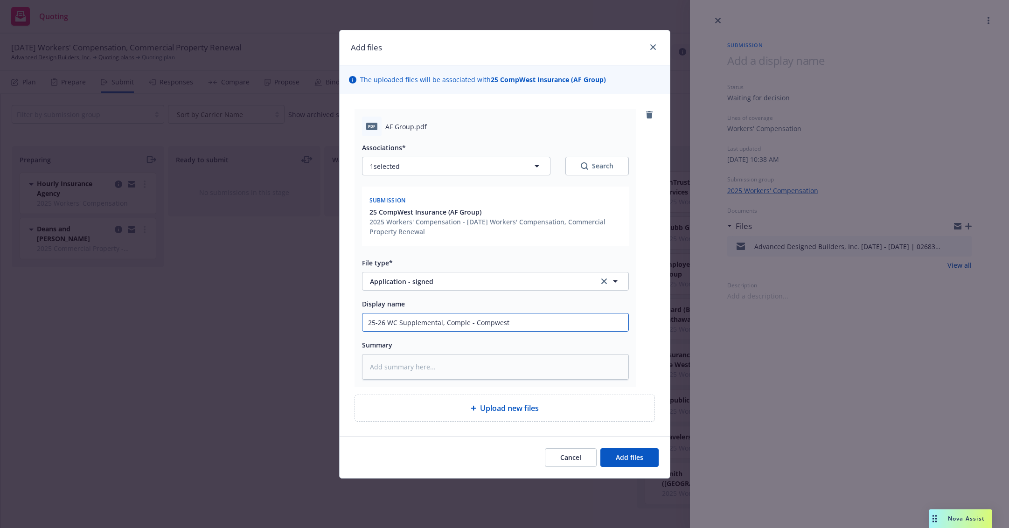
type textarea "x"
type input "25-26 WC Supplemental, Complet - Compwest"
type textarea "x"
type input "25-26 WC Supplemental, Complete - Compwest"
type textarea "x"
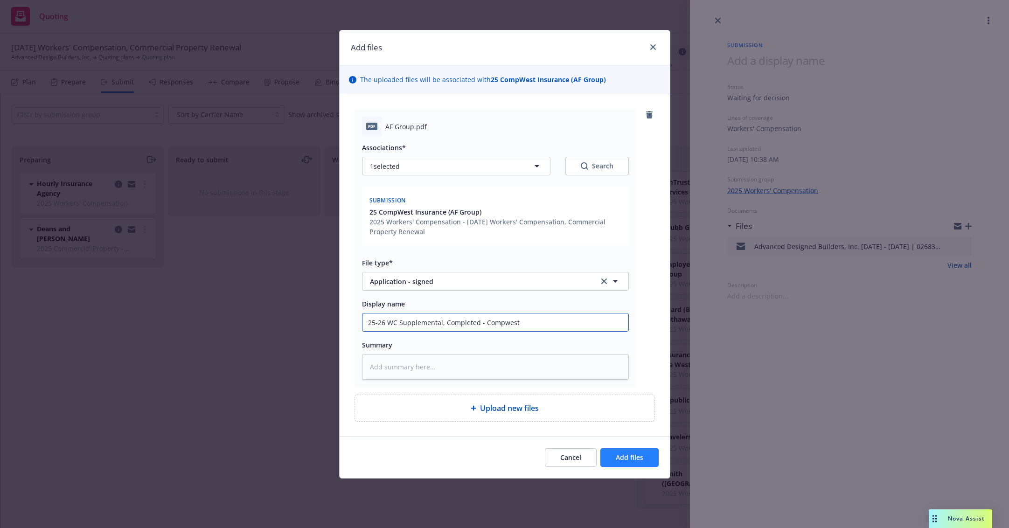
type input "25-26 WC Supplemental, Completed - Compwest"
click at [636, 456] on span "Add files" at bounding box center [630, 457] width 28 height 9
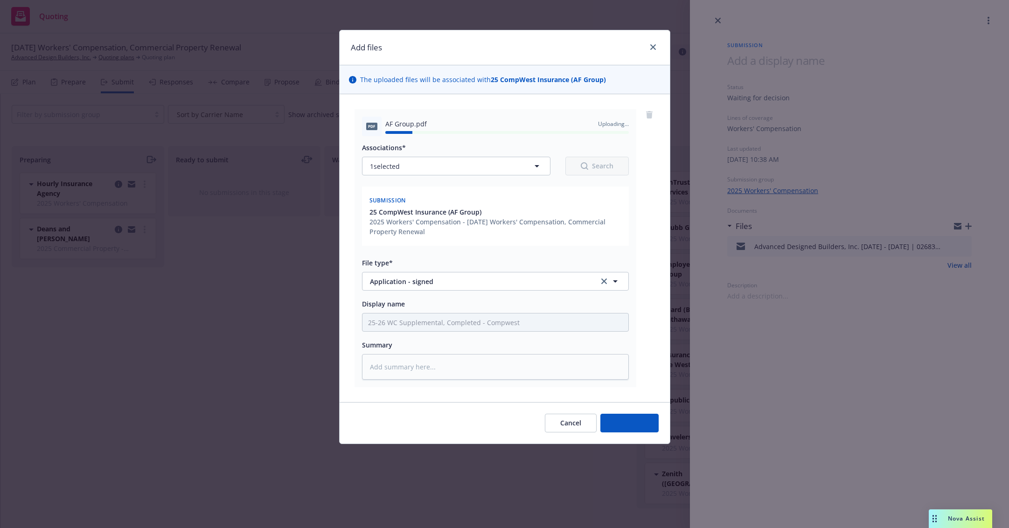
type textarea "x"
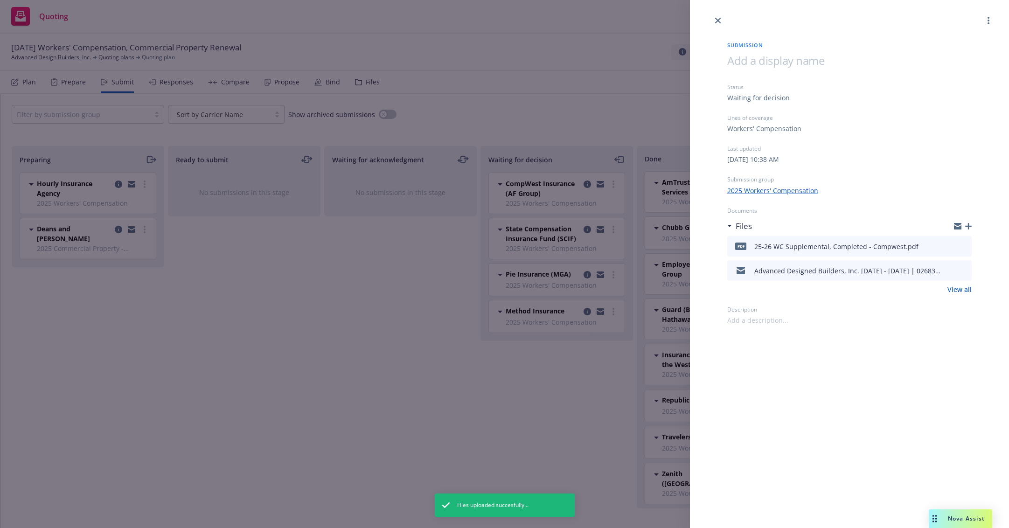
click at [302, 368] on div "Submission Status Waiting for decision Lines of coverage Workers' Compensation …" at bounding box center [504, 264] width 1009 height 528
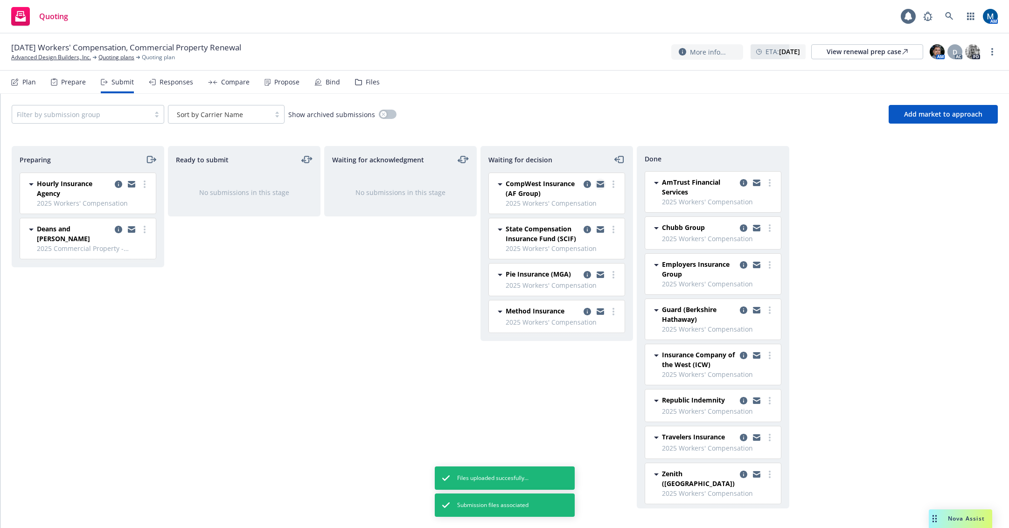
click at [602, 186] on icon "copy logging email" at bounding box center [599, 185] width 7 height 4
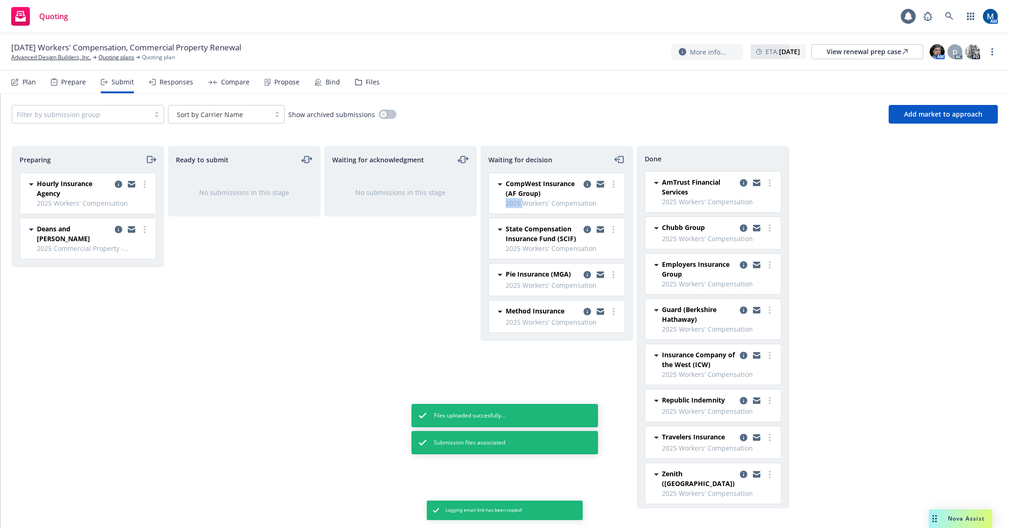
click at [601, 185] on icon "copy logging email" at bounding box center [599, 184] width 7 height 7
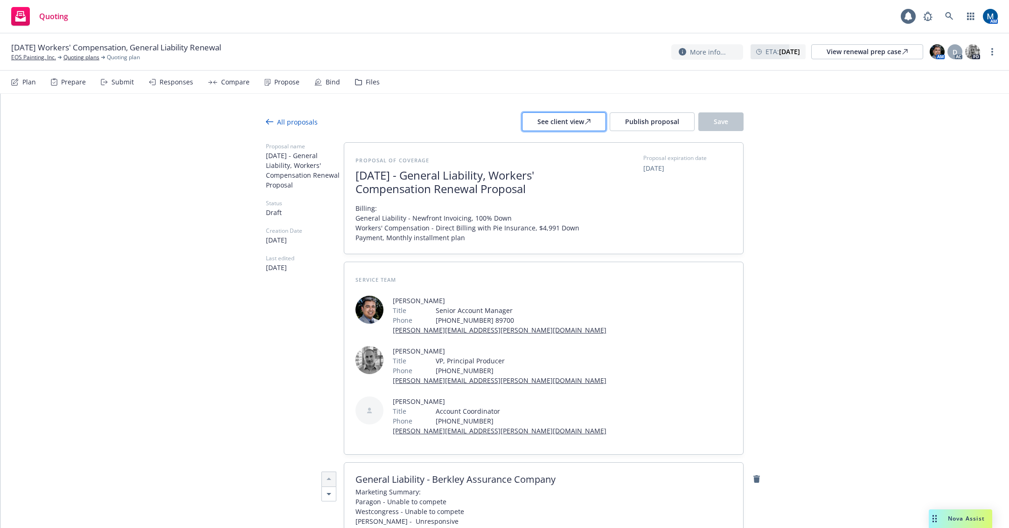
click at [547, 121] on div "See client view" at bounding box center [563, 122] width 53 height 18
type textarea "x"
click at [547, 124] on div "See client view" at bounding box center [563, 122] width 53 height 18
type textarea "x"
click at [124, 85] on div "Submit" at bounding box center [122, 81] width 22 height 7
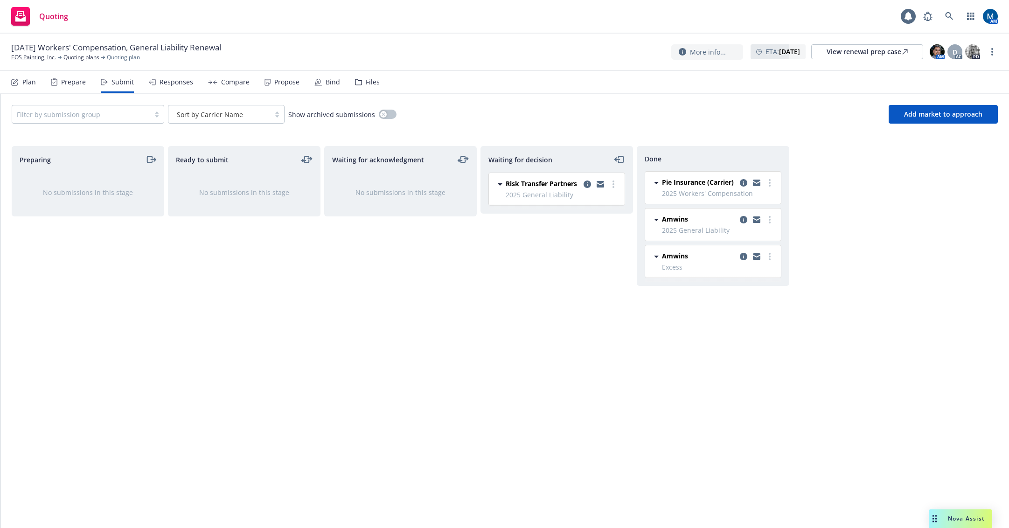
click at [180, 82] on div "Responses" at bounding box center [176, 81] width 34 height 7
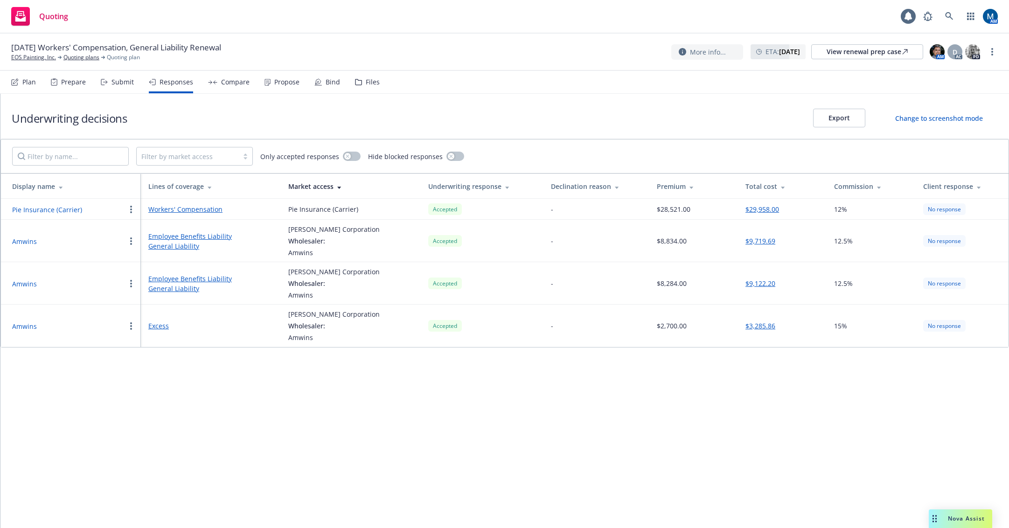
click at [118, 85] on div "Submit" at bounding box center [122, 81] width 22 height 7
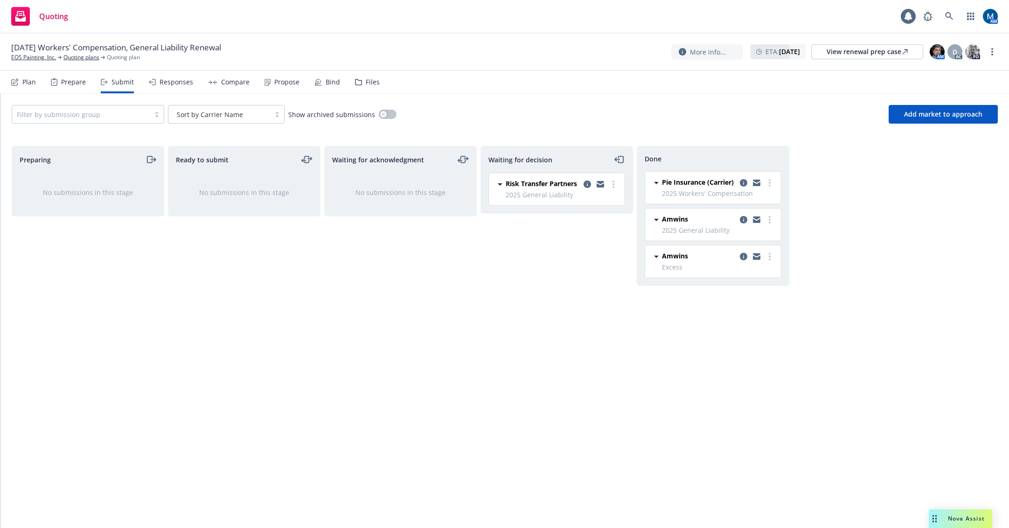
click at [179, 84] on div "Responses" at bounding box center [176, 81] width 34 height 7
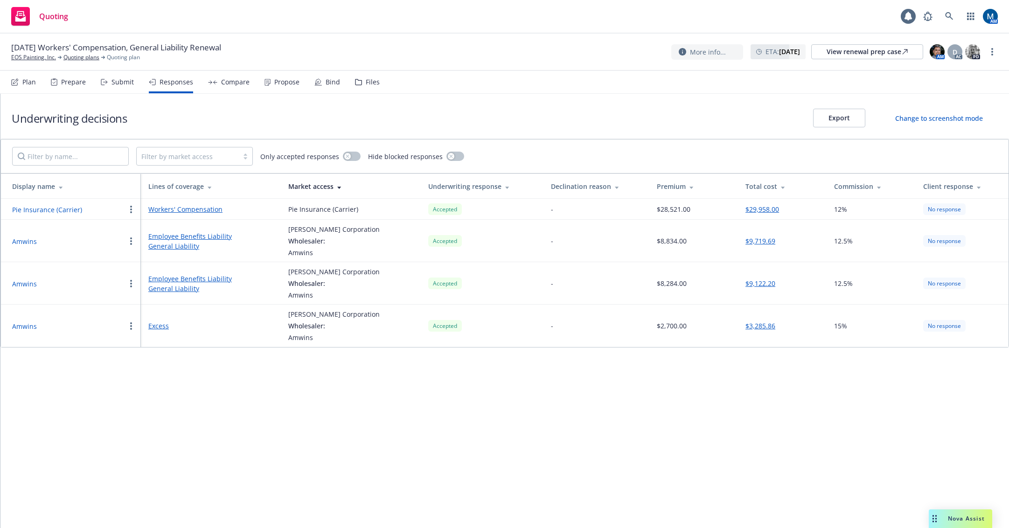
click at [134, 379] on div "Underwriting decisions Export Change to screenshot mode Filter by market access…" at bounding box center [504, 311] width 1008 height 434
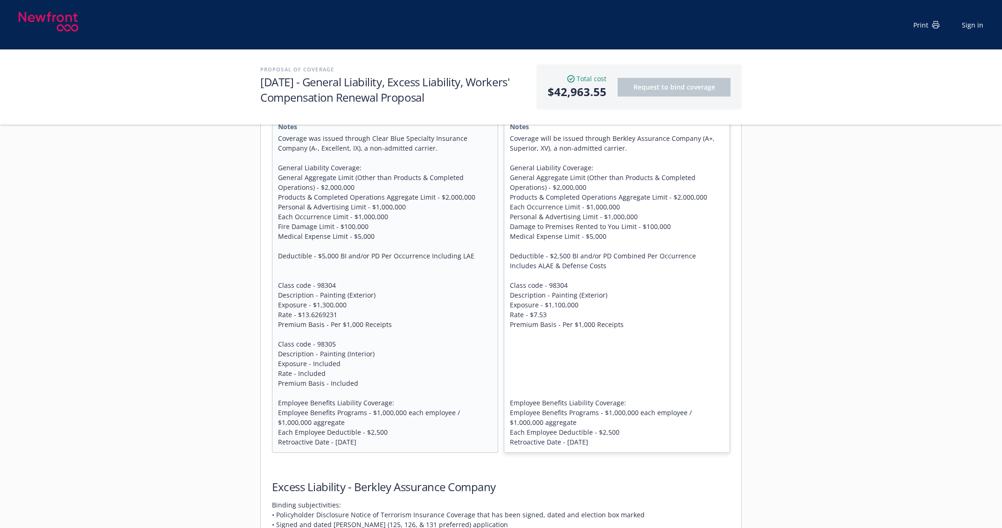
scroll to position [466, 0]
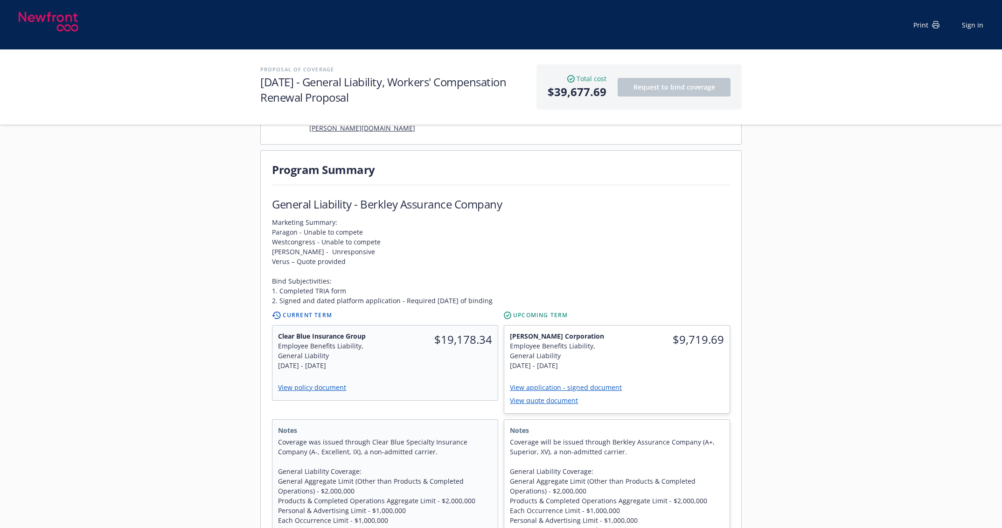
scroll to position [233, 0]
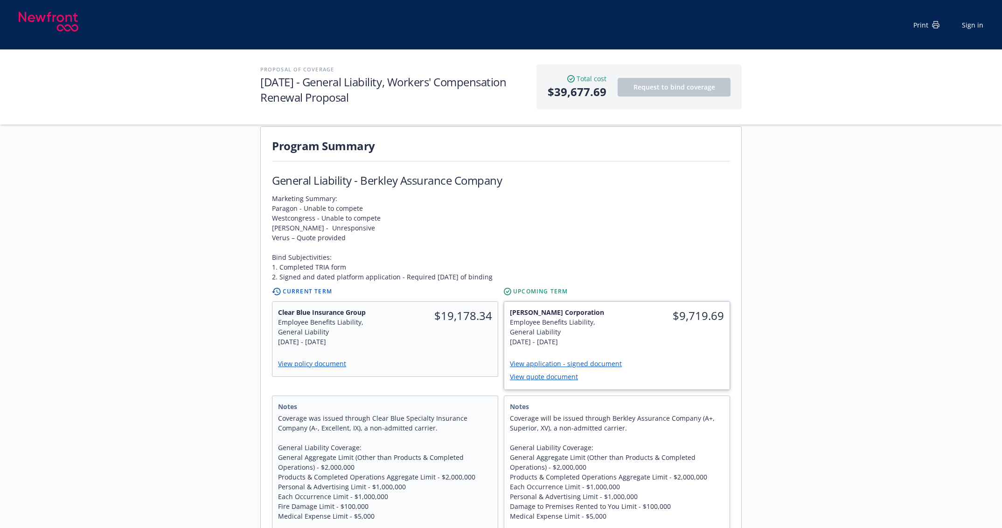
click at [587, 359] on link "View application - signed document" at bounding box center [569, 363] width 119 height 9
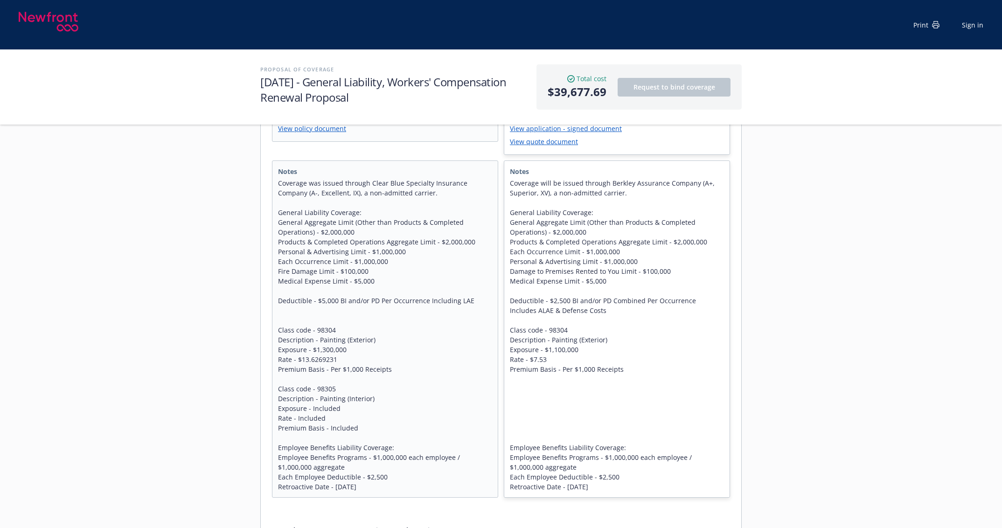
scroll to position [466, 0]
